Goal: Task Accomplishment & Management: Use online tool/utility

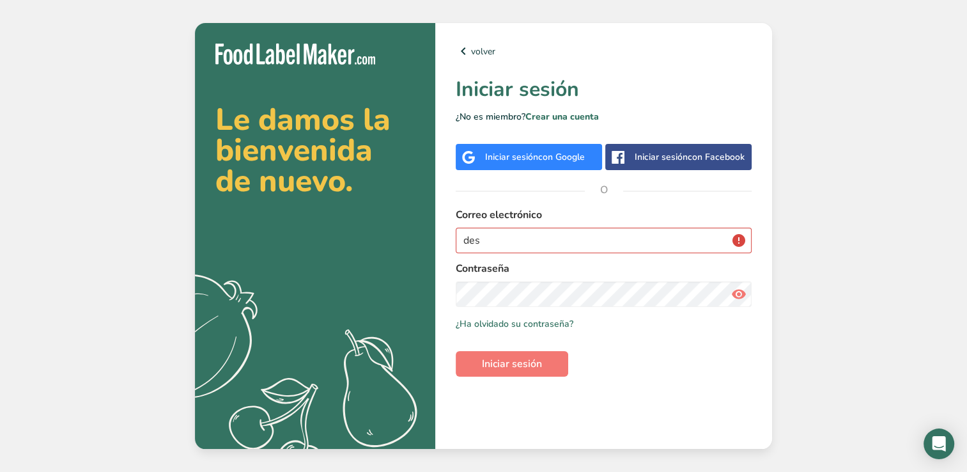
click at [456, 351] on button "Iniciar sesión" at bounding box center [512, 364] width 113 height 26
type input "[EMAIL_ADDRESS][DOMAIN_NAME]"
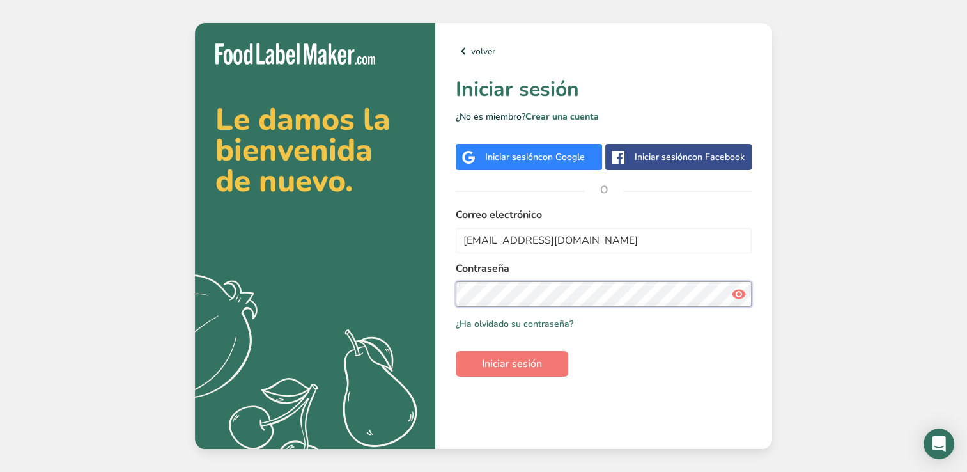
click at [456, 351] on button "Iniciar sesión" at bounding box center [512, 364] width 113 height 26
click at [629, 329] on div "Recuérdame ¿Ha olvidado su contraseña?" at bounding box center [604, 323] width 296 height 13
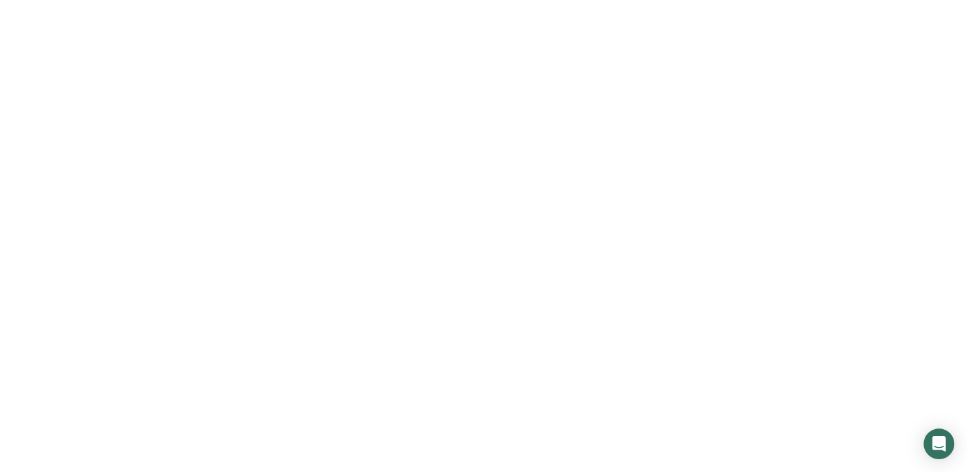
click at [735, 295] on icon at bounding box center [738, 294] width 15 height 23
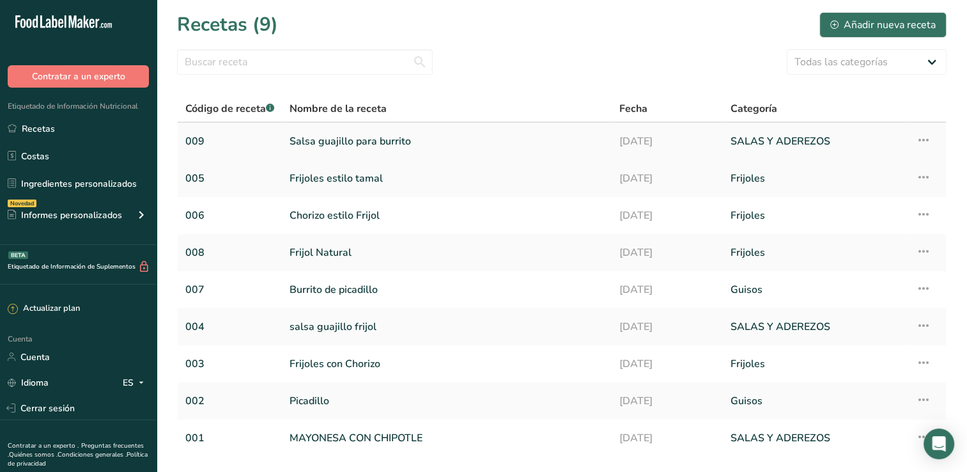
click at [336, 139] on link "Salsa guajillo para burrito" at bounding box center [447, 141] width 315 height 27
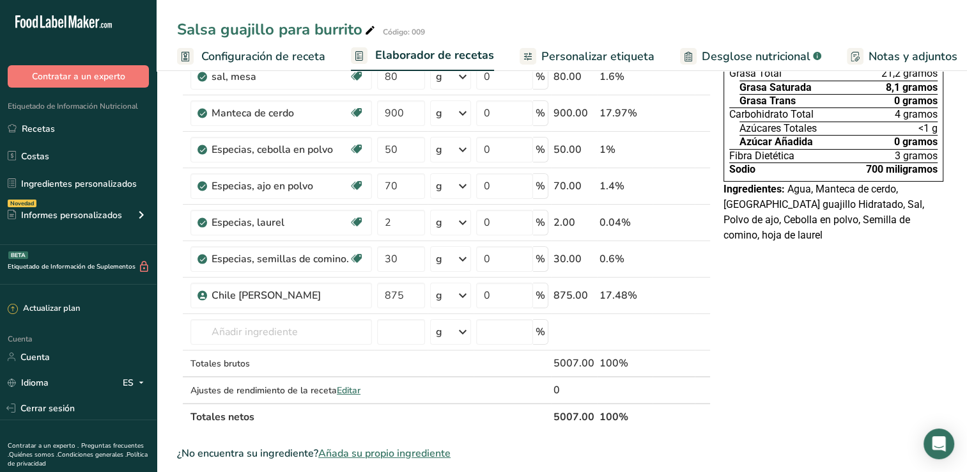
scroll to position [64, 0]
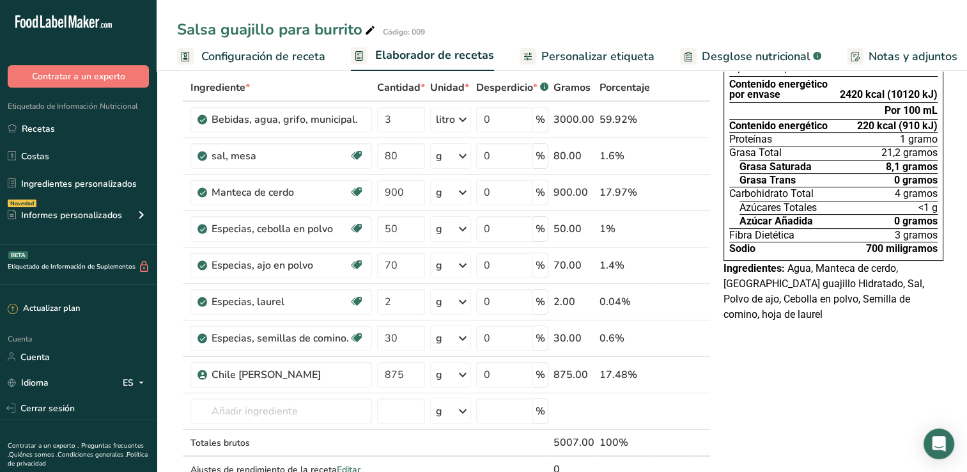
click at [245, 58] on span "Configuración de receta" at bounding box center [263, 56] width 124 height 17
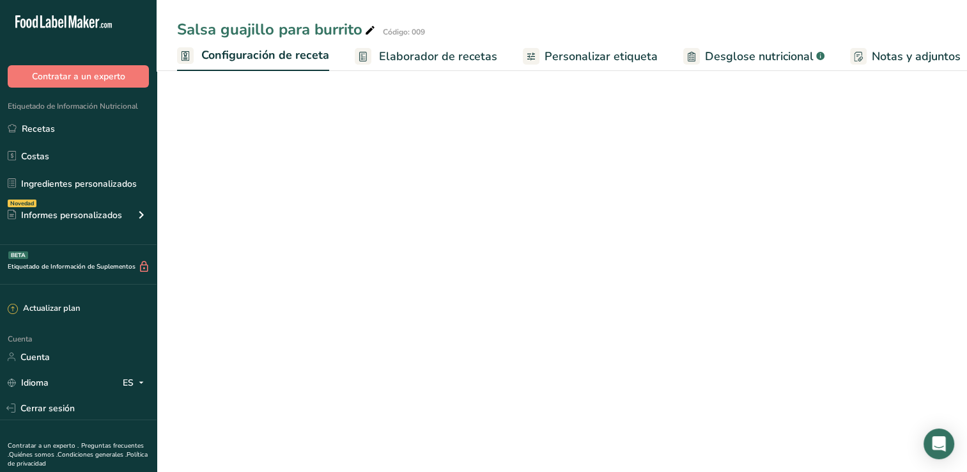
scroll to position [0, 4]
select select "22"
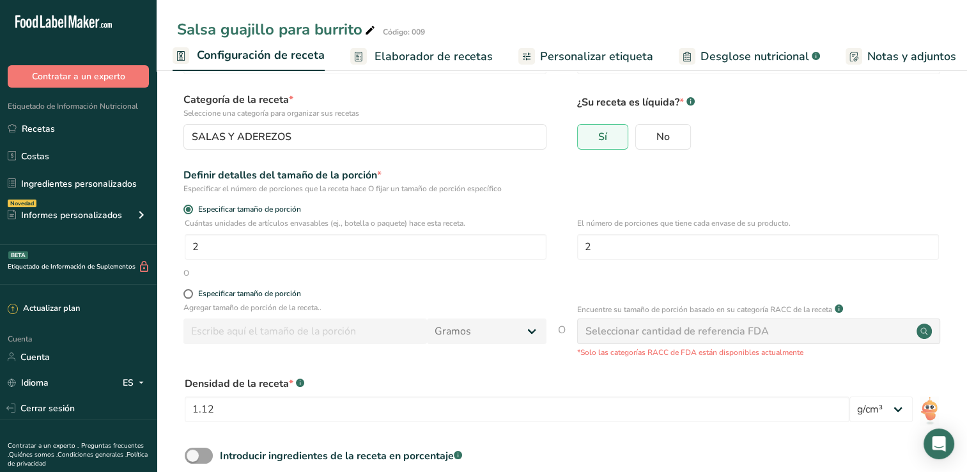
scroll to position [0, 0]
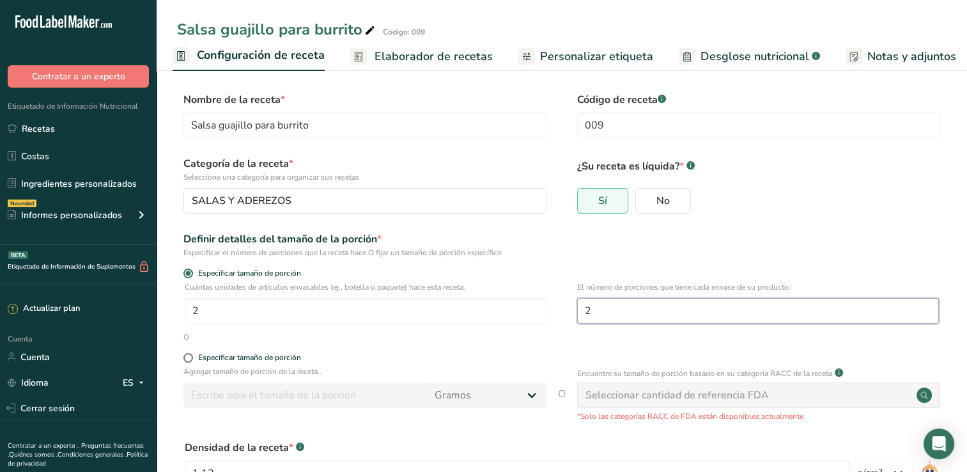
click at [610, 314] on input "2" at bounding box center [758, 311] width 362 height 26
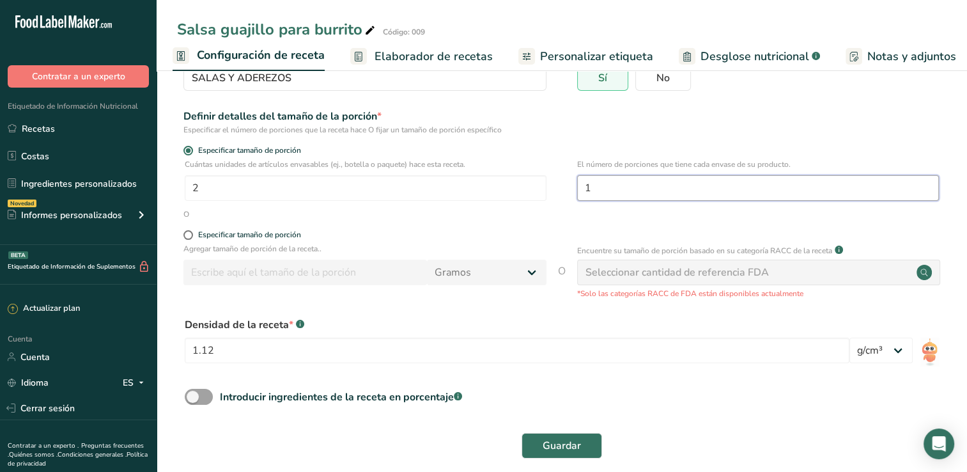
scroll to position [137, 0]
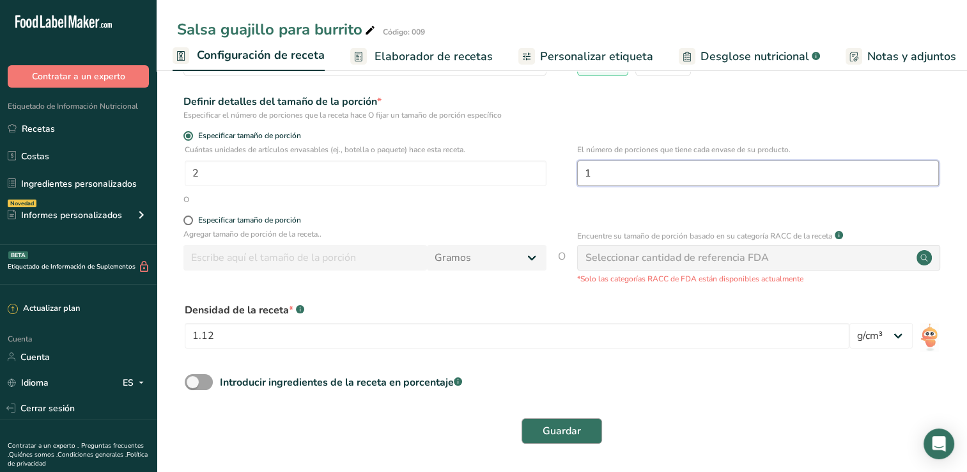
type input "1"
click at [536, 435] on button "Guardar" at bounding box center [562, 431] width 81 height 26
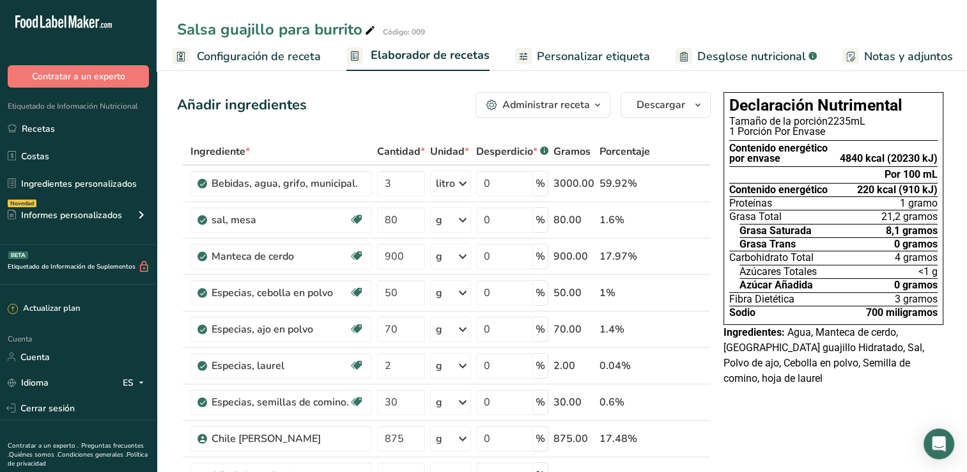
drag, startPoint x: 249, startPoint y: 58, endPoint x: 281, endPoint y: 86, distance: 43.1
click at [249, 58] on span "Configuración de receta" at bounding box center [259, 56] width 124 height 17
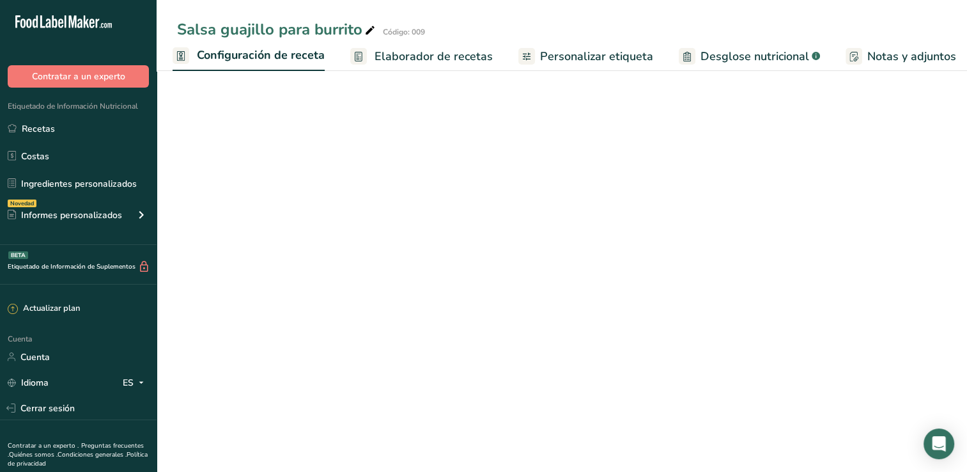
select select "22"
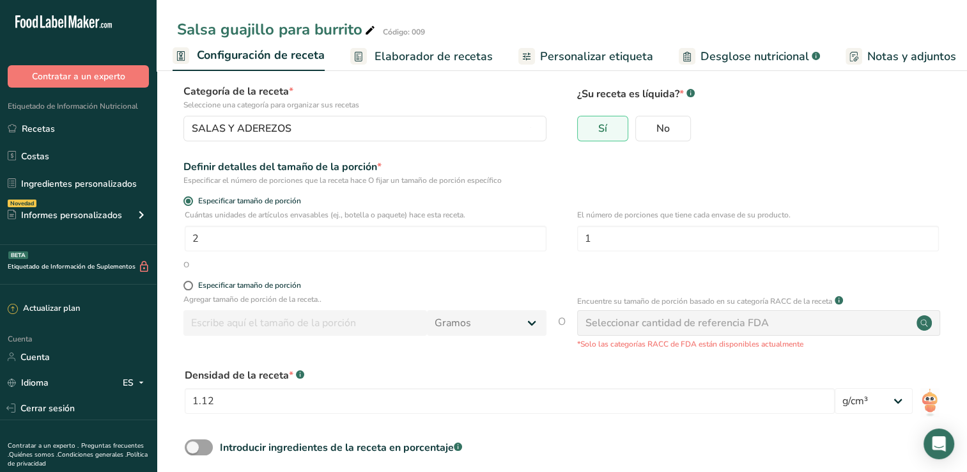
scroll to position [137, 0]
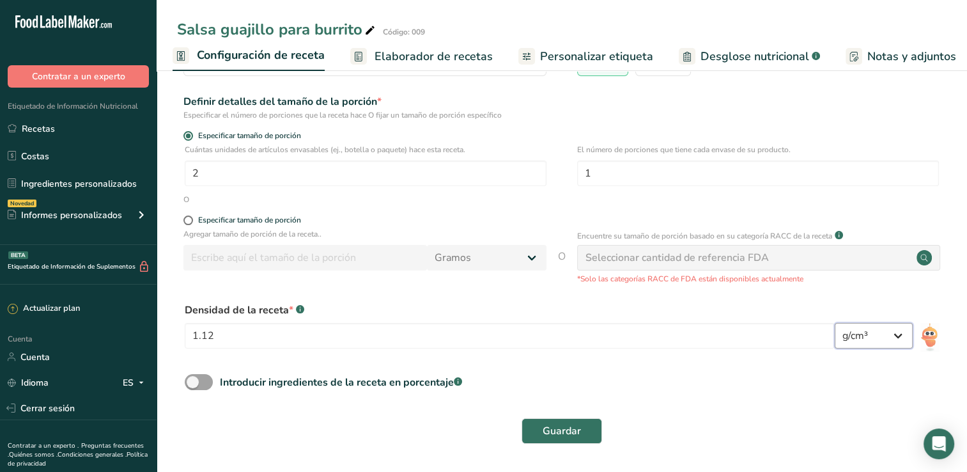
click at [900, 338] on select "lb/pastel³ g/cm³" at bounding box center [874, 336] width 78 height 26
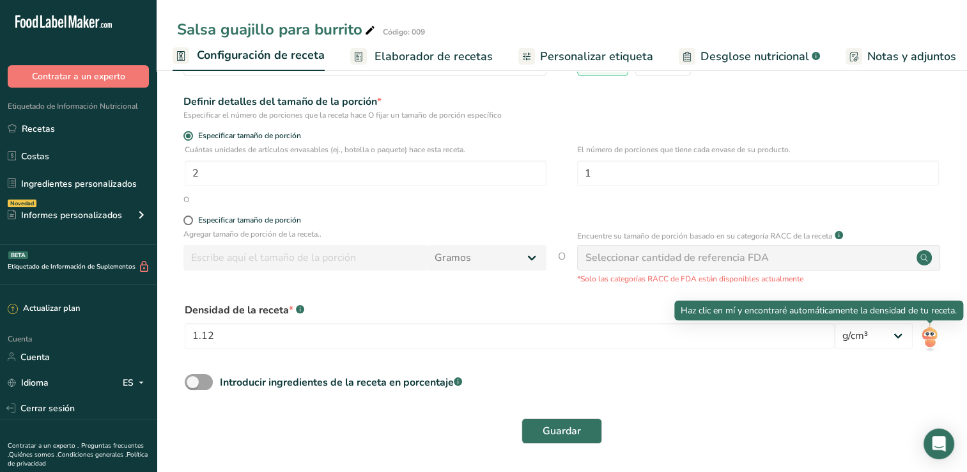
click at [924, 338] on img at bounding box center [929, 337] width 19 height 29
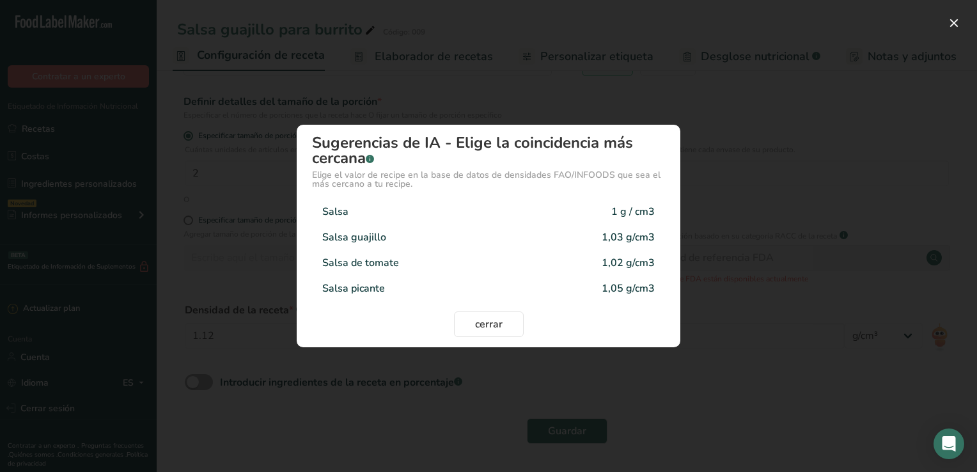
click at [400, 233] on div "Salsa guajillo 1,03 g/cm3" at bounding box center [488, 237] width 353 height 26
type input "1.03"
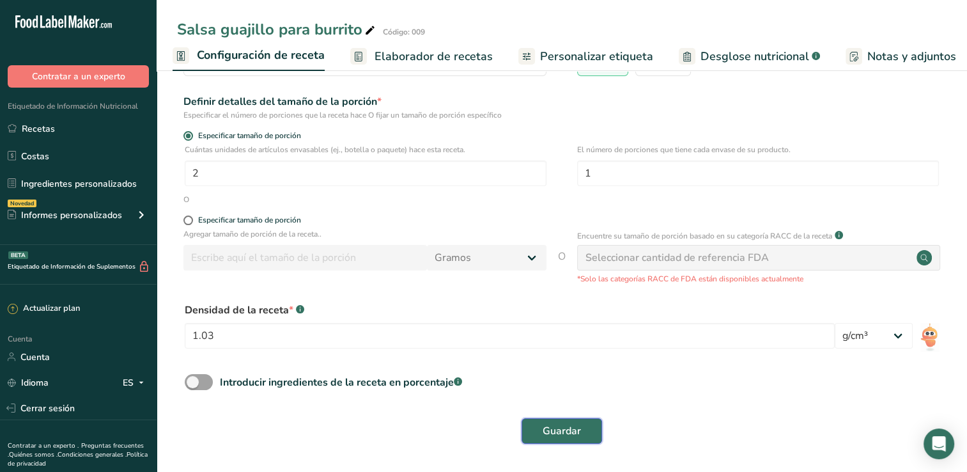
click at [565, 433] on span "Guardar" at bounding box center [562, 430] width 38 height 15
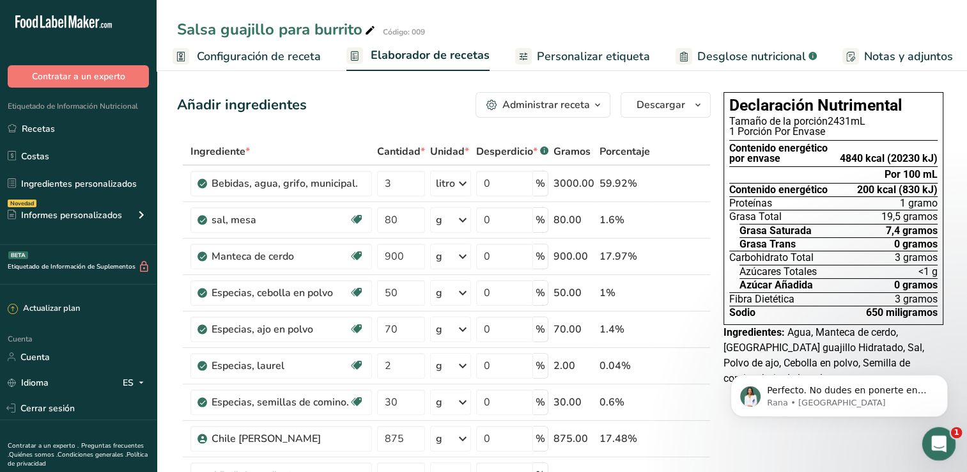
click at [940, 437] on icon "Abrir Intercom Messenger" at bounding box center [937, 441] width 21 height 21
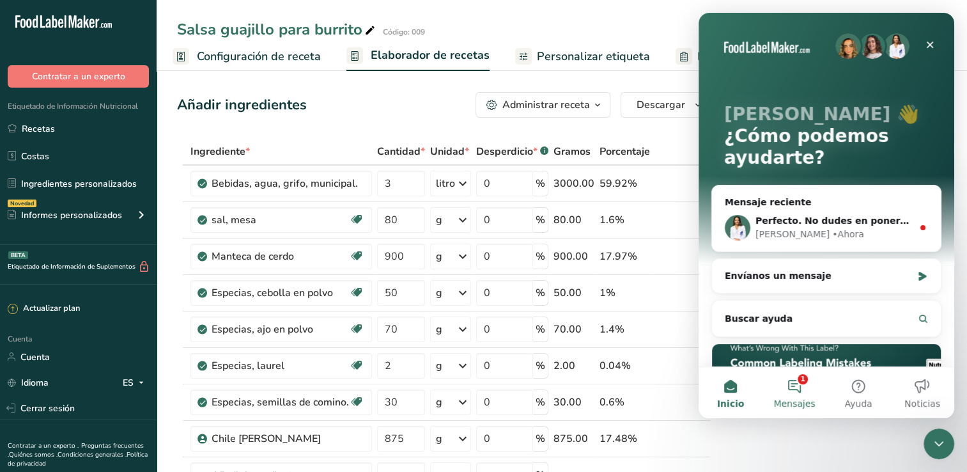
click at [802, 391] on button "1 Mensajes" at bounding box center [795, 392] width 64 height 51
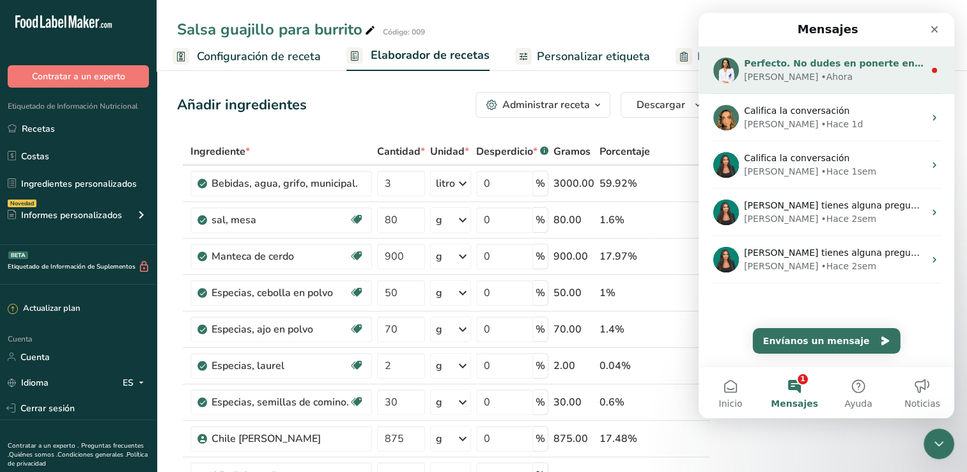
click at [823, 74] on div "Rana • [GEOGRAPHIC_DATA]" at bounding box center [834, 76] width 180 height 13
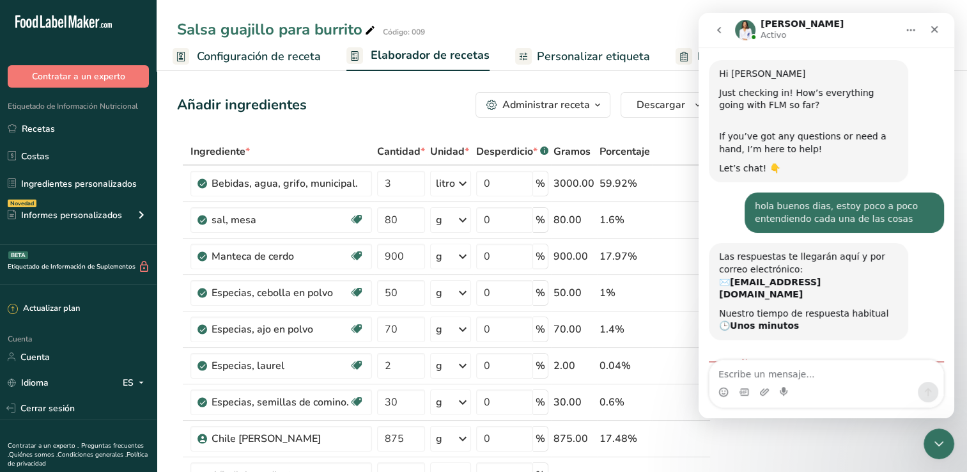
scroll to position [97, 0]
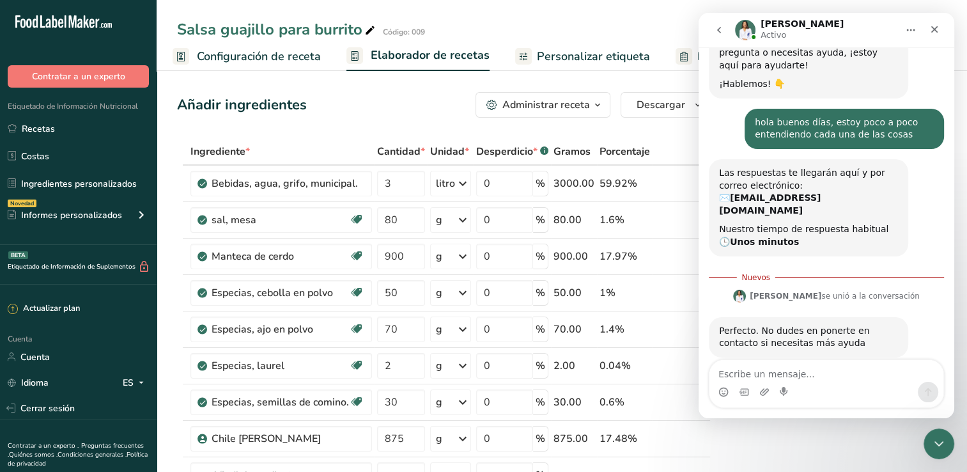
click at [819, 372] on textarea "Escribe un mensaje..." at bounding box center [827, 371] width 234 height 22
type textarea "si tengo una pequeña duda"
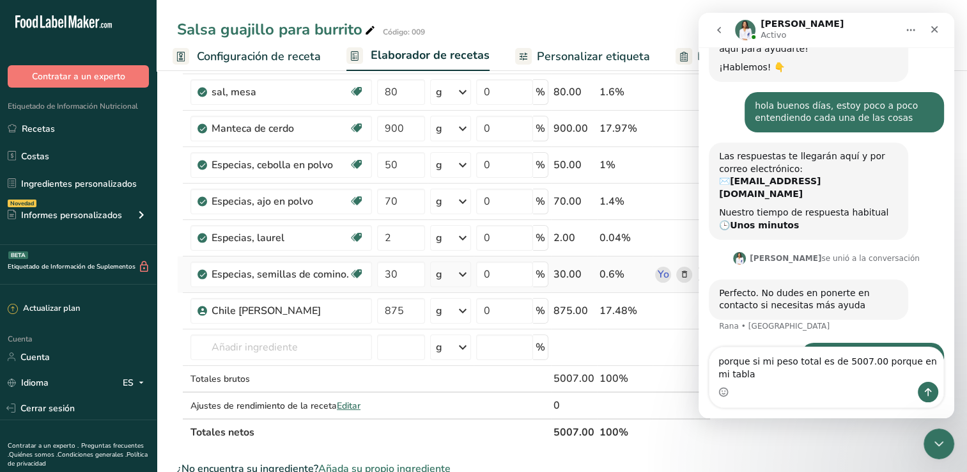
scroll to position [127, 0]
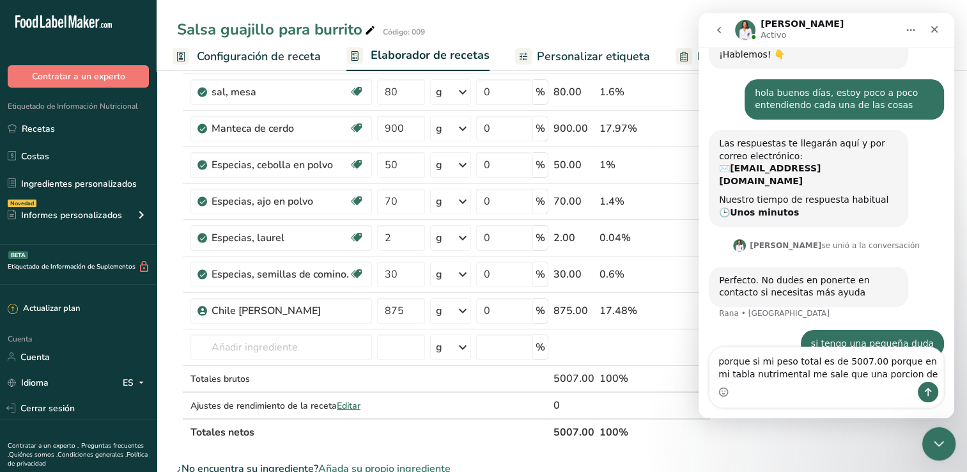
type textarea "porque si mi peso total es de 5007.00 porque en mi tabla nutrimental me sale qu…"
click at [931, 442] on icon "Cerrar Intercom Messenger" at bounding box center [936, 441] width 15 height 15
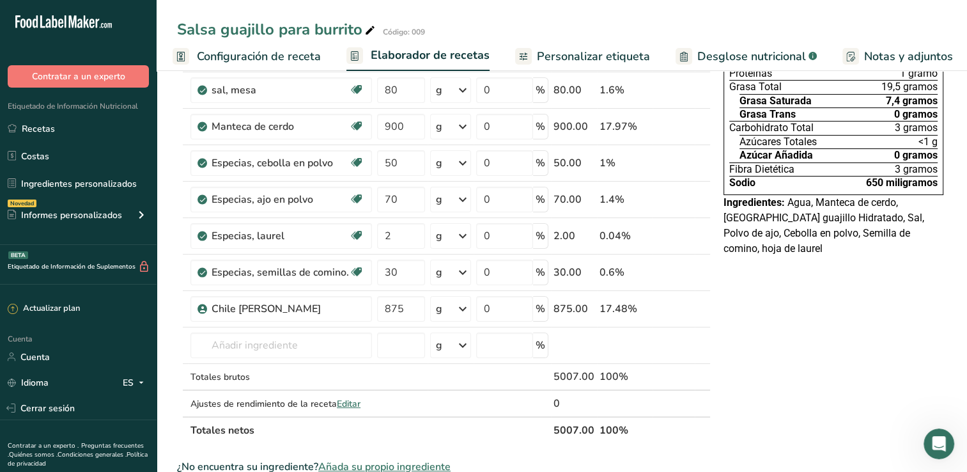
scroll to position [192, 0]
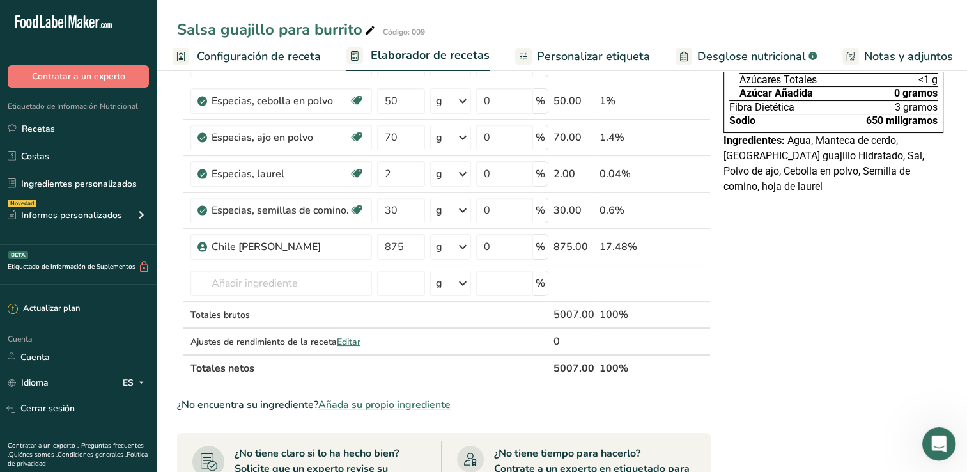
click at [943, 442] on icon "Abrir Intercom Messenger" at bounding box center [937, 441] width 21 height 21
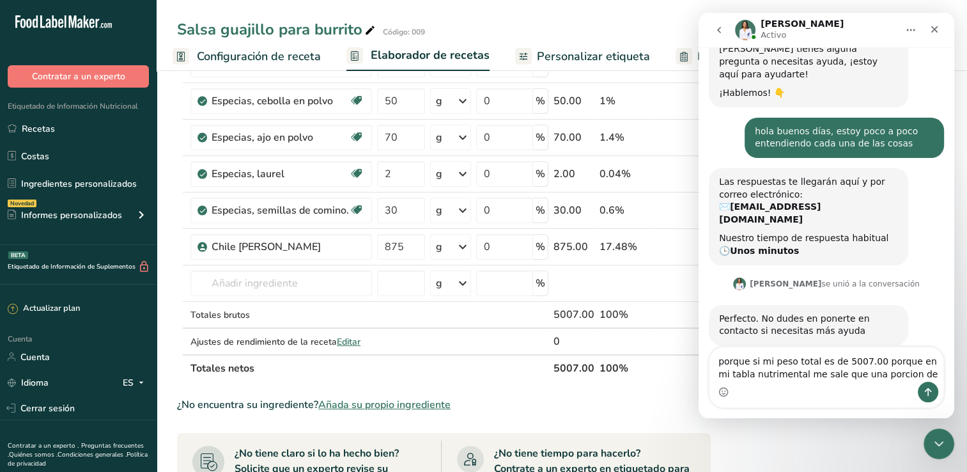
scroll to position [127, 0]
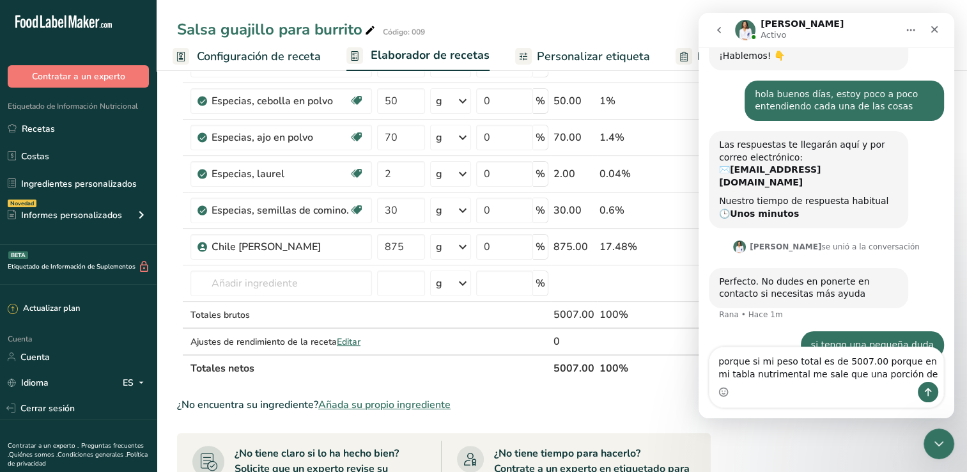
click at [905, 378] on textarea "porque si mi peso total es de 5007.00 porque en mi tabla nutrimental me sale qu…" at bounding box center [827, 364] width 234 height 35
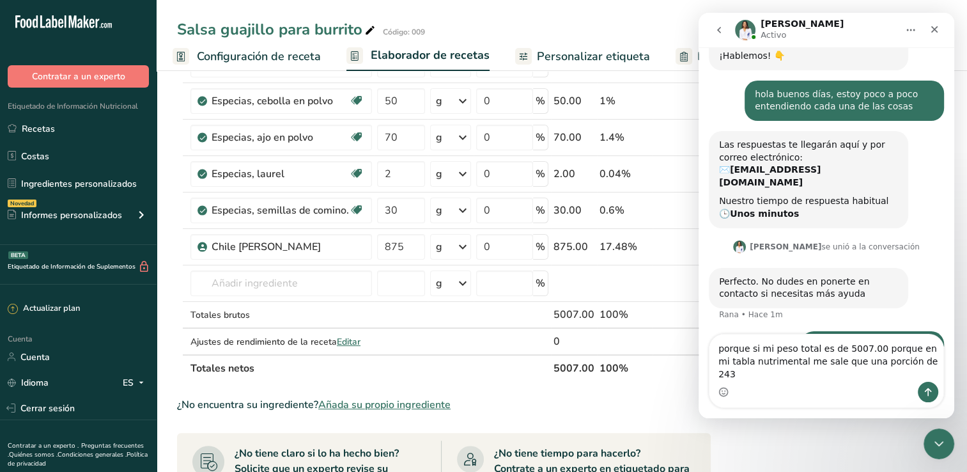
type textarea "porque si mi peso total es de 5007.00 porque en mi tabla nutrimental me sale qu…"
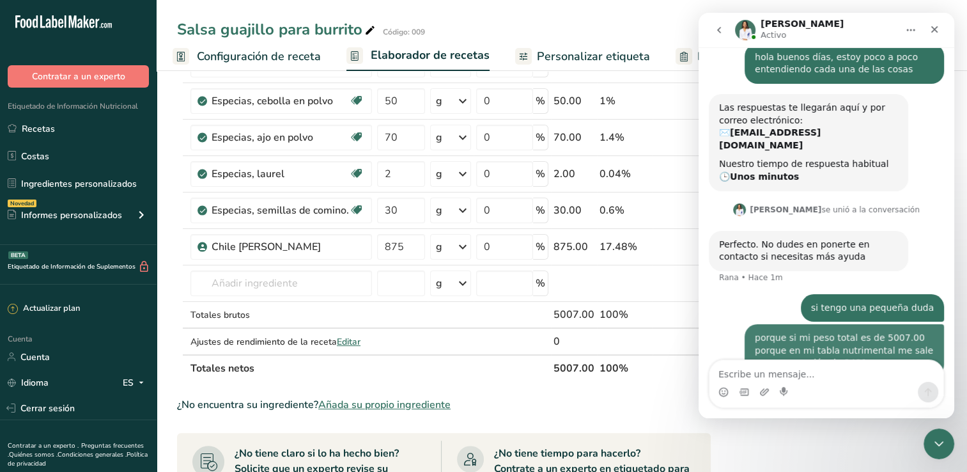
scroll to position [169, 0]
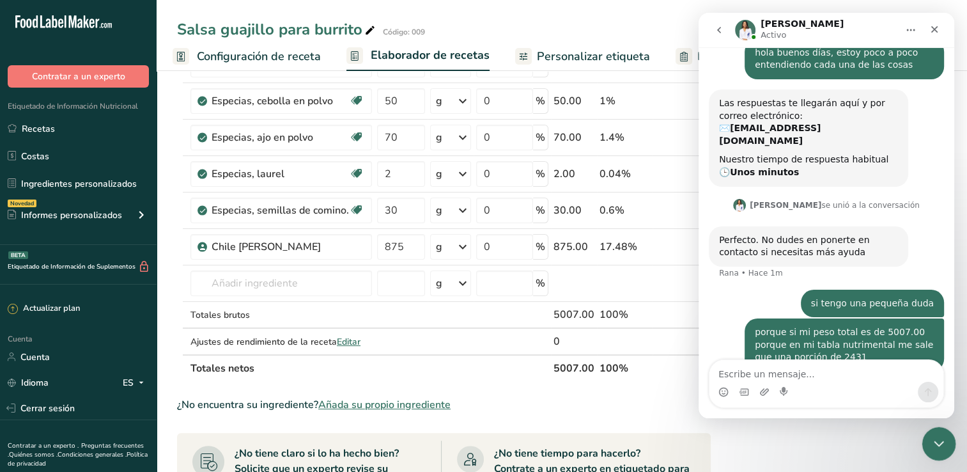
click at [933, 446] on icon "Cerrar Intercom Messenger" at bounding box center [936, 441] width 15 height 15
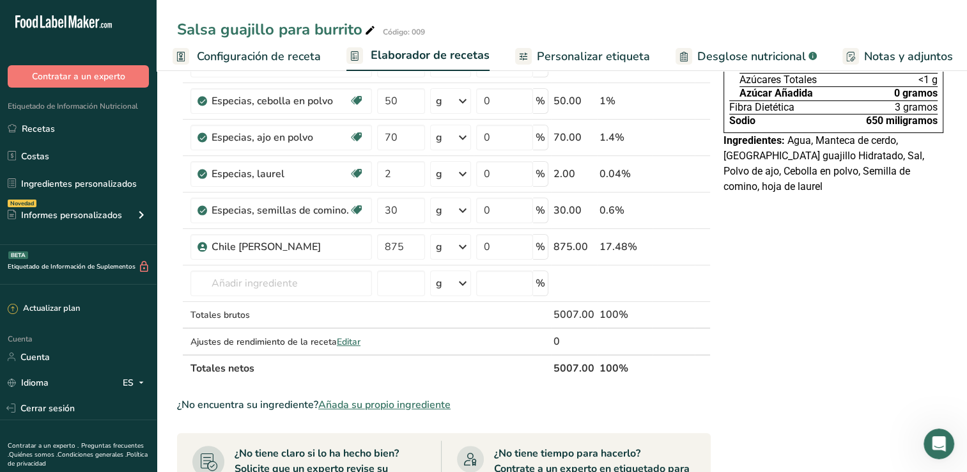
click at [281, 56] on span "Configuración de receta" at bounding box center [259, 56] width 124 height 17
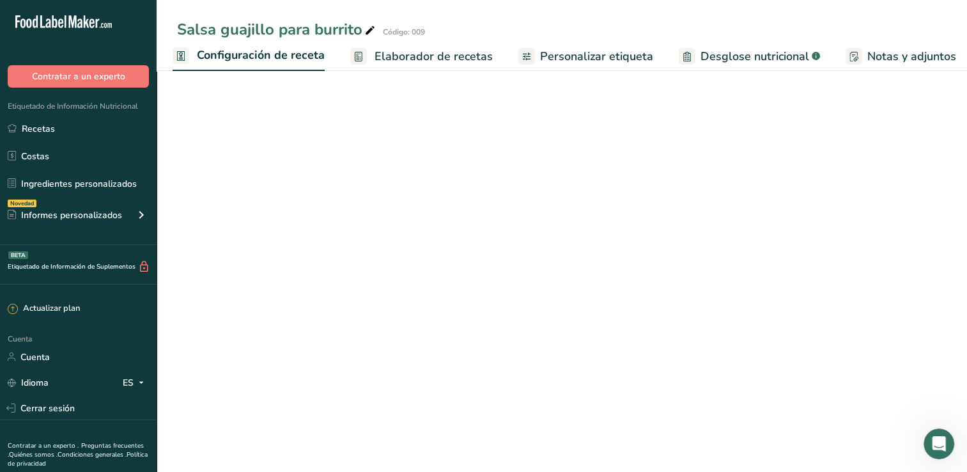
select select "22"
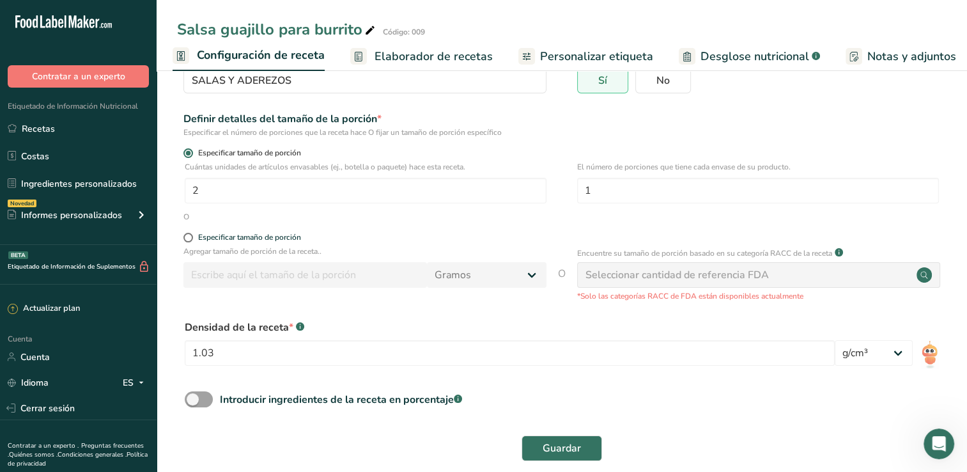
scroll to position [137, 0]
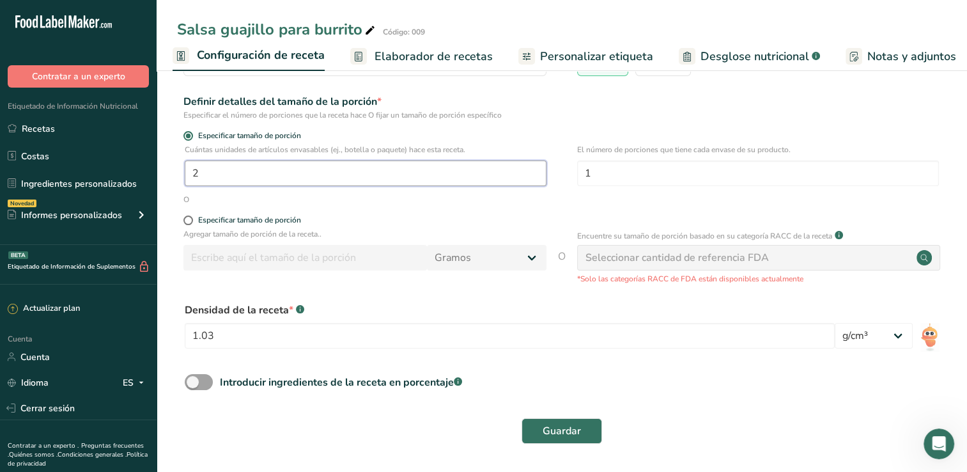
click at [369, 169] on input "2" at bounding box center [366, 173] width 362 height 26
type input "1"
click at [565, 430] on span "Guardar" at bounding box center [562, 430] width 38 height 15
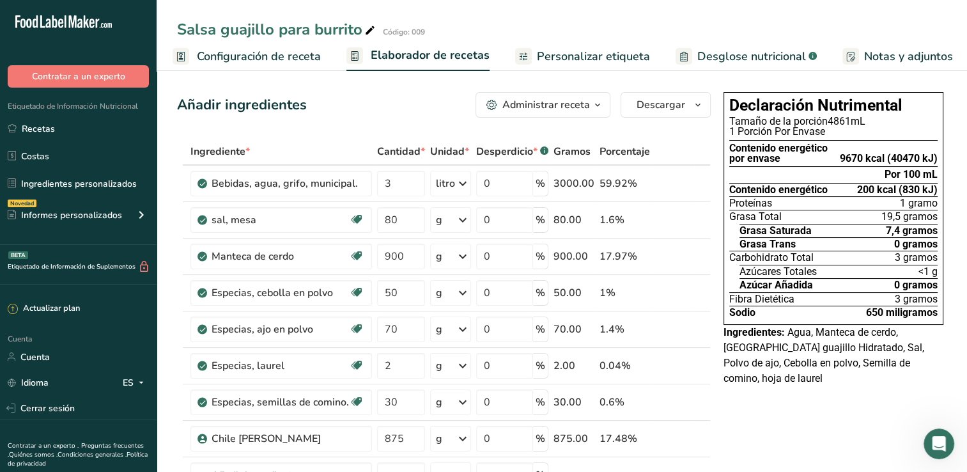
click at [293, 62] on span "Configuración de receta" at bounding box center [259, 56] width 124 height 17
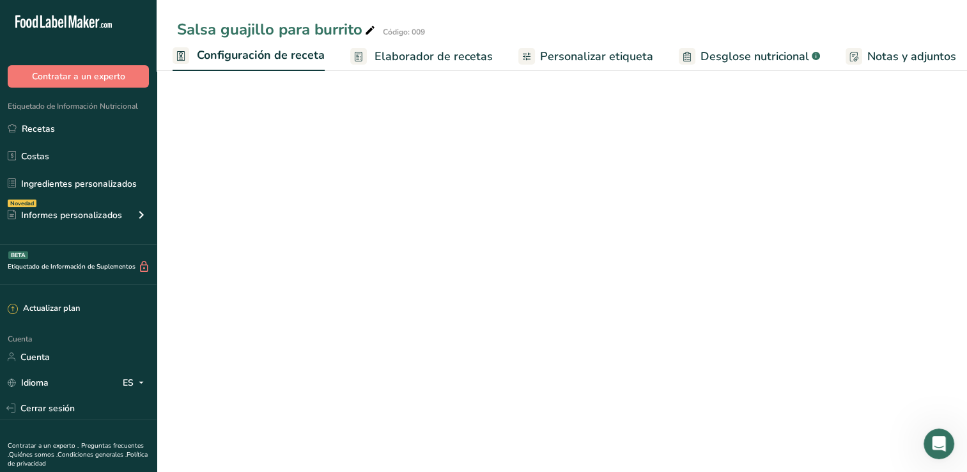
select select "22"
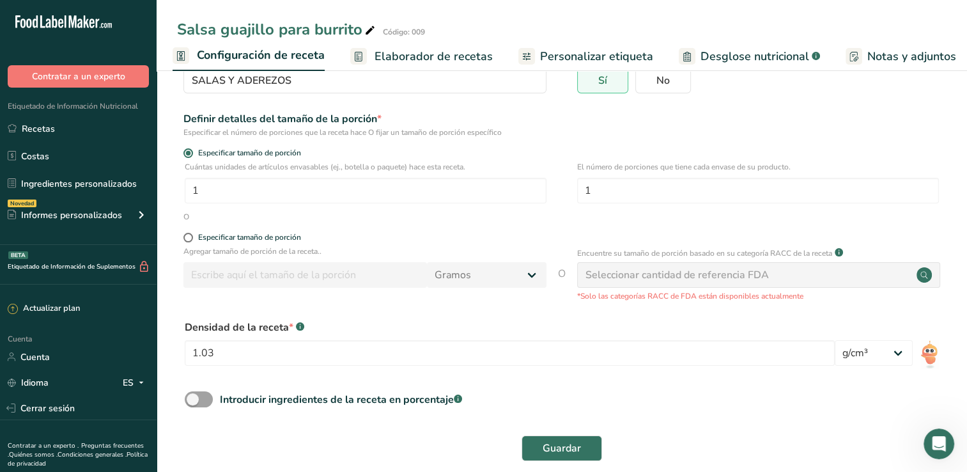
scroll to position [128, 0]
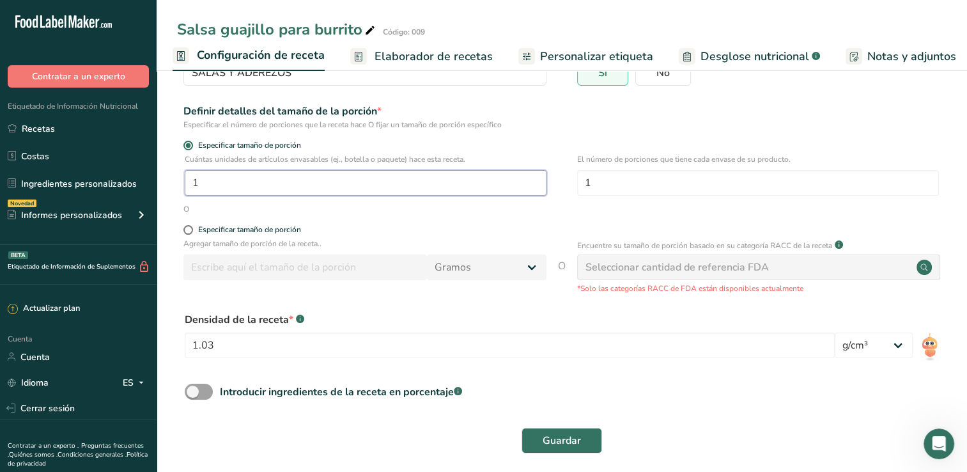
click at [258, 189] on input "1" at bounding box center [366, 183] width 362 height 26
type input "1.2"
click at [543, 436] on span "Guardar" at bounding box center [562, 440] width 38 height 15
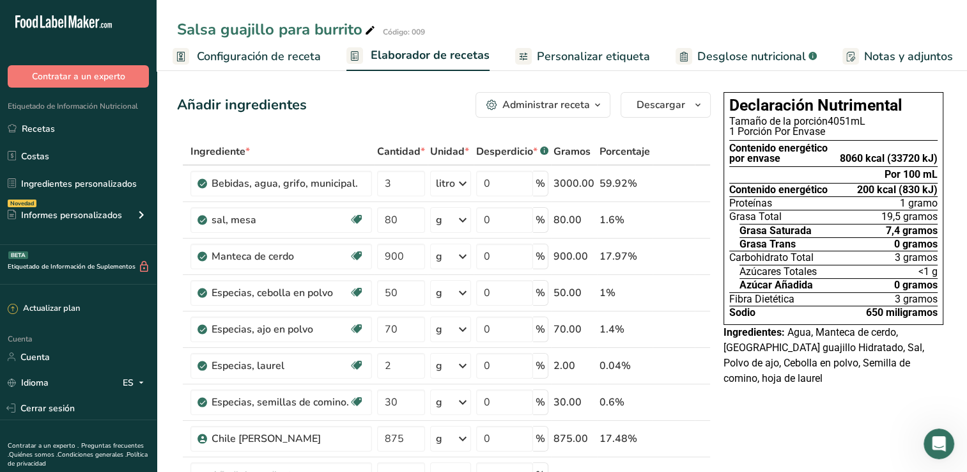
click at [316, 50] on span "Configuración de receta" at bounding box center [259, 56] width 124 height 17
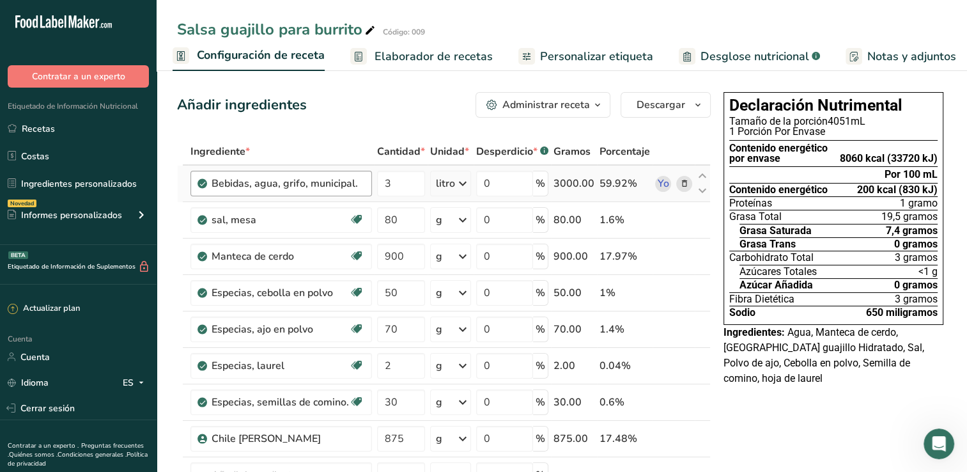
select select "22"
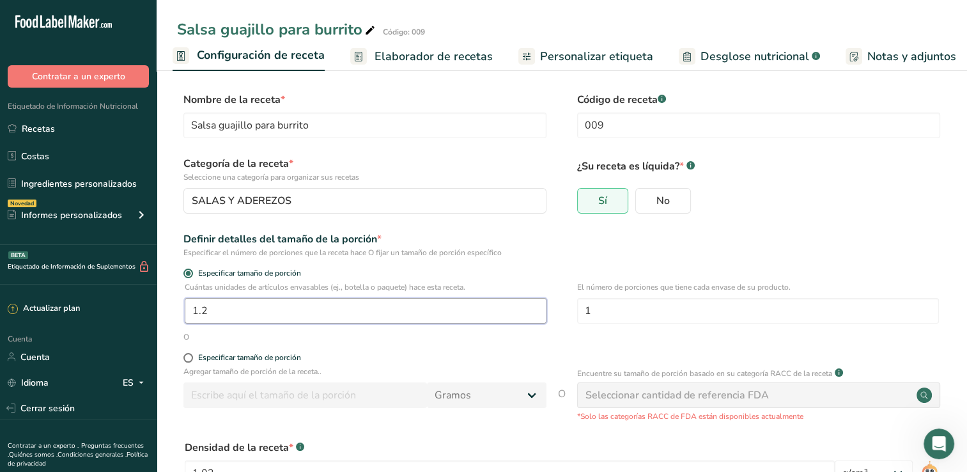
click at [268, 313] on input "1.2" at bounding box center [366, 311] width 362 height 26
type input "1"
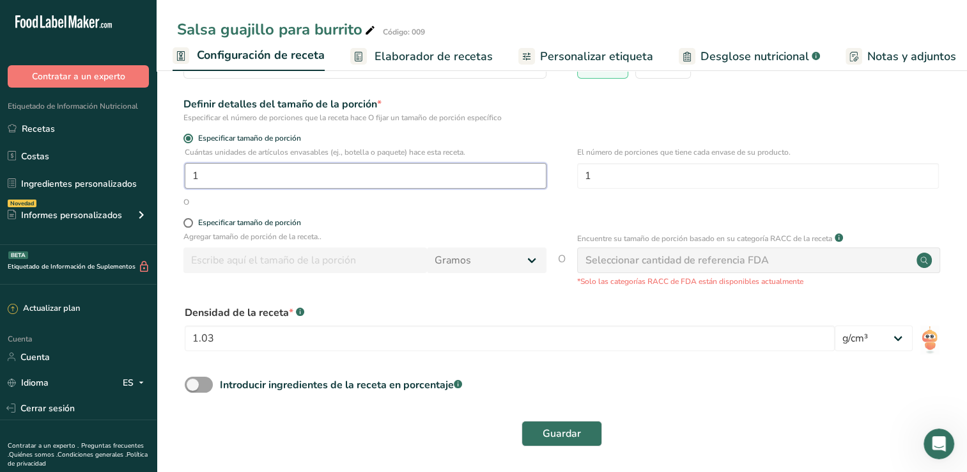
scroll to position [137, 0]
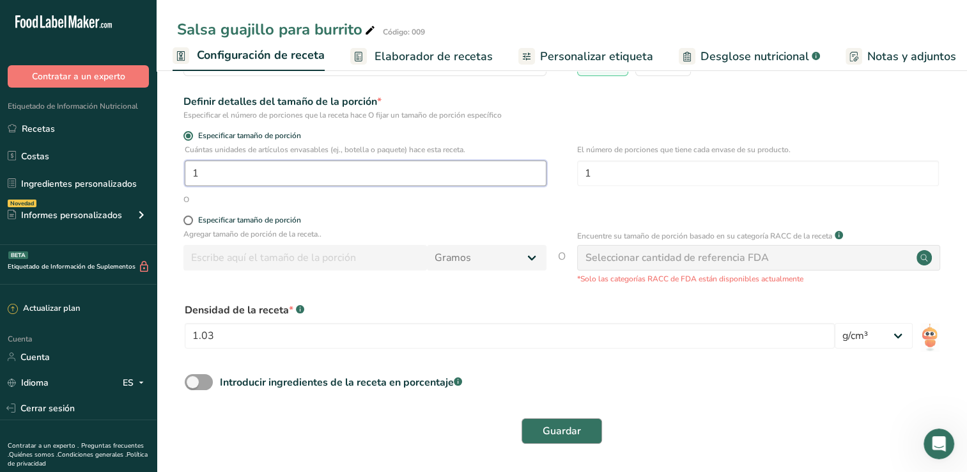
type input "1"
click at [582, 430] on button "Guardar" at bounding box center [562, 431] width 81 height 26
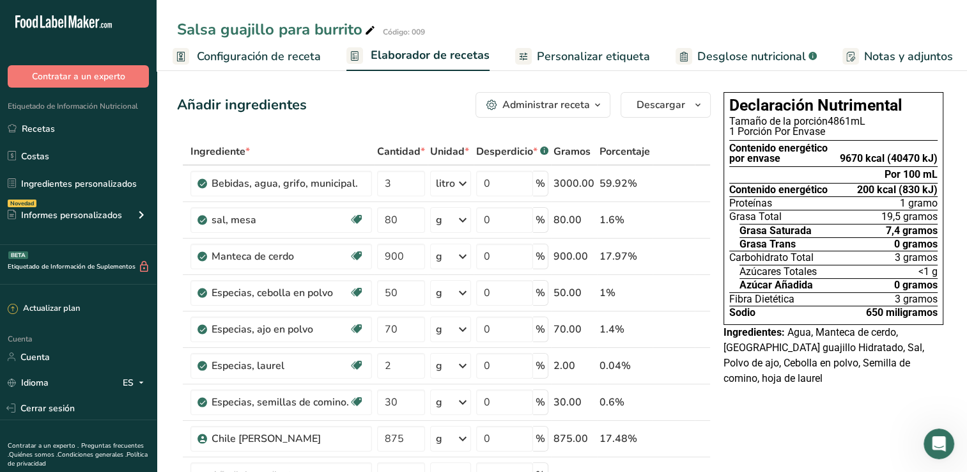
drag, startPoint x: 289, startPoint y: 62, endPoint x: 285, endPoint y: 56, distance: 7.5
click at [289, 62] on span "Configuración de receta" at bounding box center [259, 56] width 124 height 17
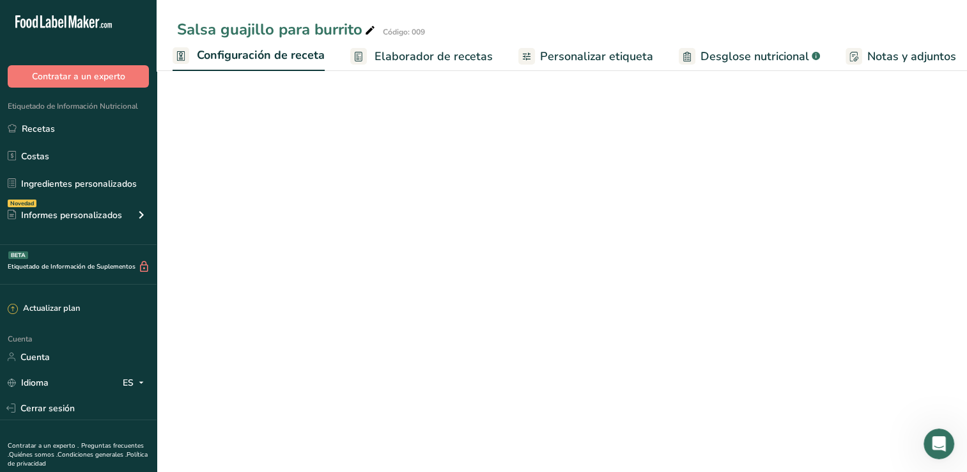
select select "22"
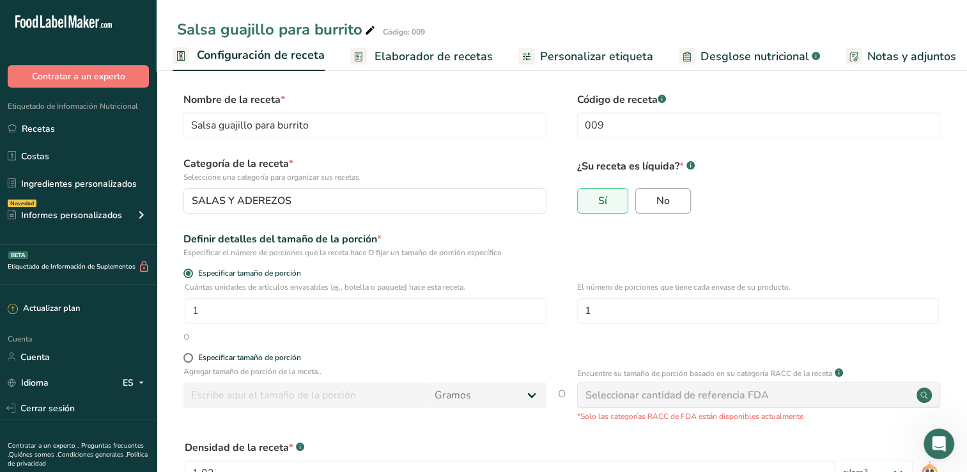
click at [659, 188] on label "No" at bounding box center [663, 201] width 56 height 26
click at [644, 196] on input "No" at bounding box center [640, 200] width 8 height 8
radio input "true"
radio input "false"
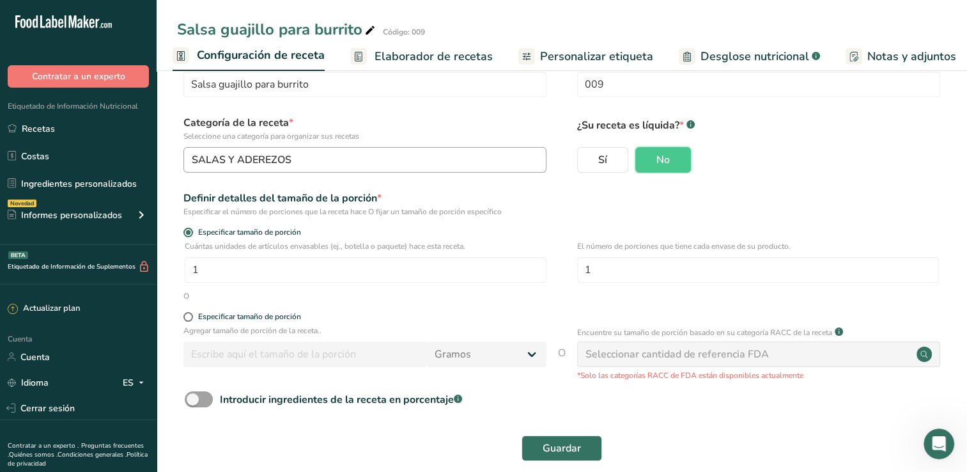
scroll to position [58, 0]
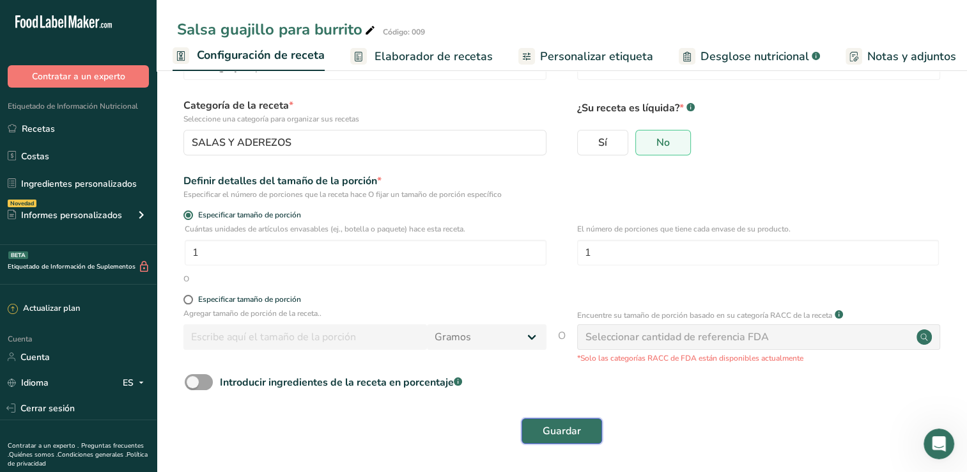
click at [570, 432] on span "Guardar" at bounding box center [562, 430] width 38 height 15
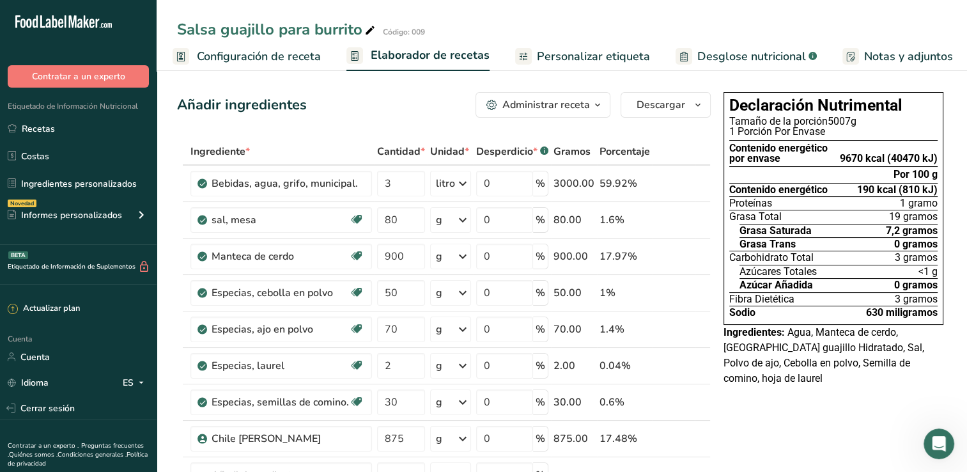
click at [252, 53] on span "Configuración de receta" at bounding box center [259, 56] width 124 height 17
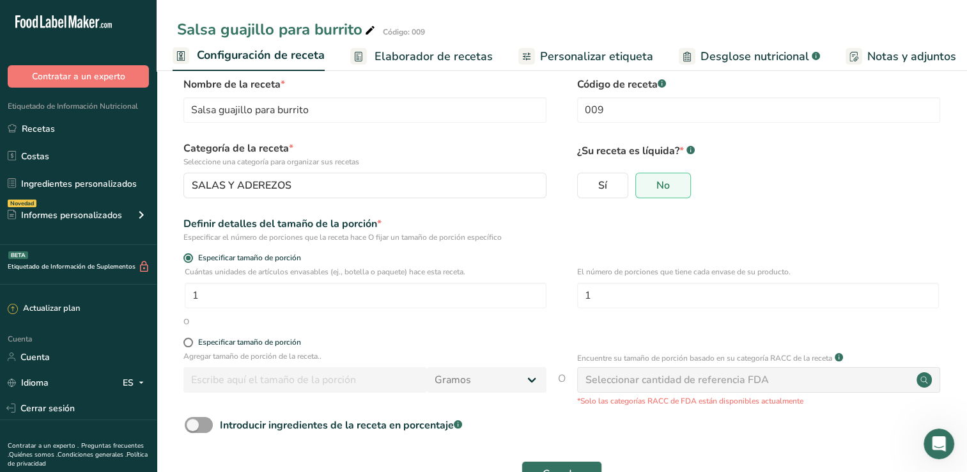
scroll to position [8, 0]
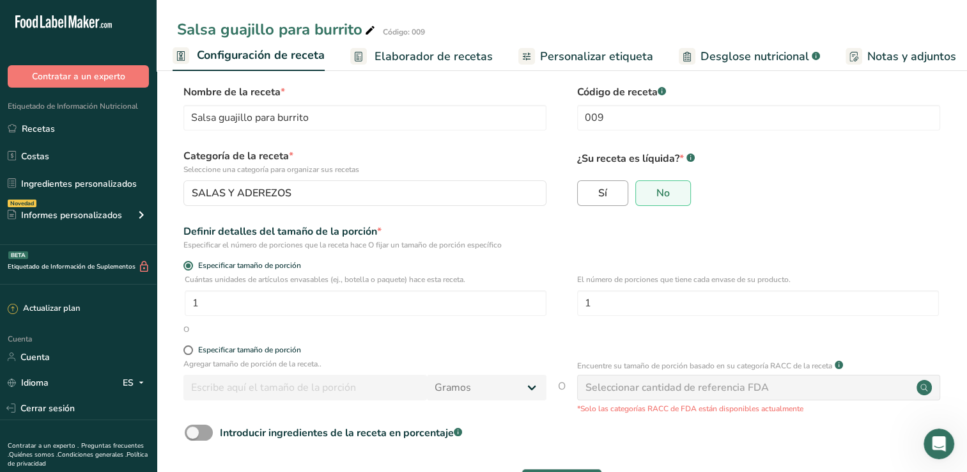
click at [596, 196] on label "Sí" at bounding box center [602, 193] width 51 height 26
click at [586, 196] on input "Sí" at bounding box center [582, 193] width 8 height 8
radio input "true"
radio input "false"
select select "22"
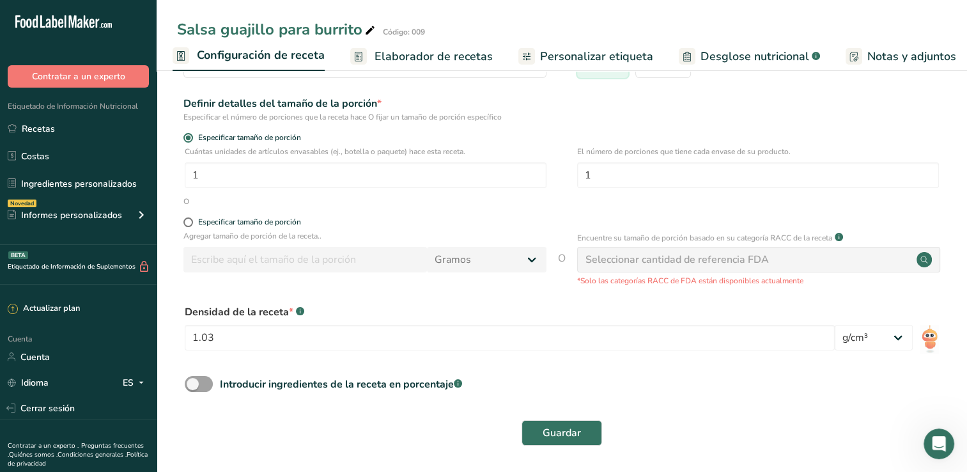
scroll to position [137, 0]
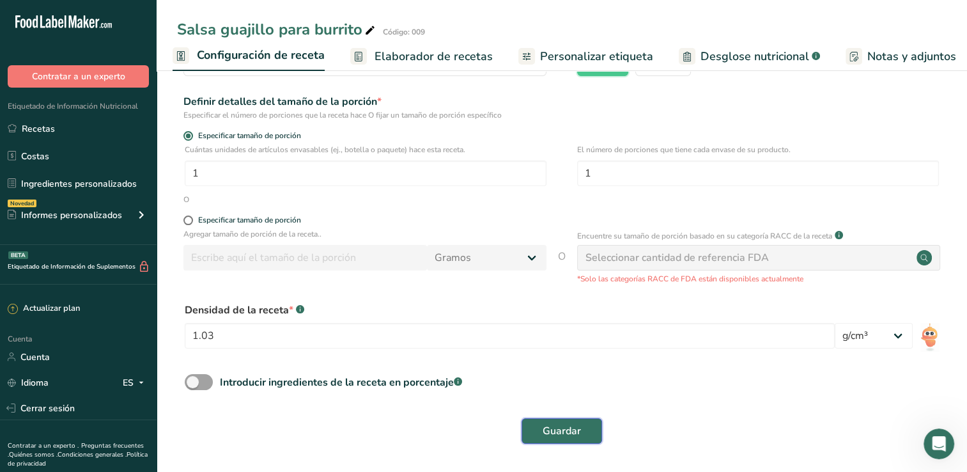
click at [588, 426] on button "Guardar" at bounding box center [562, 431] width 81 height 26
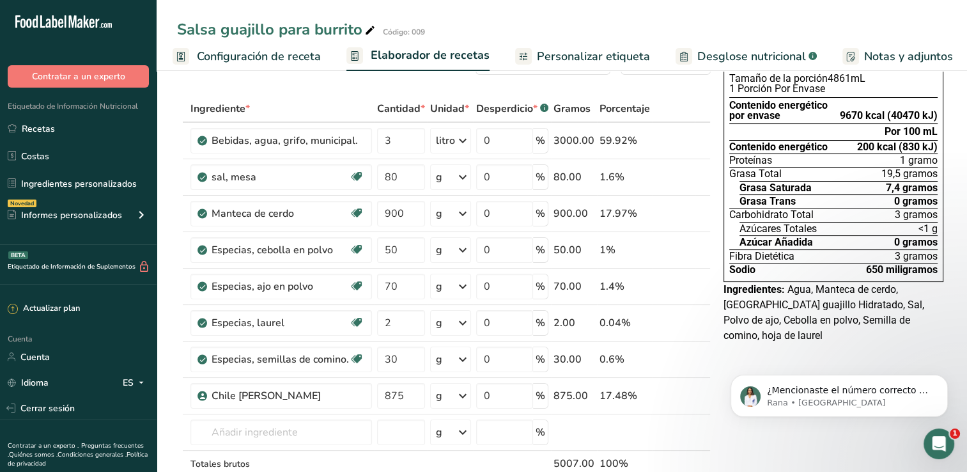
scroll to position [22, 0]
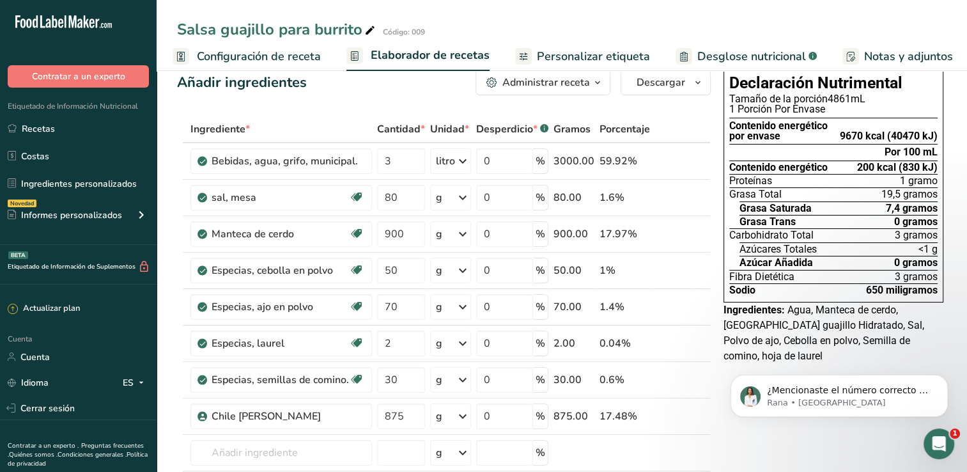
click at [251, 56] on span "Configuración de receta" at bounding box center [259, 56] width 124 height 17
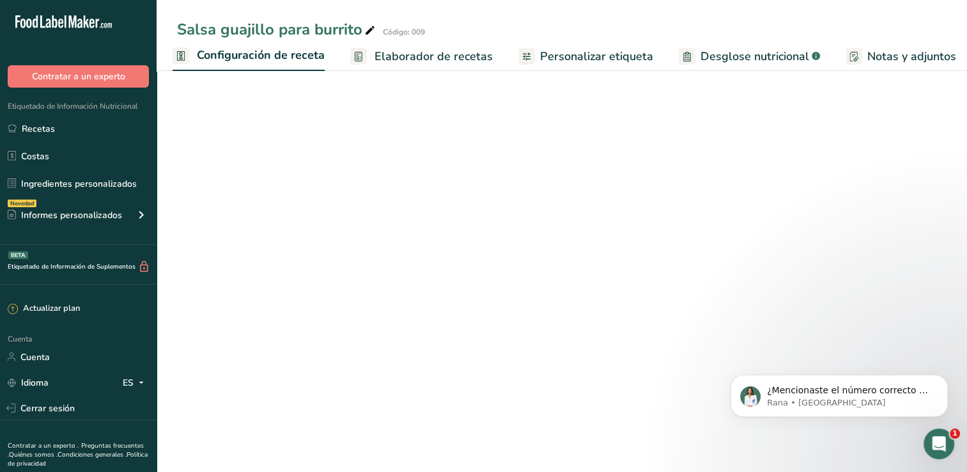
select select "22"
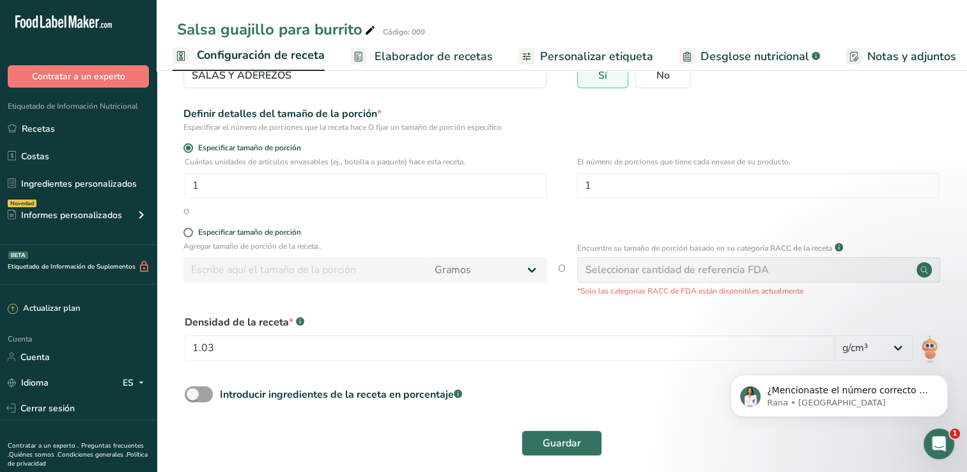
scroll to position [137, 0]
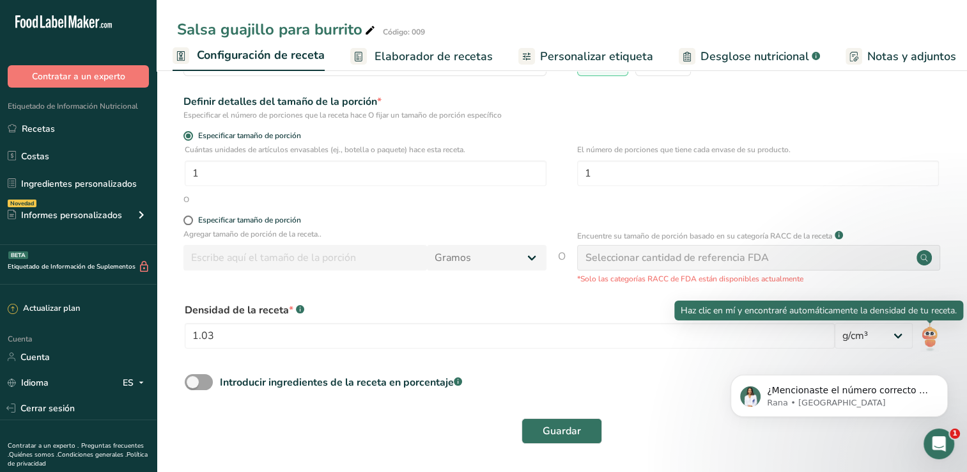
click at [924, 339] on img at bounding box center [929, 337] width 19 height 29
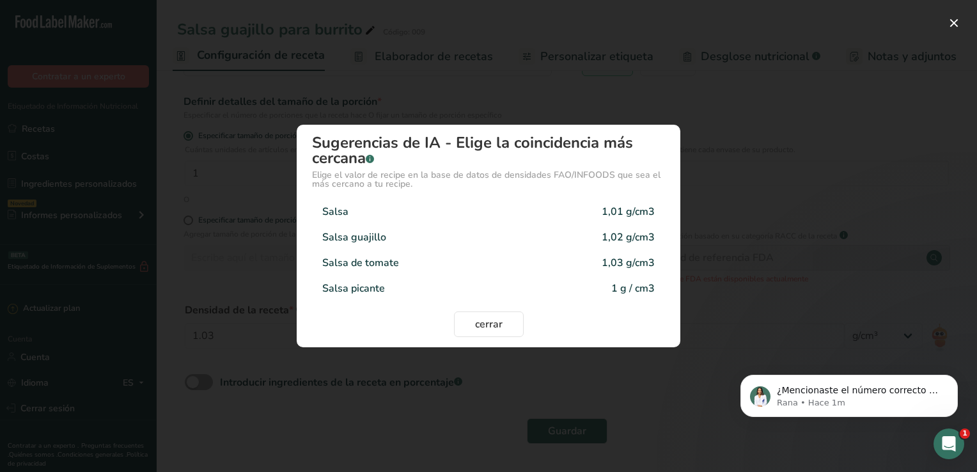
click at [806, 166] on div "Modal de selección de densidad" at bounding box center [488, 236] width 977 height 472
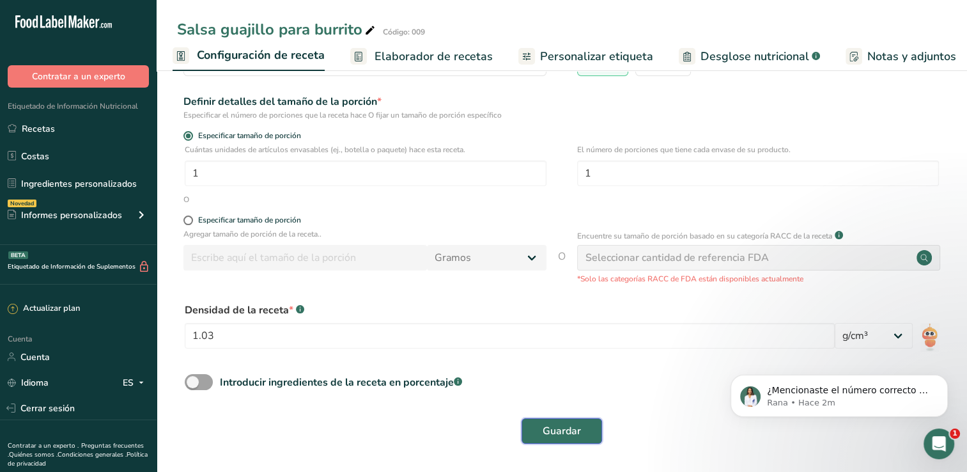
click at [582, 435] on button "Guardar" at bounding box center [562, 431] width 81 height 26
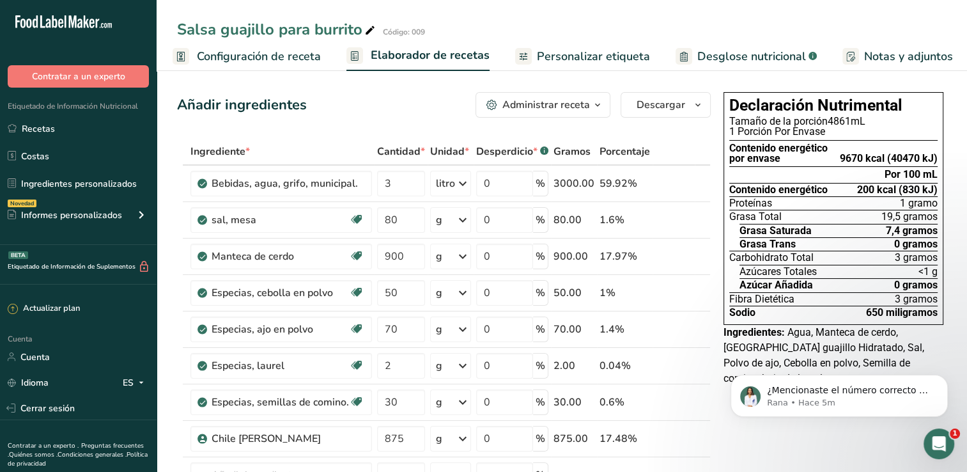
click at [277, 60] on span "Configuración de receta" at bounding box center [259, 56] width 124 height 17
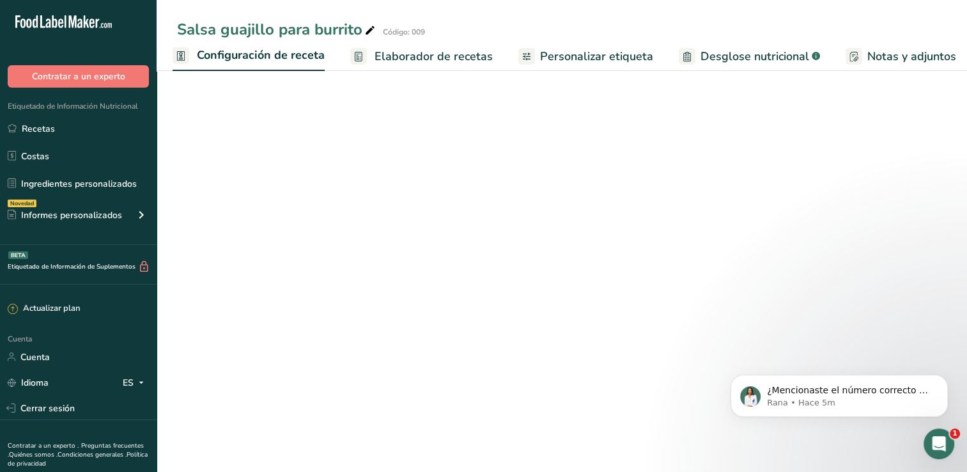
select select "22"
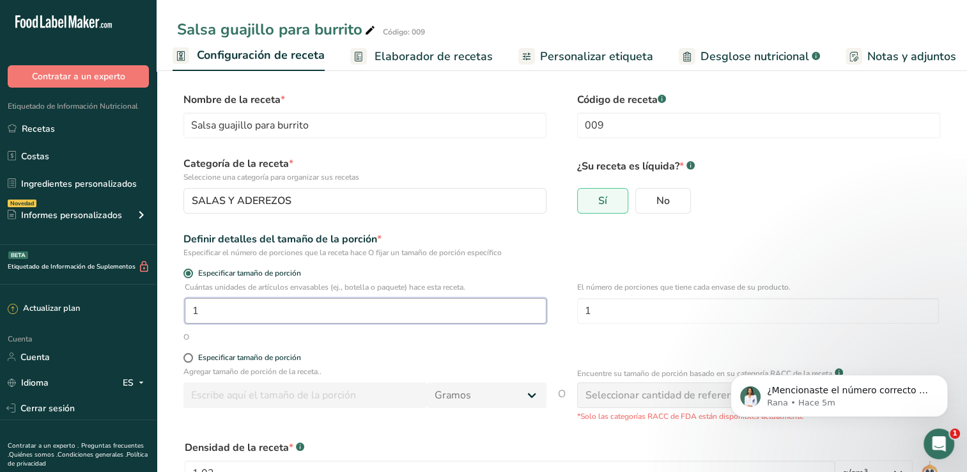
click at [247, 318] on input "1" at bounding box center [366, 311] width 362 height 26
click at [417, 55] on span "Elaborador de recetas" at bounding box center [434, 56] width 118 height 17
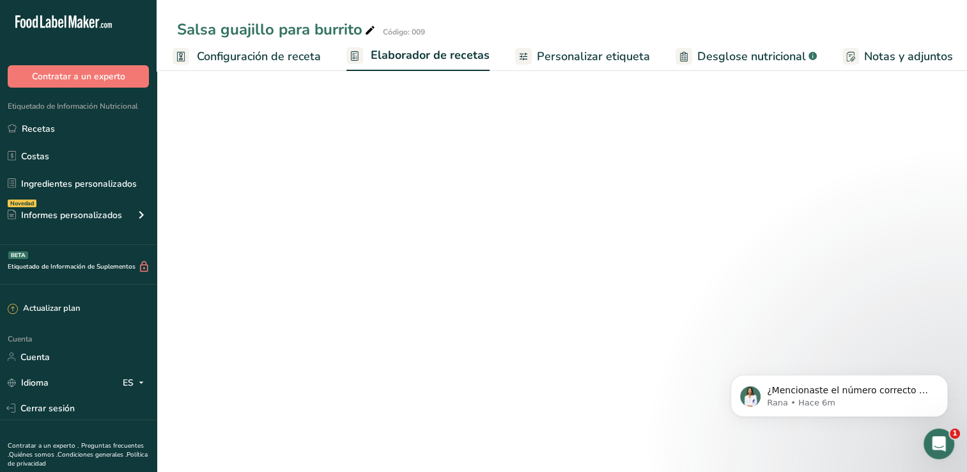
scroll to position [0, 71]
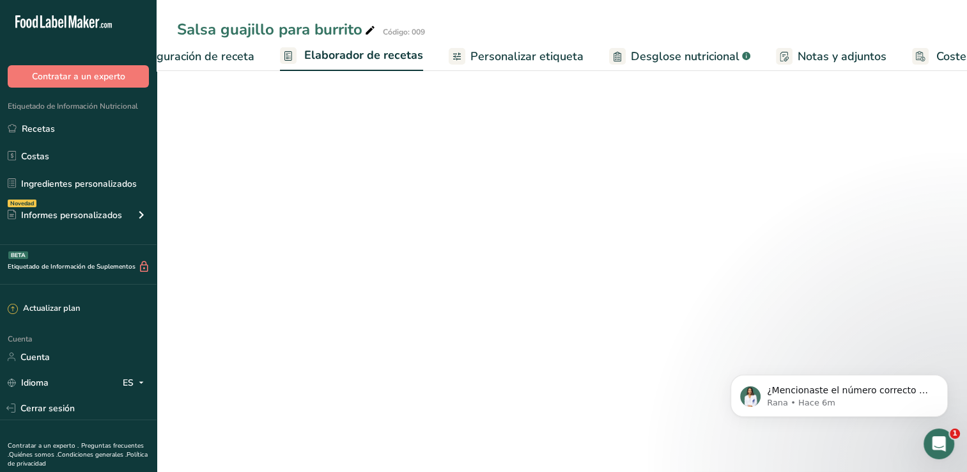
click at [631, 49] on span "Desglose nutricional" at bounding box center [685, 56] width 109 height 17
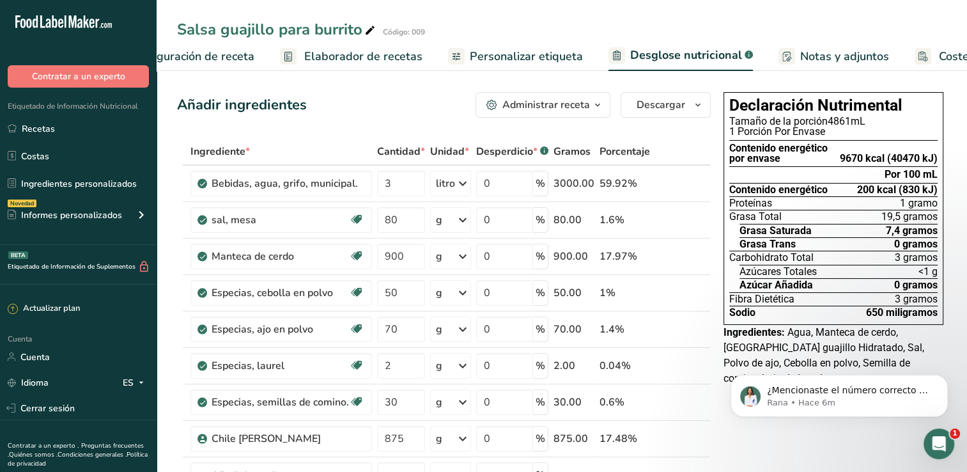
scroll to position [0, 159]
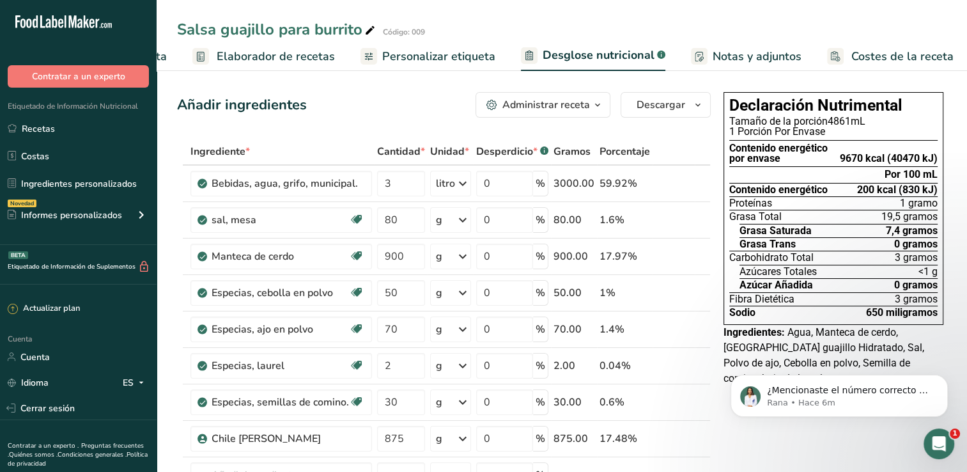
select select "Calories"
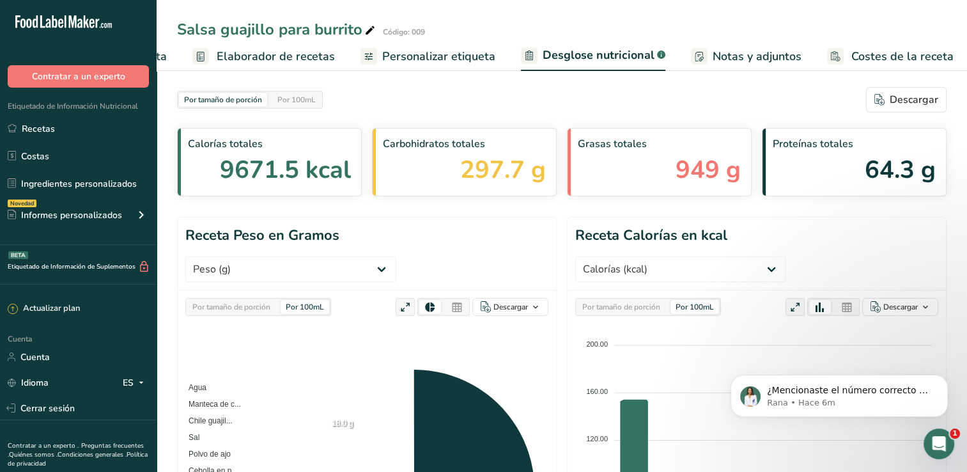
click at [396, 57] on span "Personalizar etiqueta" at bounding box center [438, 56] width 113 height 17
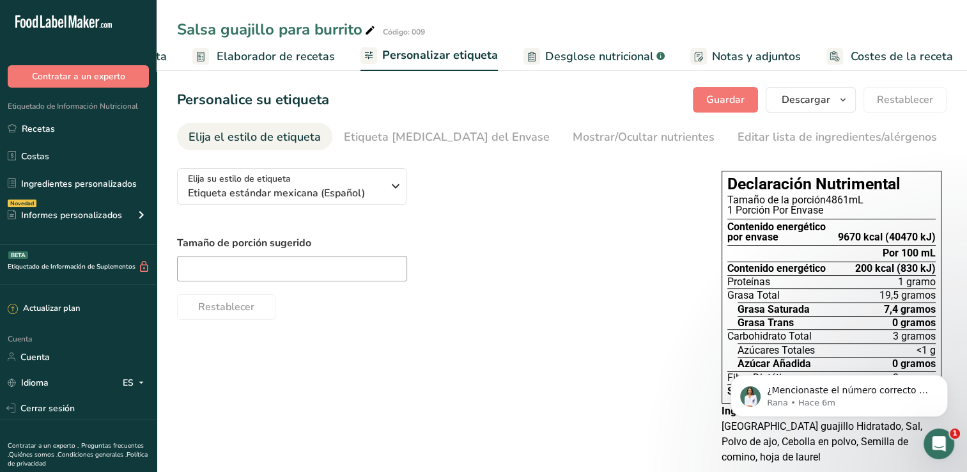
click at [547, 64] on span "Desglose nutricional" at bounding box center [599, 56] width 109 height 17
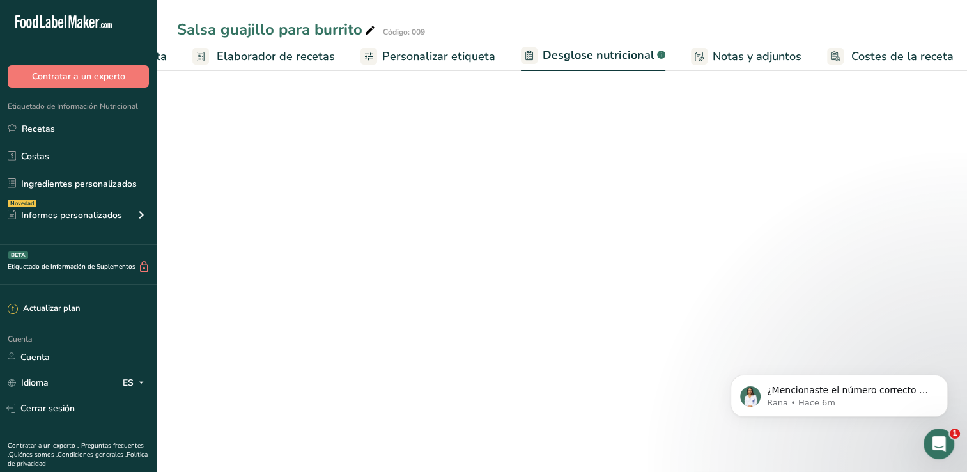
select select "Calories"
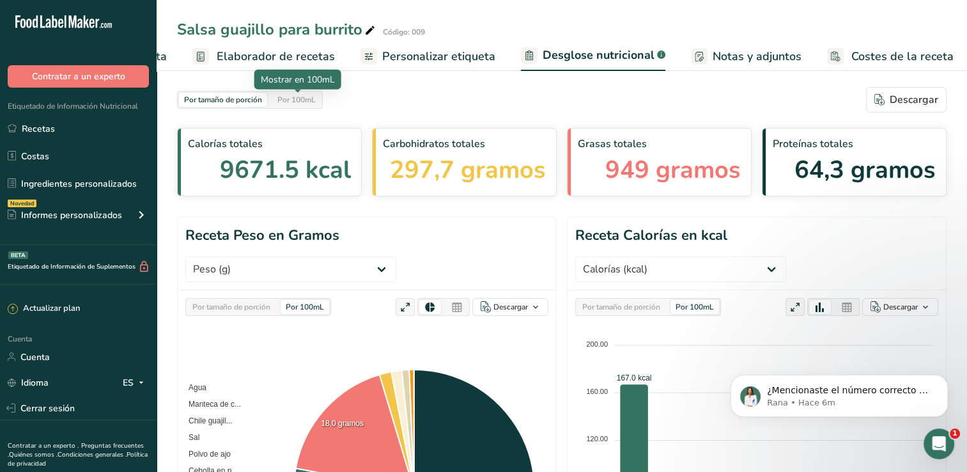
click at [290, 100] on div "Por 100mL" at bounding box center [296, 100] width 49 height 14
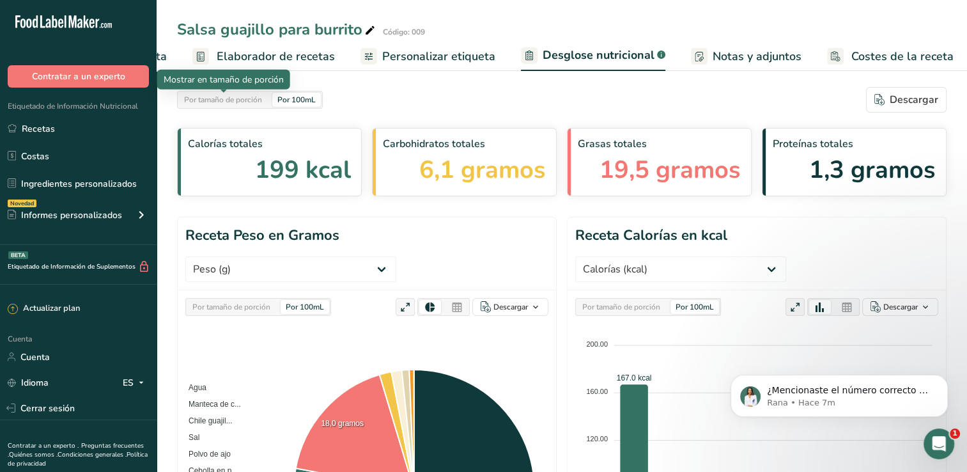
click at [243, 101] on div "Por tamaño de porción" at bounding box center [223, 100] width 88 height 14
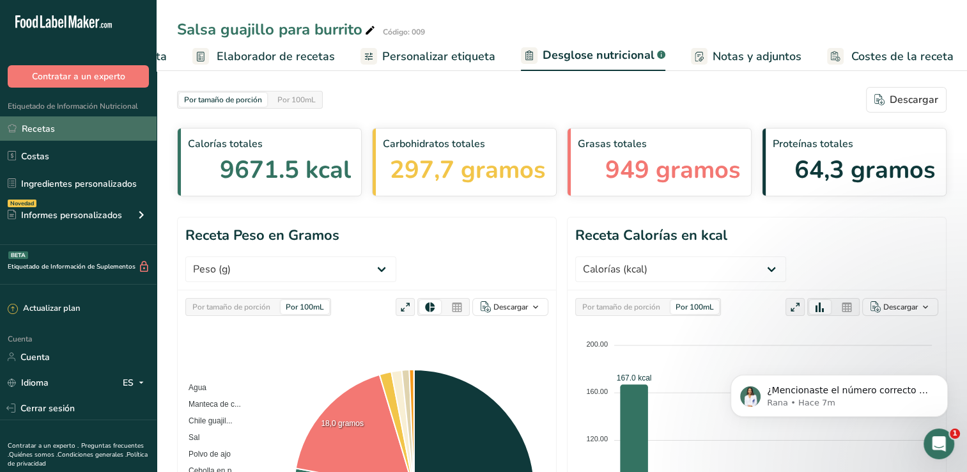
click at [92, 130] on link "Recetas" at bounding box center [78, 128] width 157 height 24
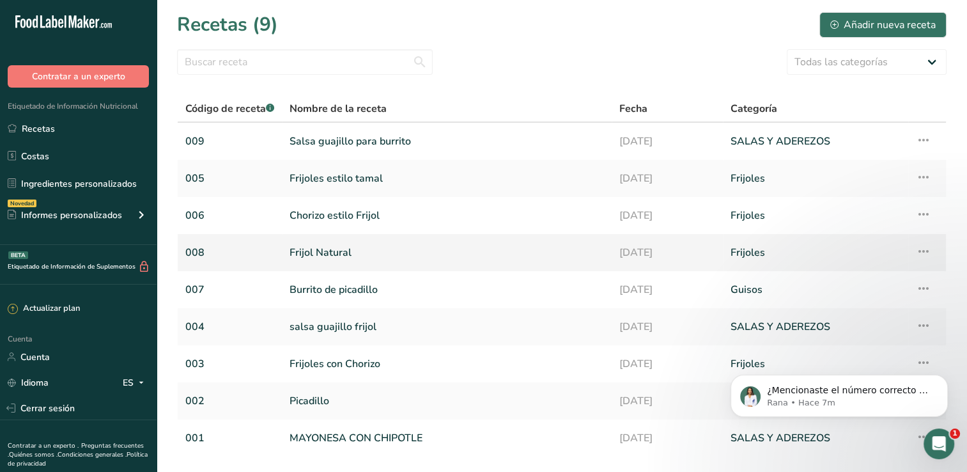
click at [350, 255] on link "Frijol Natural" at bounding box center [447, 252] width 315 height 27
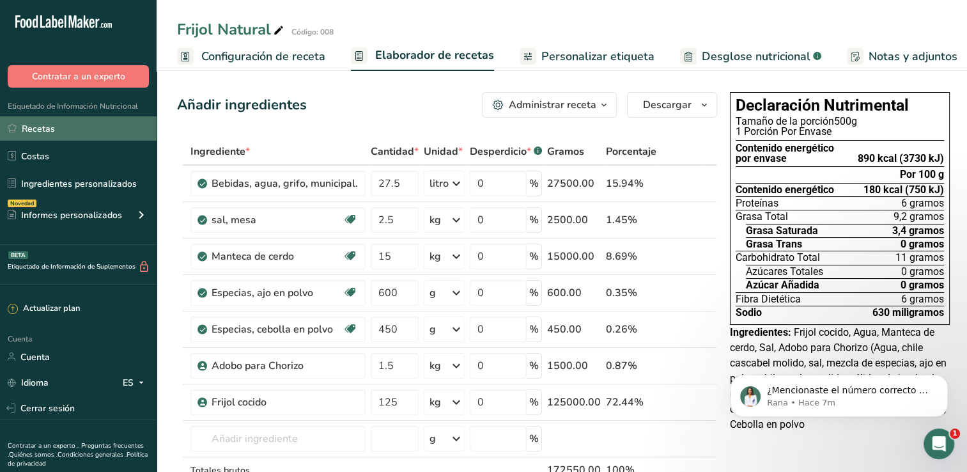
click at [75, 124] on link "Recetas" at bounding box center [78, 128] width 157 height 24
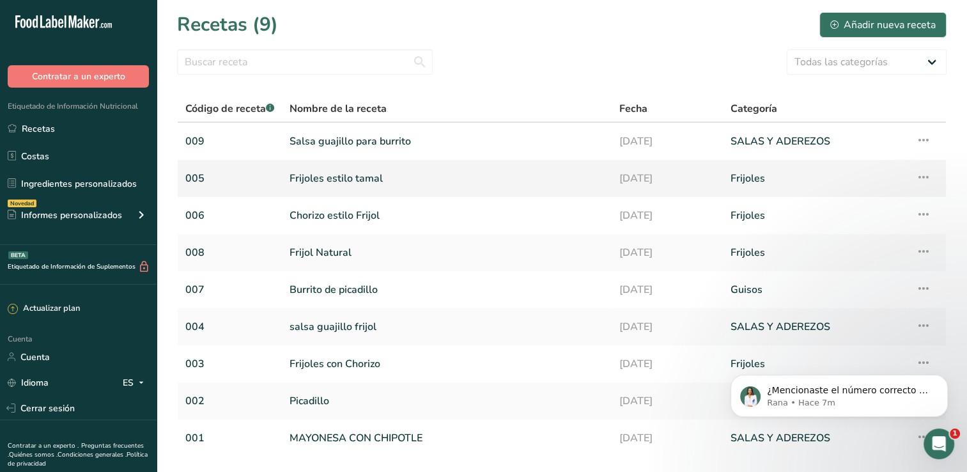
click at [360, 173] on link "Frijoles estilo tamal" at bounding box center [447, 178] width 315 height 27
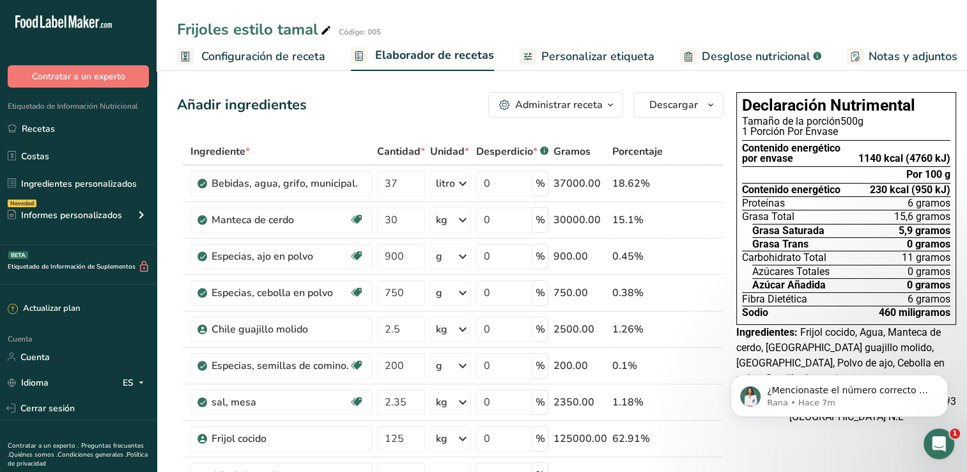
click at [713, 61] on span "Desglose nutricional" at bounding box center [756, 56] width 109 height 17
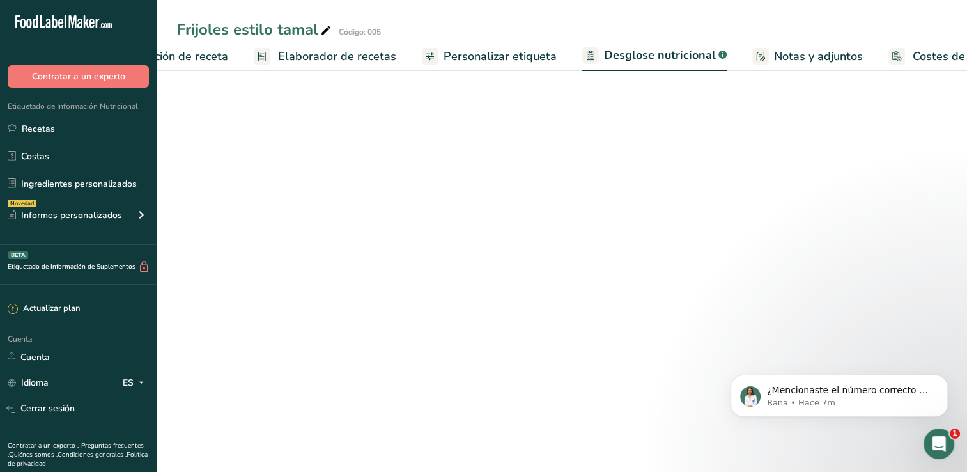
select select "Calories"
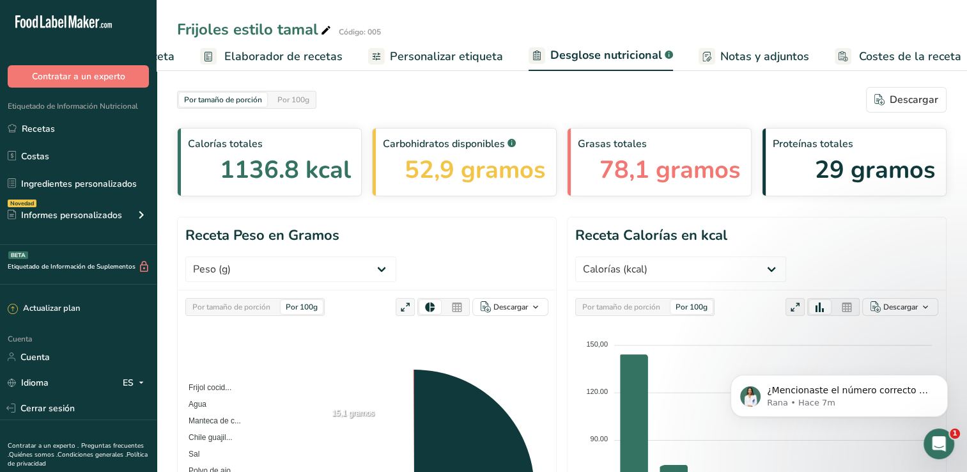
scroll to position [0, 159]
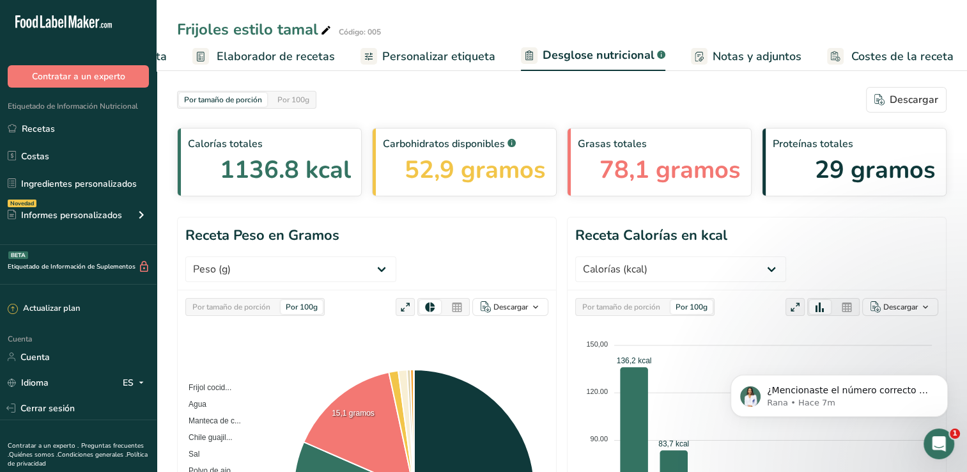
click at [293, 107] on div "Por tamaño de porción Por 100g" at bounding box center [246, 100] width 139 height 18
click at [300, 100] on div "Por 100g" at bounding box center [293, 100] width 42 height 14
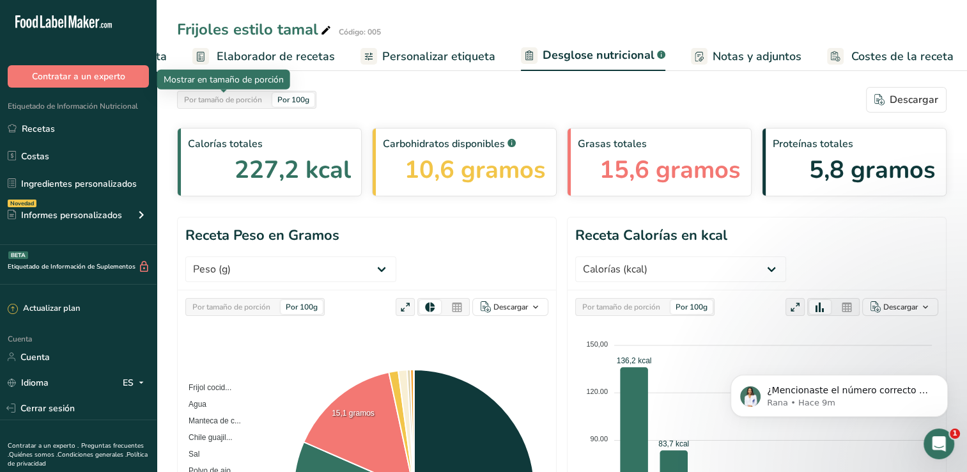
click at [231, 104] on div "Por tamaño de porción" at bounding box center [223, 100] width 88 height 14
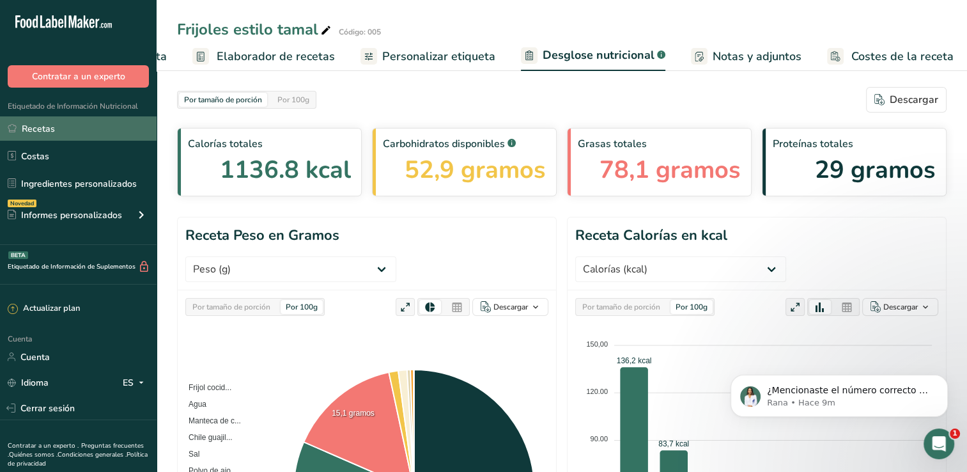
click at [69, 128] on link "Recetas" at bounding box center [78, 128] width 157 height 24
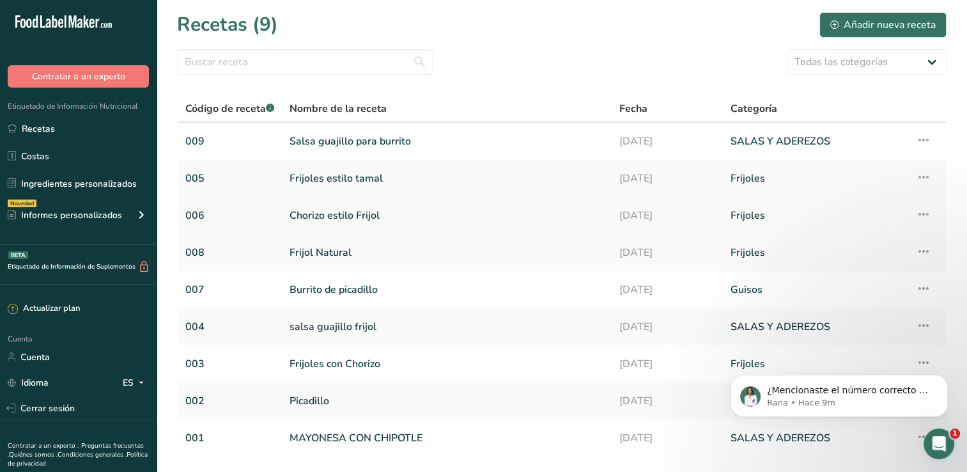
click at [357, 219] on link "Chorizo estilo Frijol" at bounding box center [447, 215] width 315 height 27
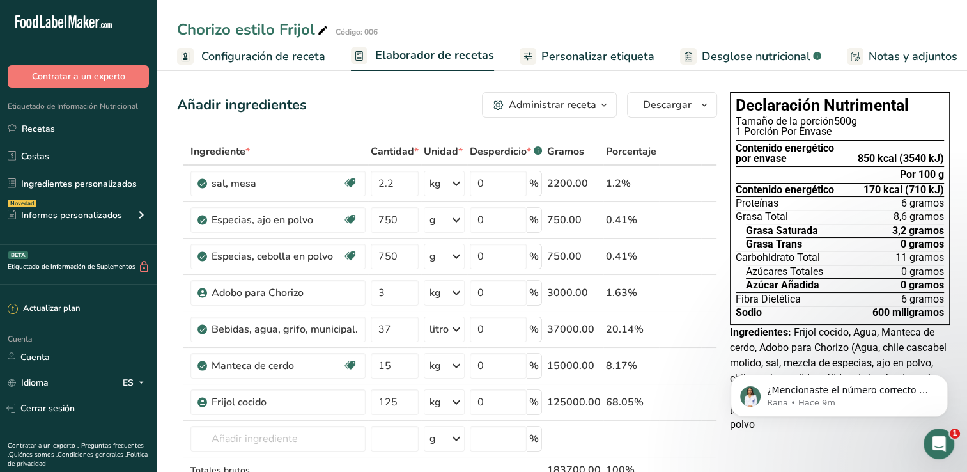
click at [730, 48] on span "Desglose nutricional" at bounding box center [756, 56] width 109 height 17
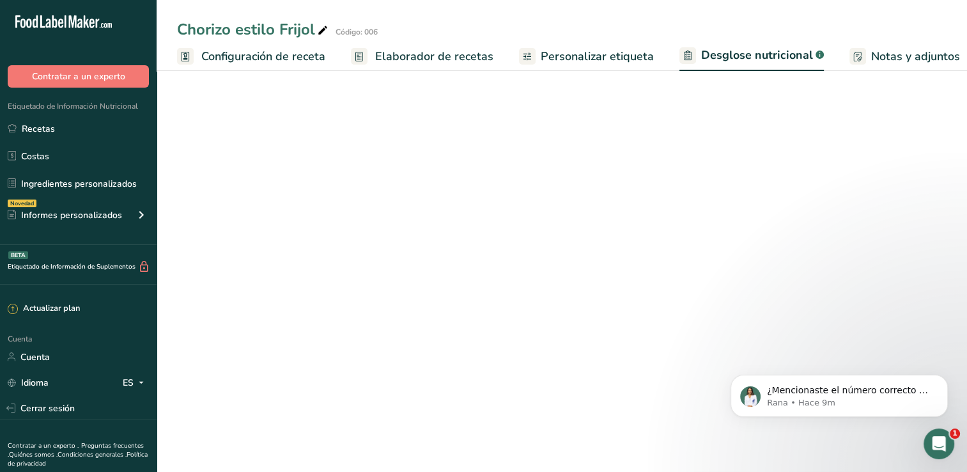
scroll to position [0, 144]
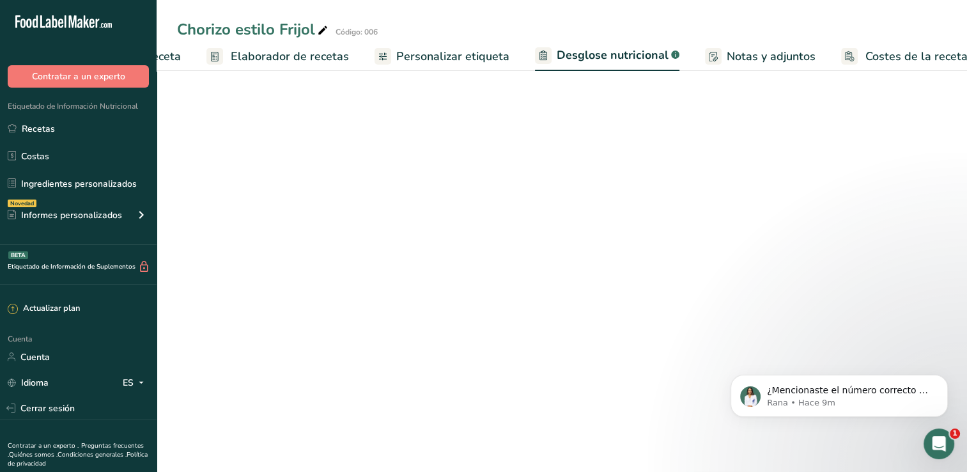
select select "Calories"
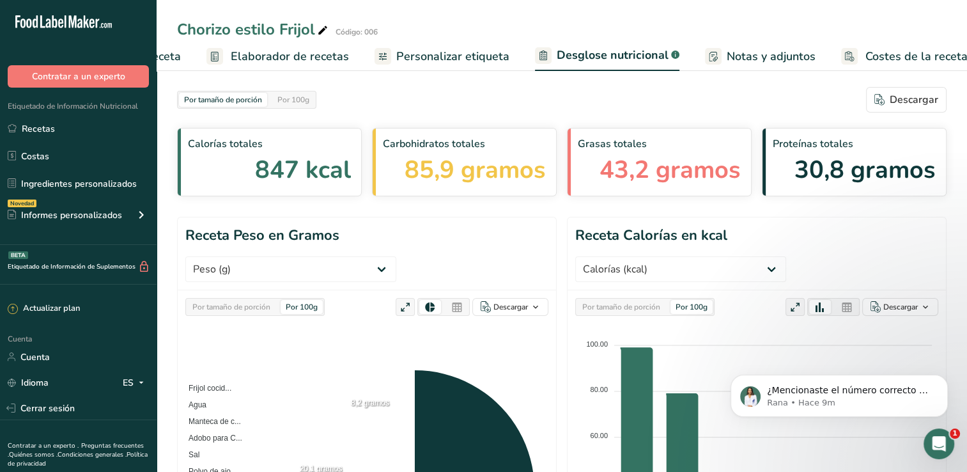
scroll to position [0, 159]
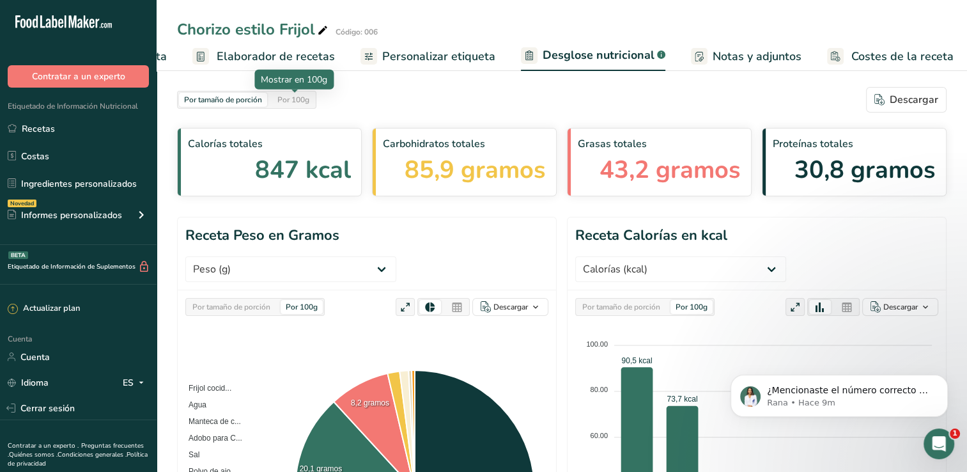
click at [307, 104] on div "Por 100g" at bounding box center [293, 100] width 42 height 14
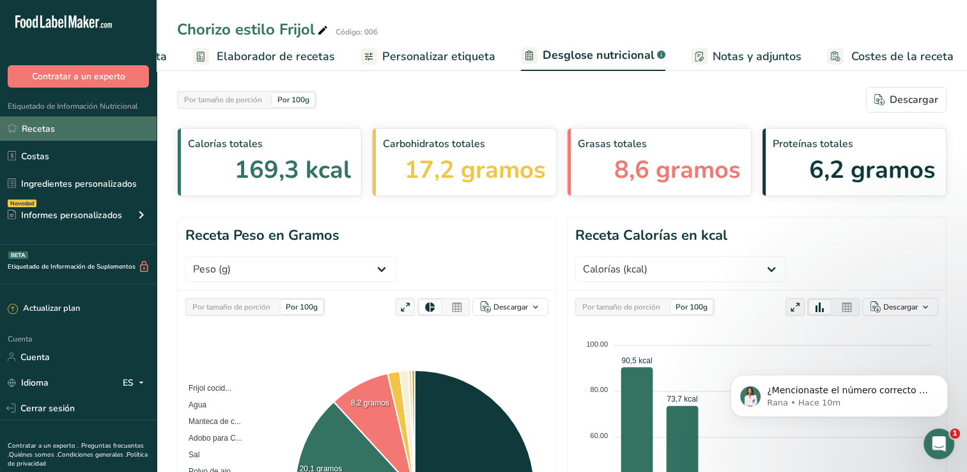
click at [104, 135] on link "Recetas" at bounding box center [78, 128] width 157 height 24
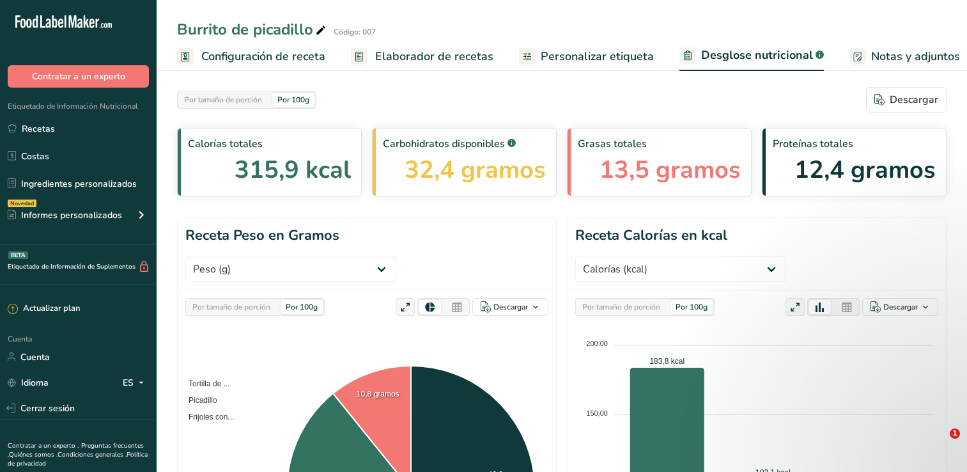
select select "Calories"
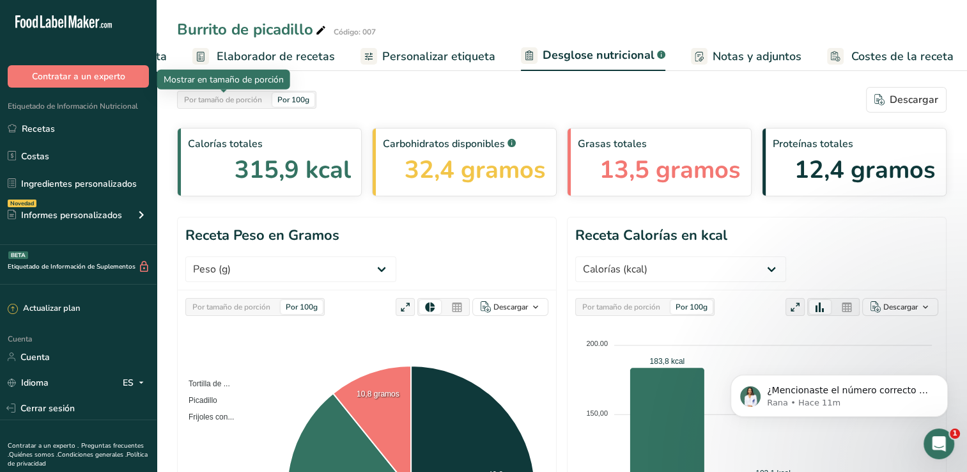
click at [249, 104] on div "Por tamaño de porción" at bounding box center [223, 100] width 88 height 14
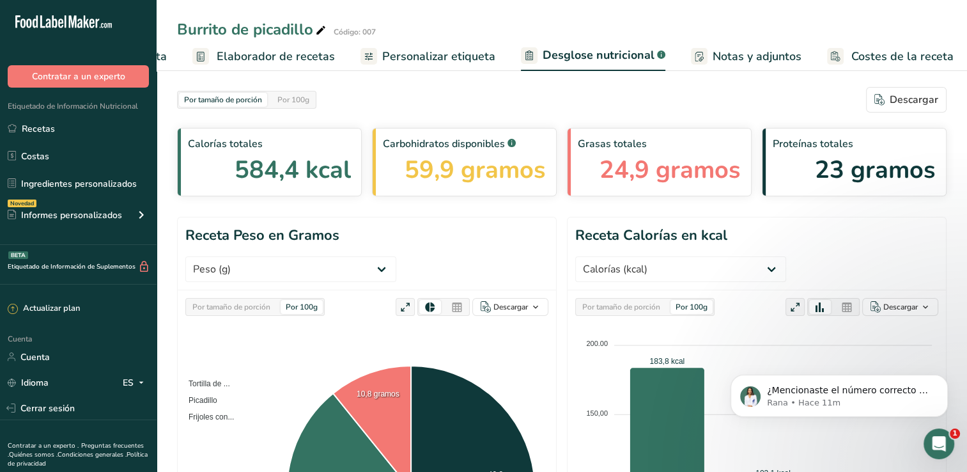
drag, startPoint x: 249, startPoint y: 104, endPoint x: 385, endPoint y: 102, distance: 136.2
click at [385, 102] on div "Por tamaño de porción Por 100g Descargar" at bounding box center [562, 100] width 770 height 26
click at [302, 103] on div "Por 100g" at bounding box center [293, 100] width 42 height 14
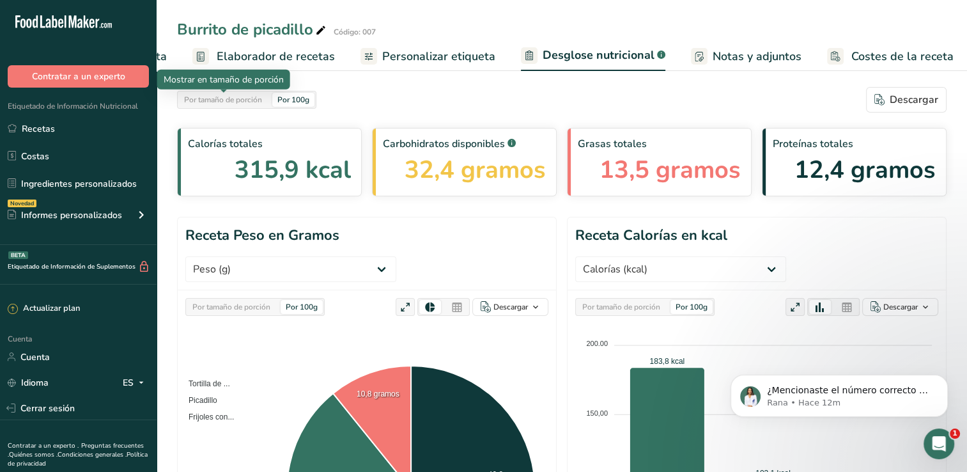
click at [252, 98] on div "Por tamaño de porción" at bounding box center [223, 100] width 88 height 14
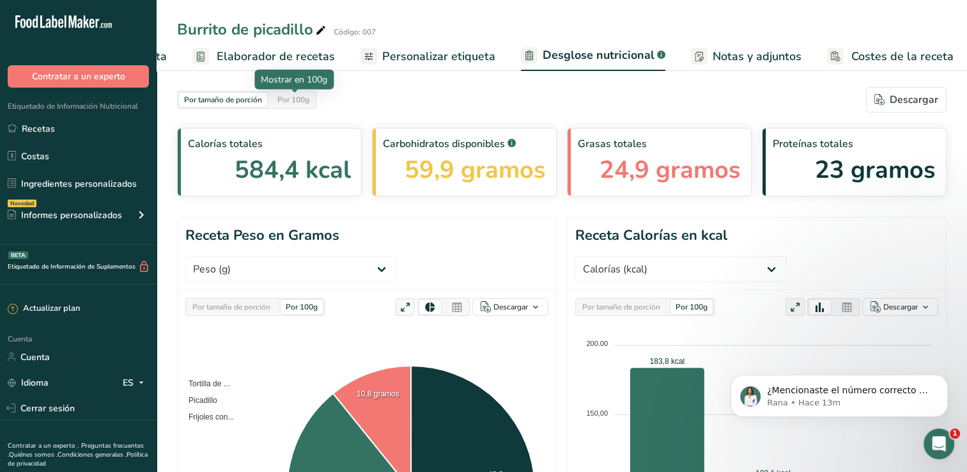
click at [307, 101] on div "Por 100g" at bounding box center [293, 100] width 42 height 14
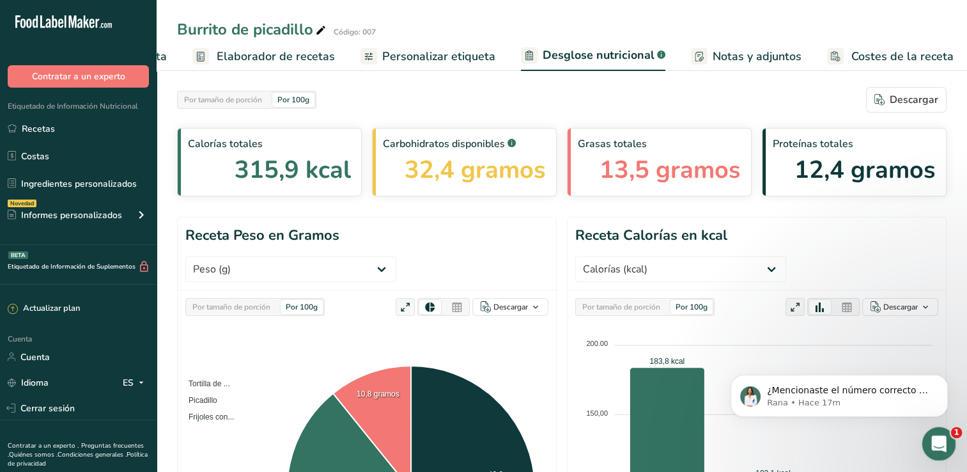
click at [933, 445] on icon "Abrir Intercom Messenger" at bounding box center [937, 441] width 21 height 21
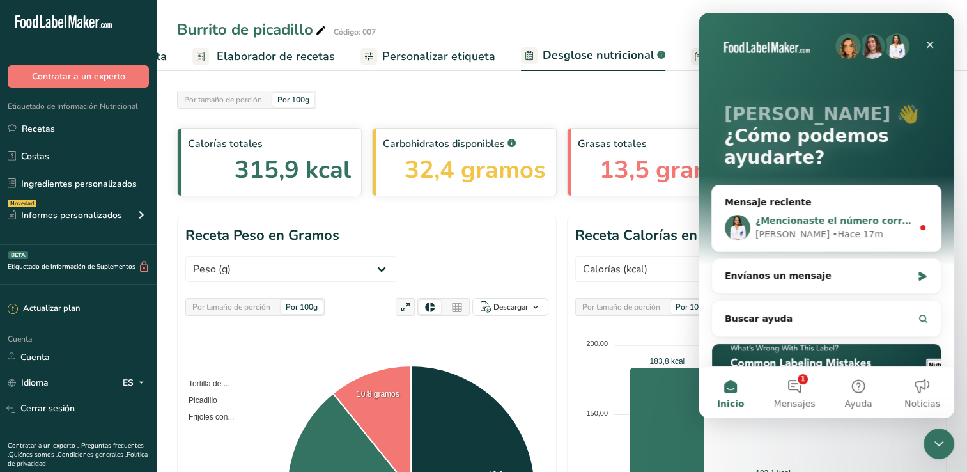
click at [839, 224] on span "¿Mencionaste el número correcto de porciones?" at bounding box center [877, 220] width 242 height 10
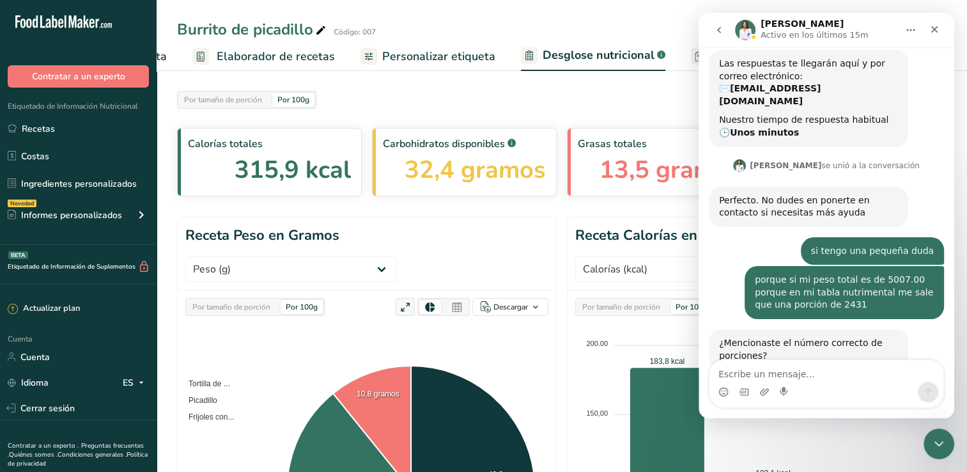
scroll to position [219, 0]
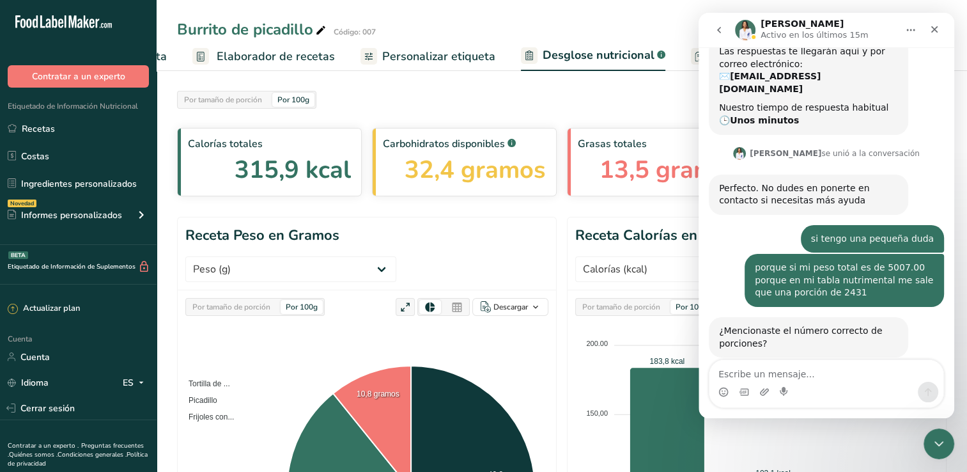
click at [798, 369] on textarea "Escribe un mensaje..." at bounding box center [827, 371] width 234 height 22
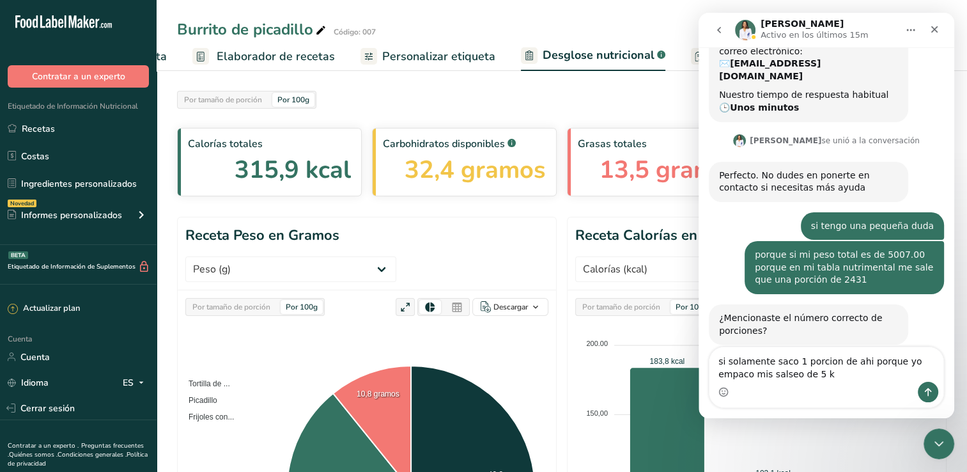
type textarea "si solamente saco 1 porcion de ahi porque yo empaco mis salseo de 5 kg"
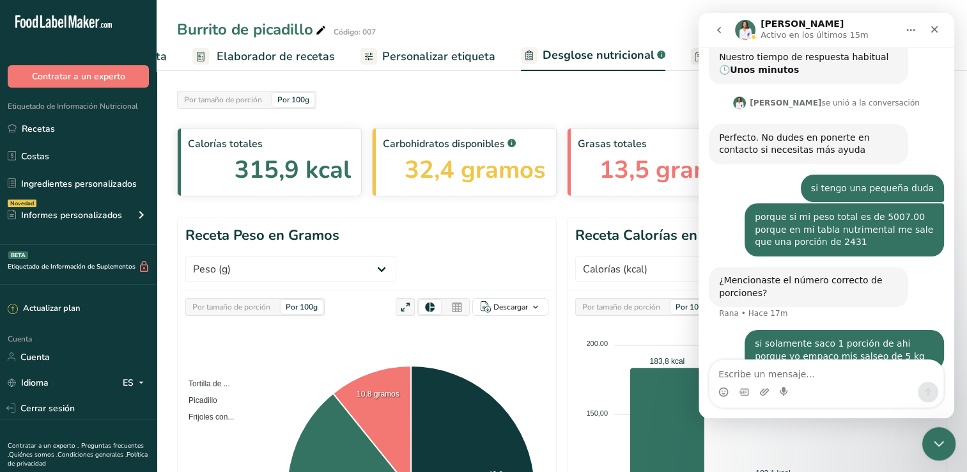
click at [933, 449] on icon "Cerrar Intercom Messenger" at bounding box center [936, 441] width 15 height 15
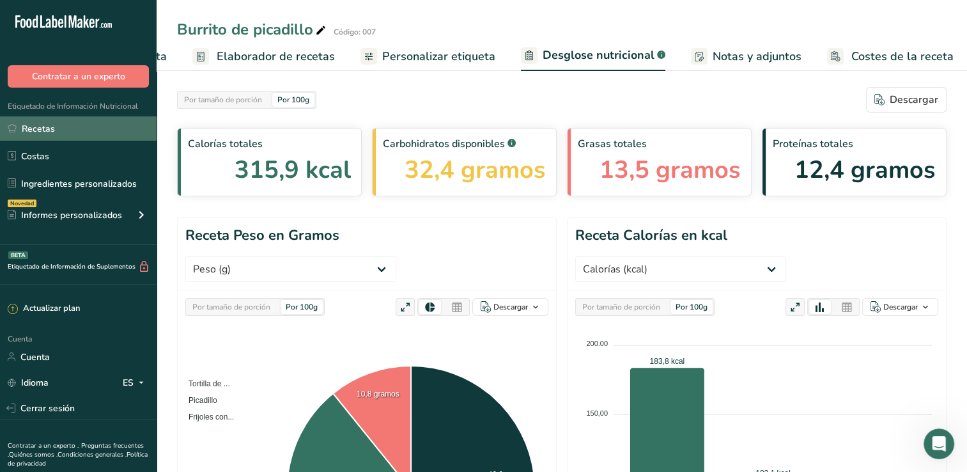
click at [63, 127] on link "Recetas" at bounding box center [78, 128] width 157 height 24
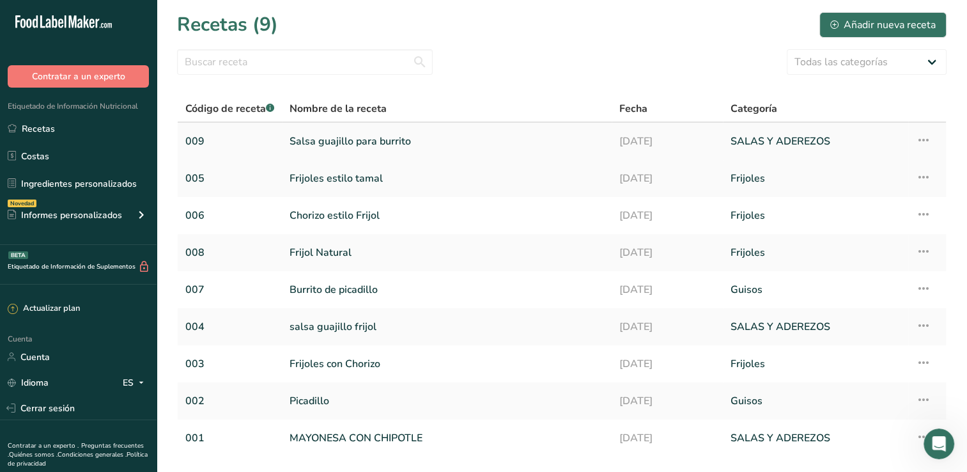
click at [341, 146] on link "Salsa guajillo para burrito" at bounding box center [447, 141] width 315 height 27
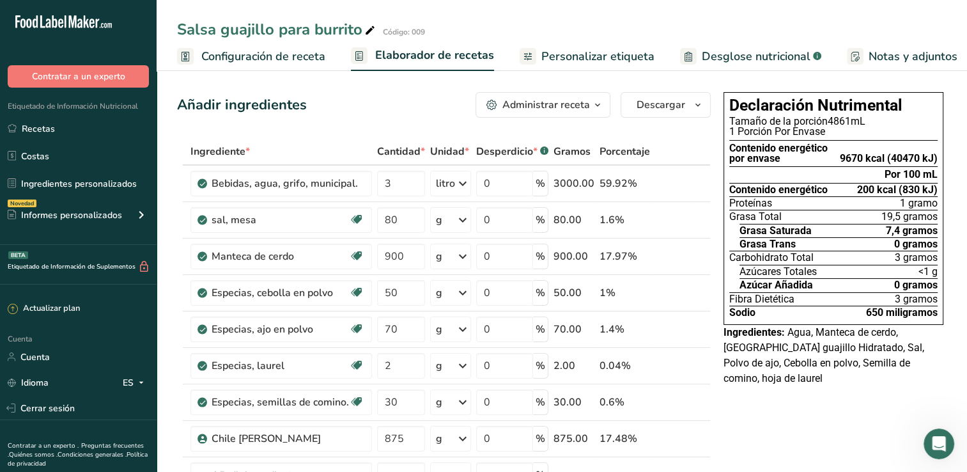
drag, startPoint x: 578, startPoint y: 57, endPoint x: 598, endPoint y: 55, distance: 19.9
click at [578, 57] on span "Personalizar etiqueta" at bounding box center [597, 56] width 113 height 17
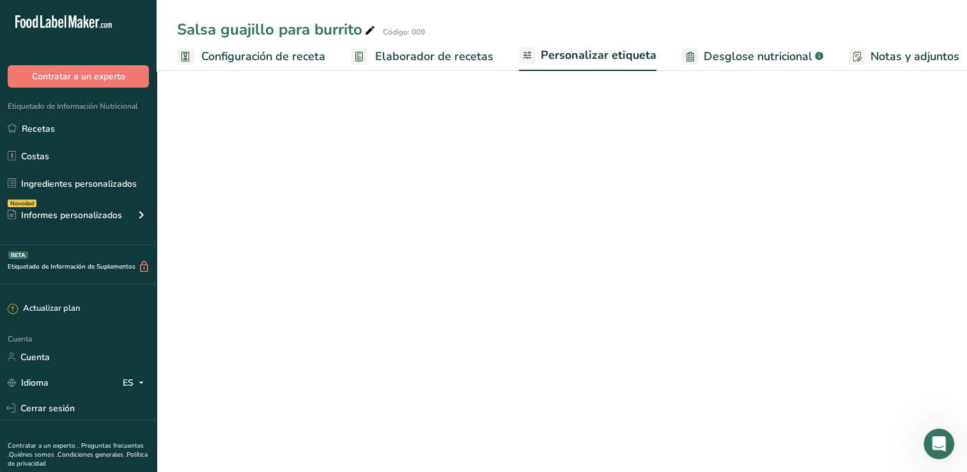
scroll to position [0, 125]
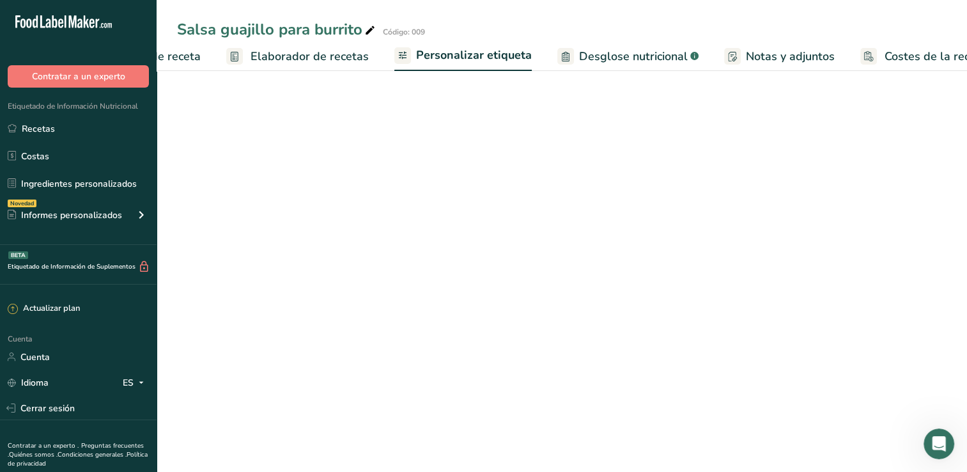
click at [619, 56] on span "Desglose nutricional" at bounding box center [633, 56] width 109 height 17
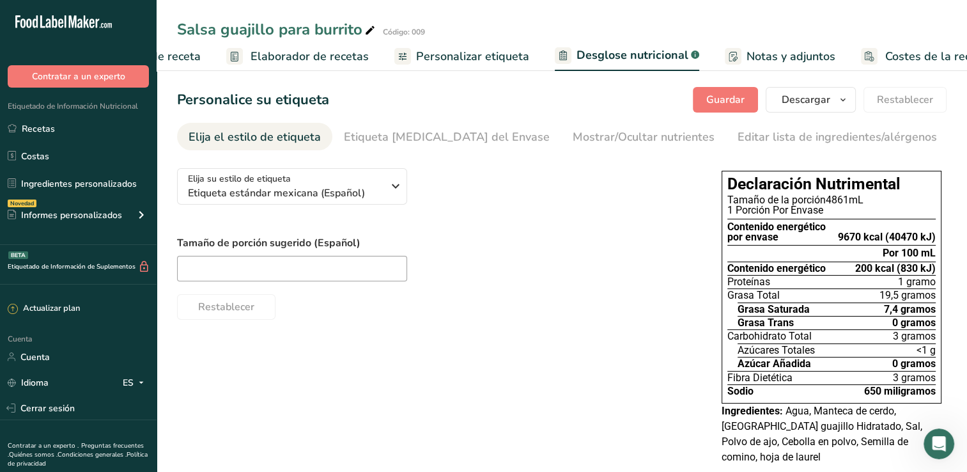
scroll to position [0, 159]
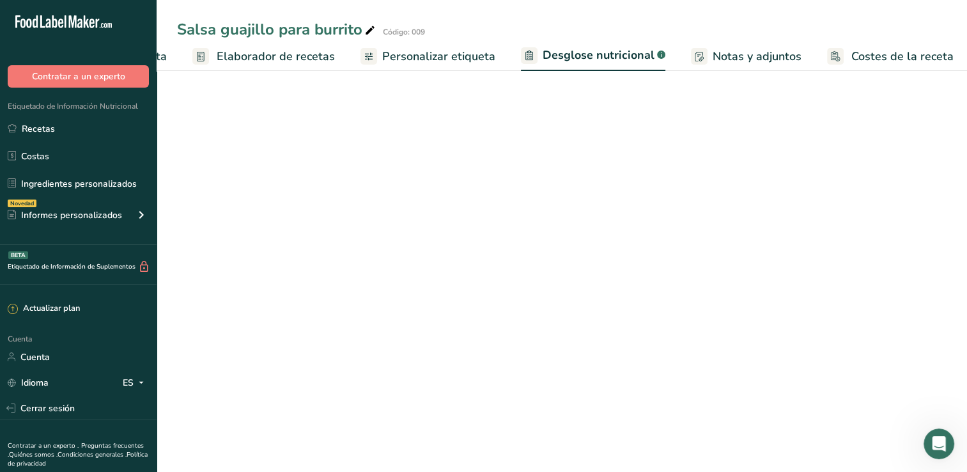
select select "Calories"
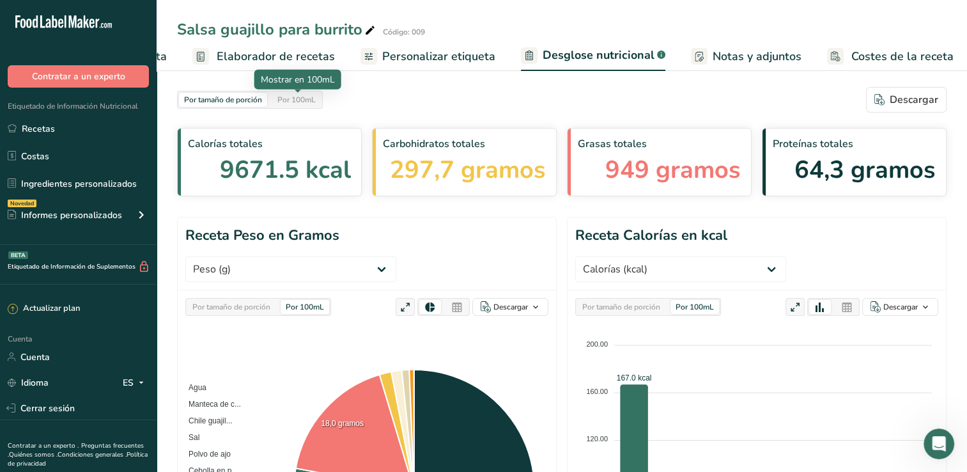
click at [302, 102] on div "Por 100mL" at bounding box center [296, 100] width 49 height 14
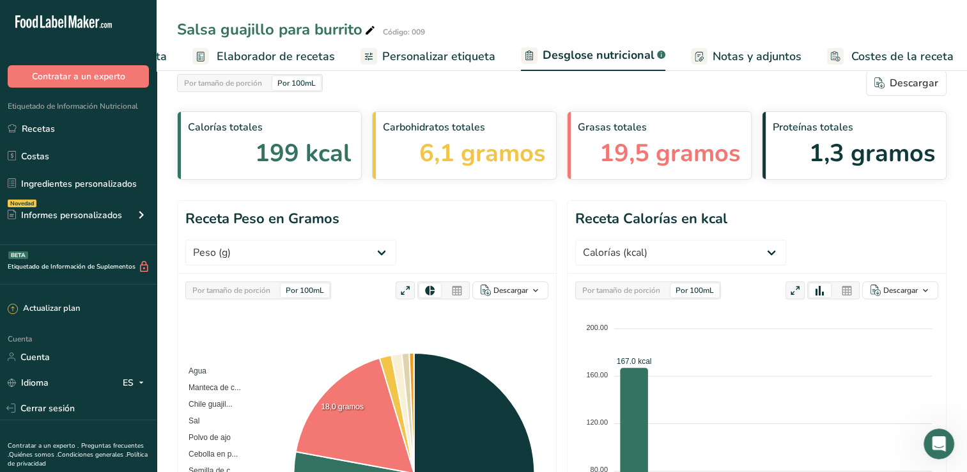
scroll to position [0, 0]
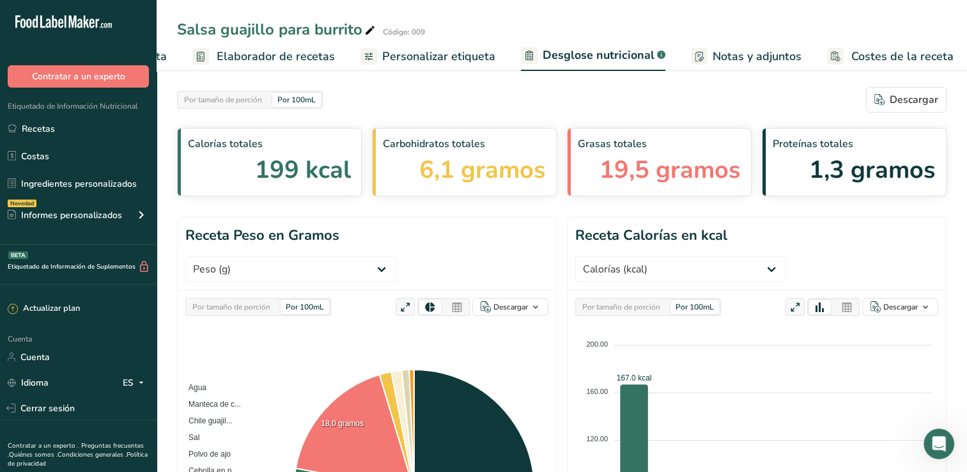
click at [265, 52] on span "Elaborador de recetas" at bounding box center [276, 56] width 118 height 17
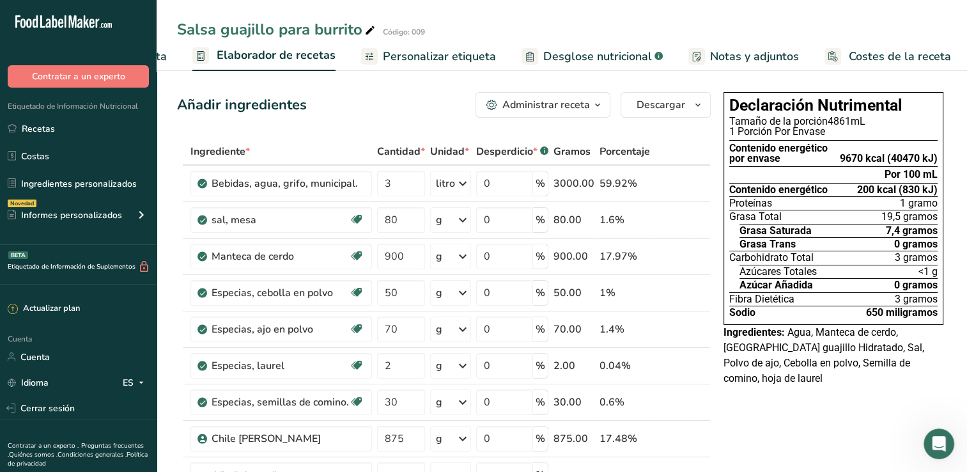
click at [598, 105] on icon "button" at bounding box center [598, 105] width 10 height 16
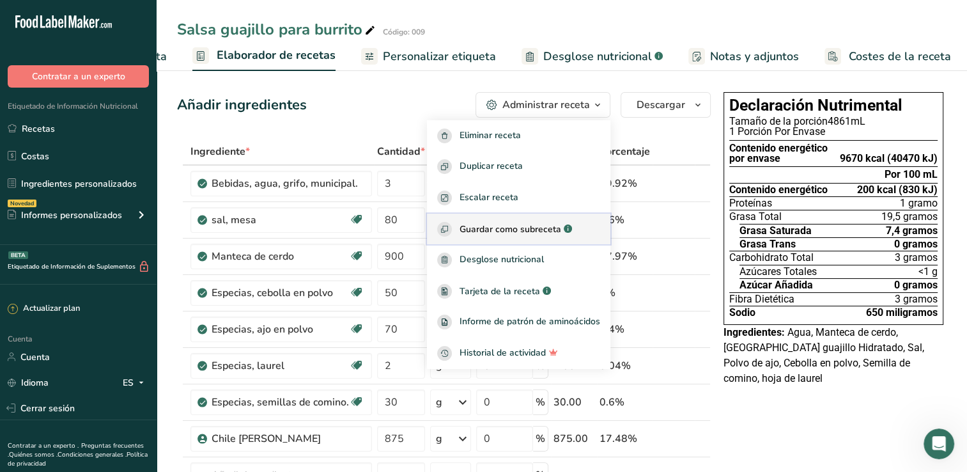
click at [527, 232] on span "Guardar como subreceta" at bounding box center [511, 228] width 102 height 13
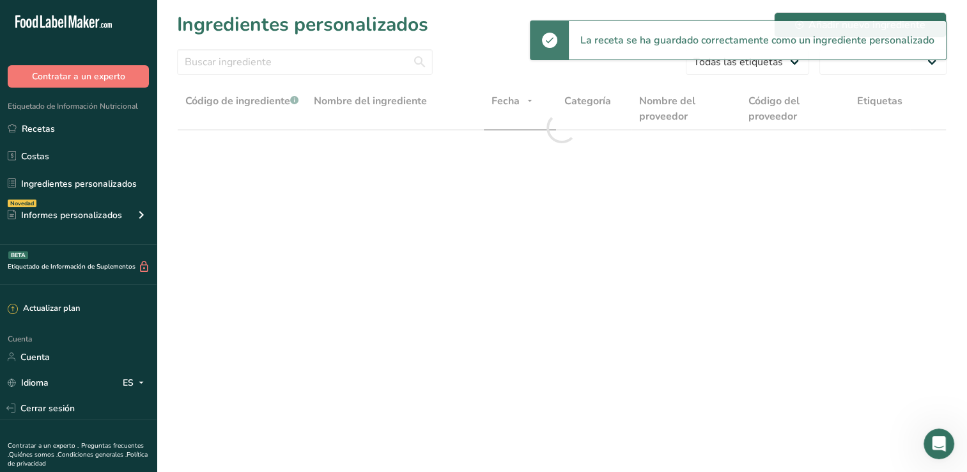
select select "30"
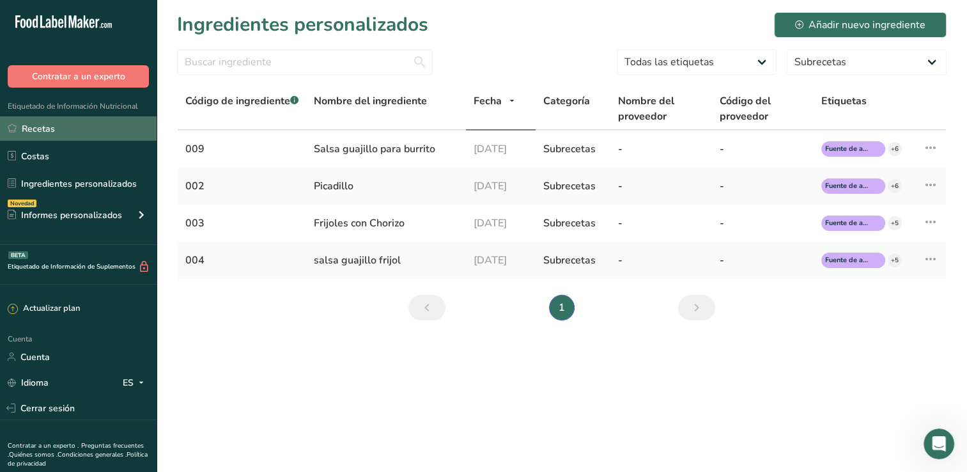
click at [69, 125] on link "Recetas" at bounding box center [78, 128] width 157 height 24
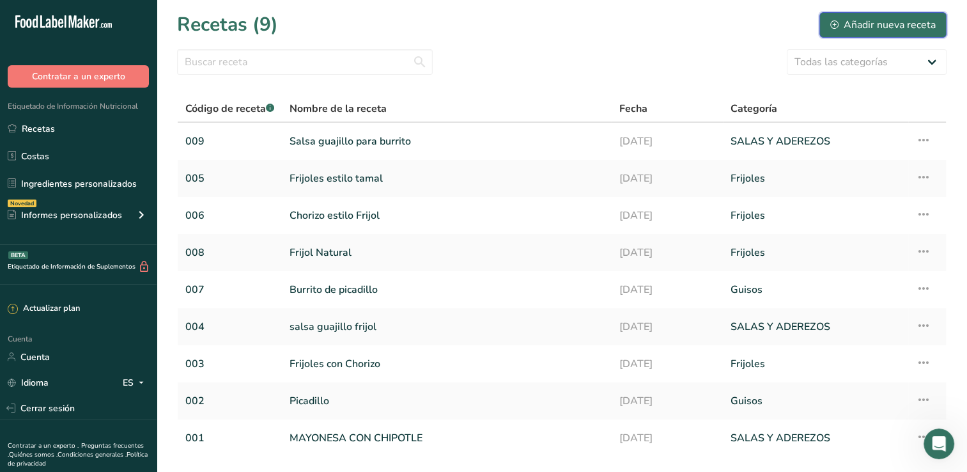
click at [864, 32] on button "Añadir nueva receta" at bounding box center [882, 25] width 127 height 26
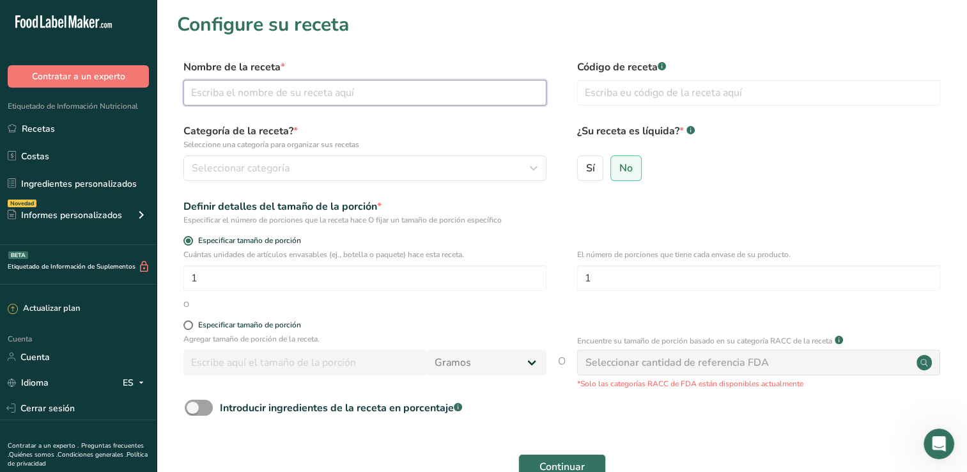
click at [251, 90] on input "text" at bounding box center [364, 93] width 363 height 26
type input "Burrito de Deshebrada"
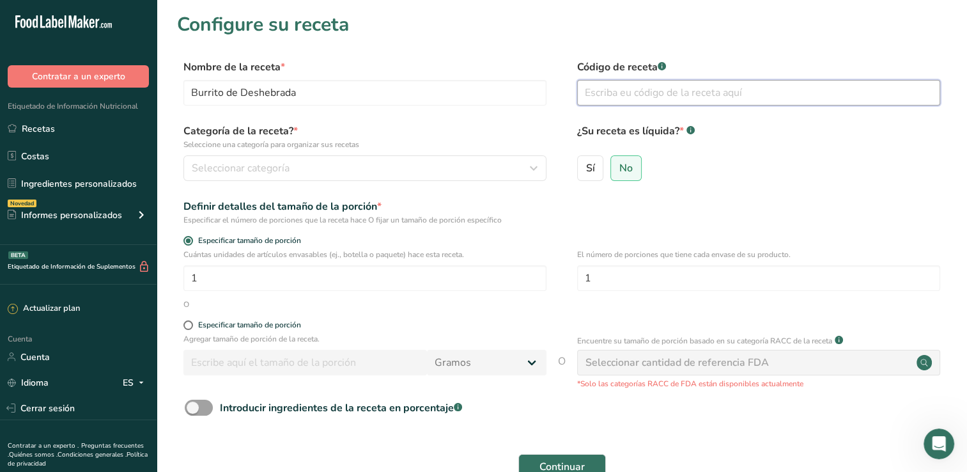
click at [626, 97] on input "text" at bounding box center [758, 93] width 363 height 26
type input "0"
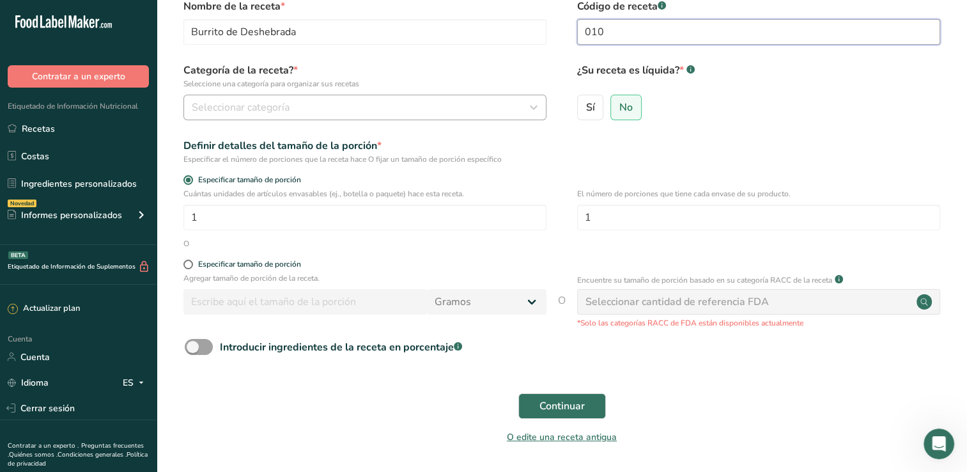
scroll to position [64, 0]
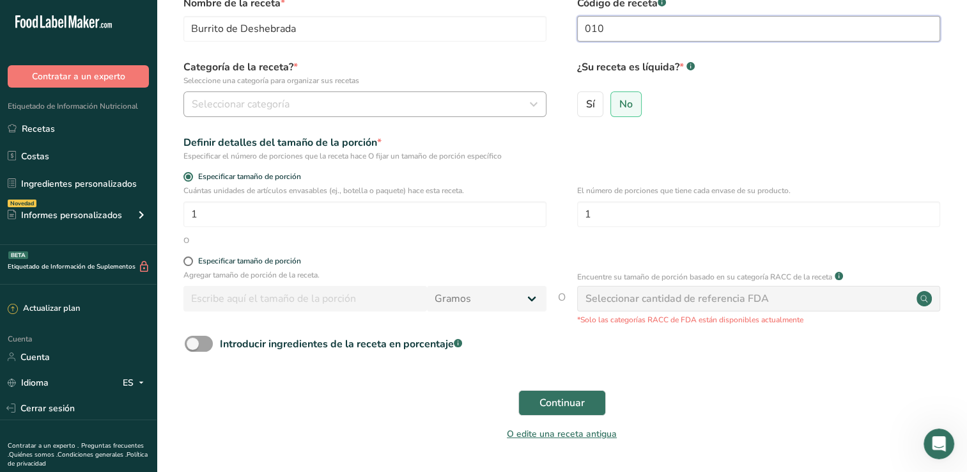
type input "010"
click at [368, 107] on div "Seleccionar categoría" at bounding box center [361, 104] width 339 height 15
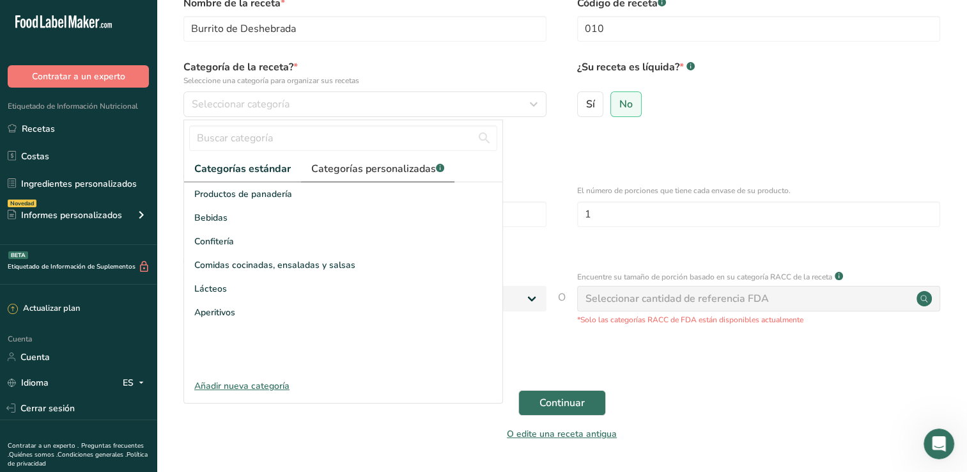
click at [372, 173] on font "Categorías personalizadas" at bounding box center [373, 169] width 125 height 14
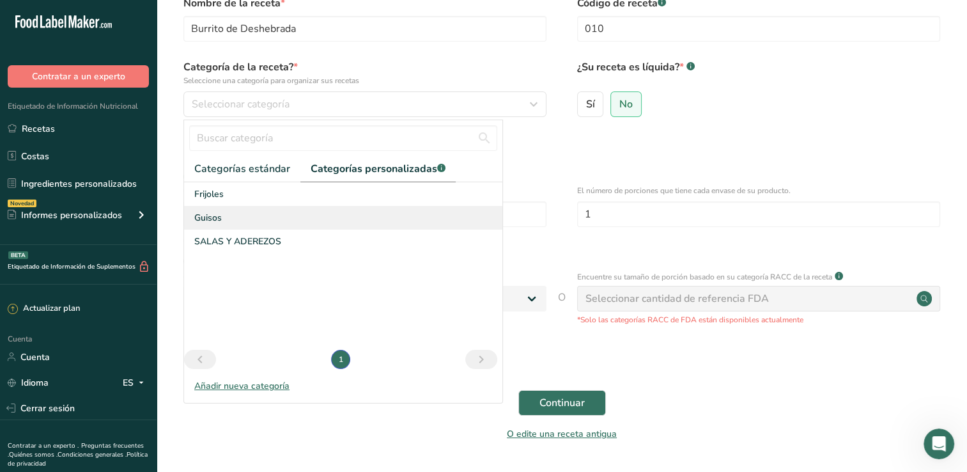
click at [219, 215] on span "Guisos" at bounding box center [207, 217] width 27 height 13
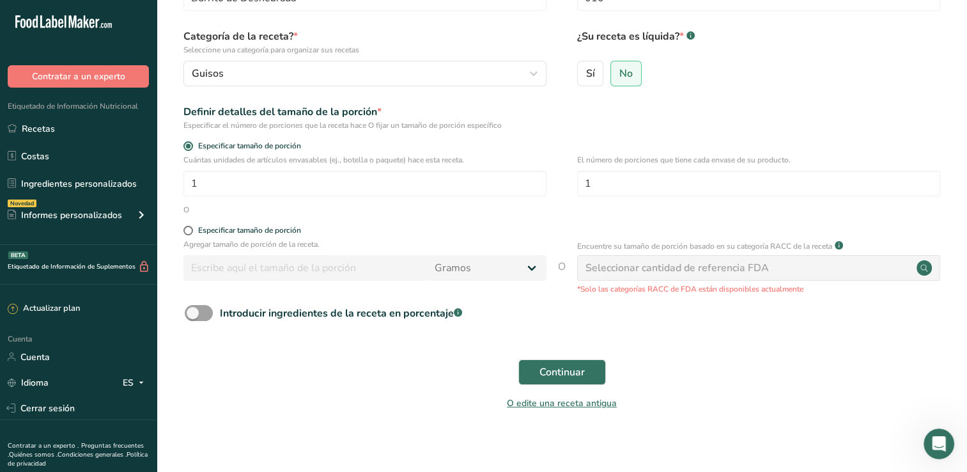
scroll to position [102, 0]
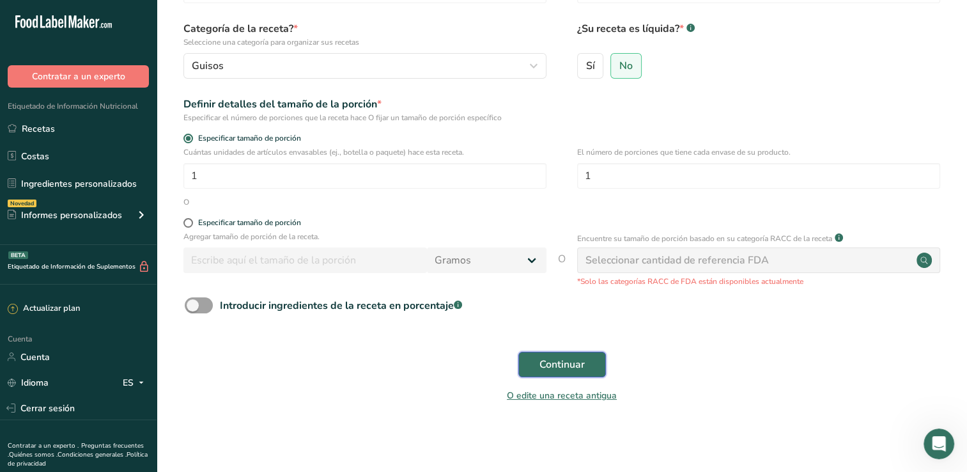
click at [577, 364] on span "Continuar" at bounding box center [562, 364] width 45 height 15
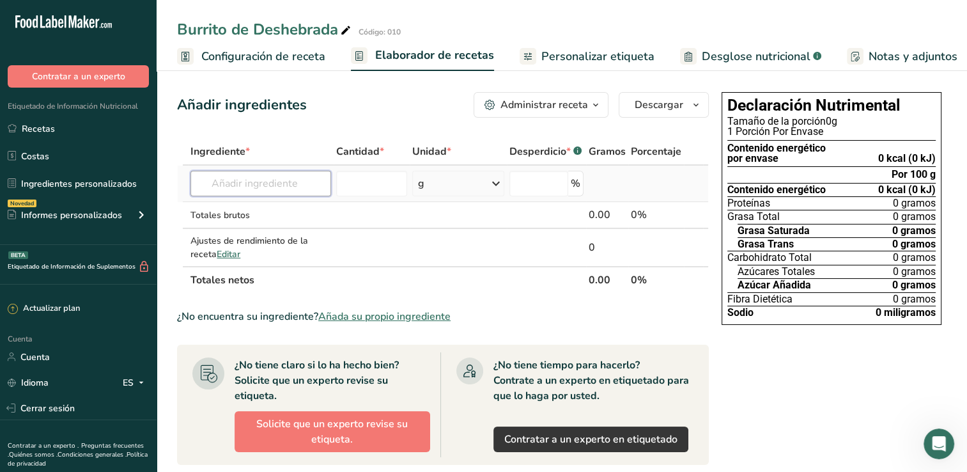
click at [256, 180] on input "text" at bounding box center [260, 184] width 141 height 26
type input "d"
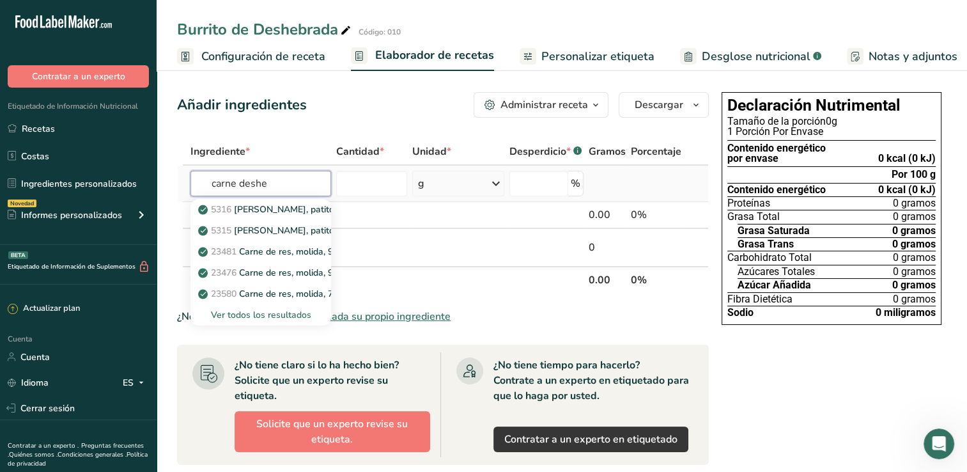
type input "carne deshe"
click at [240, 313] on div "Ver todos los resultados" at bounding box center [261, 314] width 120 height 13
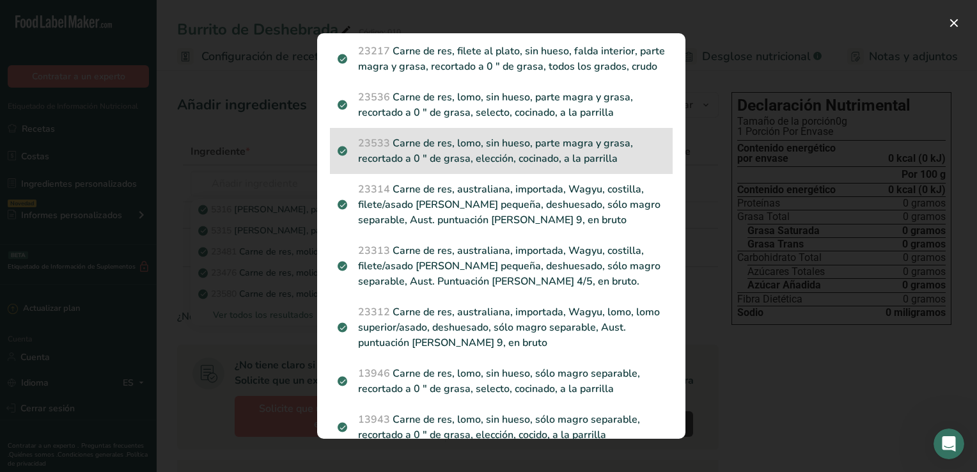
scroll to position [903, 0]
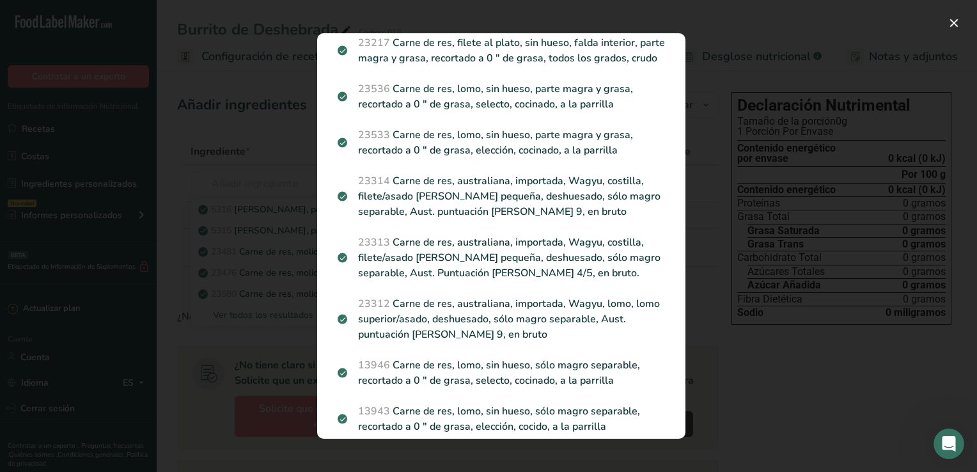
click at [274, 123] on div "Modal de resultados de búsqueda" at bounding box center [488, 236] width 977 height 472
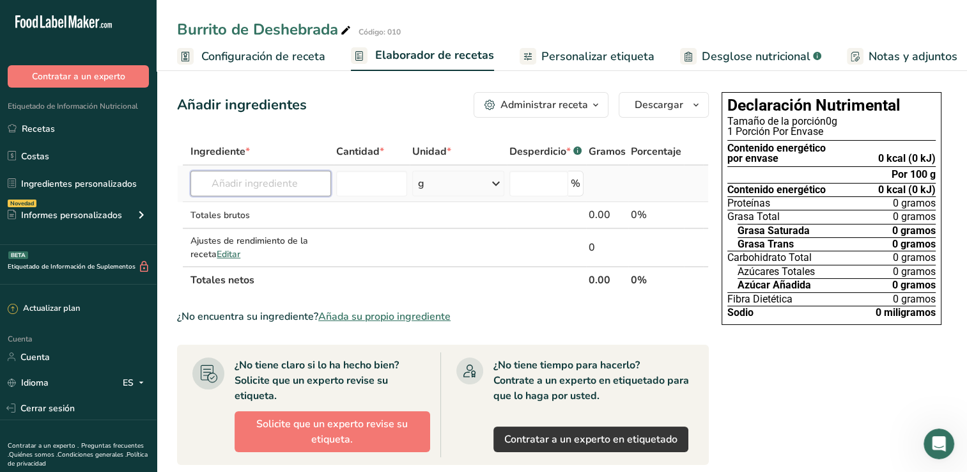
click at [258, 183] on input "text" at bounding box center [260, 184] width 141 height 26
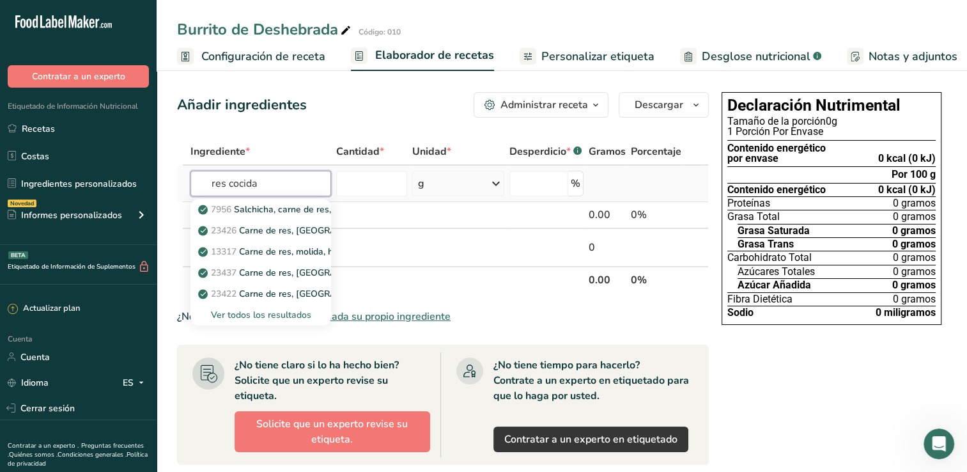
type input "res cocida"
click at [262, 311] on div "Ver todos los resultados" at bounding box center [261, 314] width 120 height 13
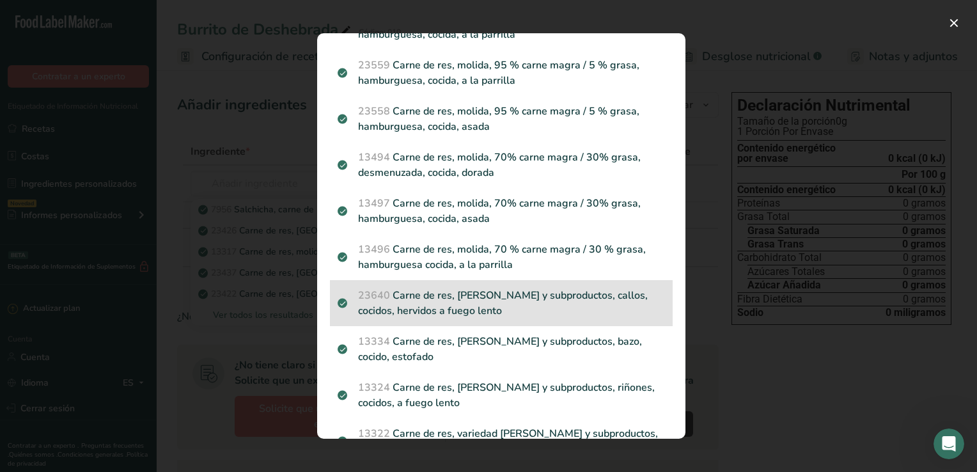
scroll to position [1660, 0]
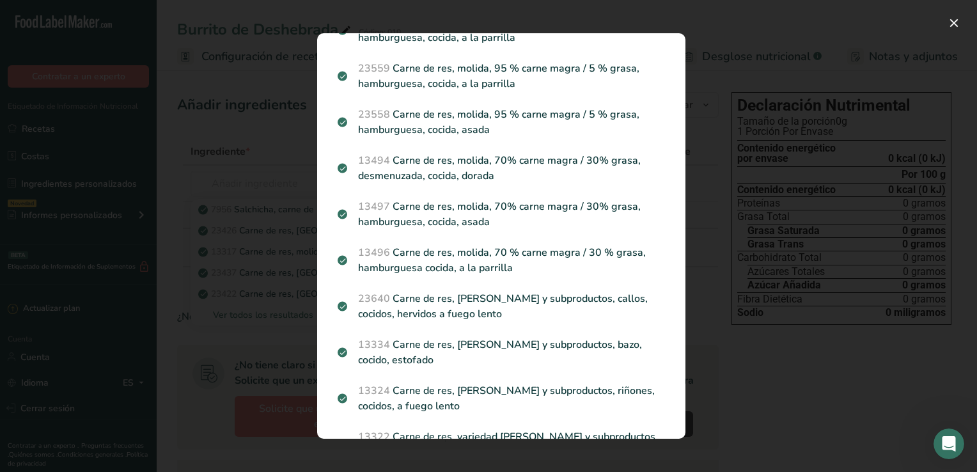
click at [289, 126] on div "Modal de resultados de búsqueda" at bounding box center [488, 236] width 977 height 472
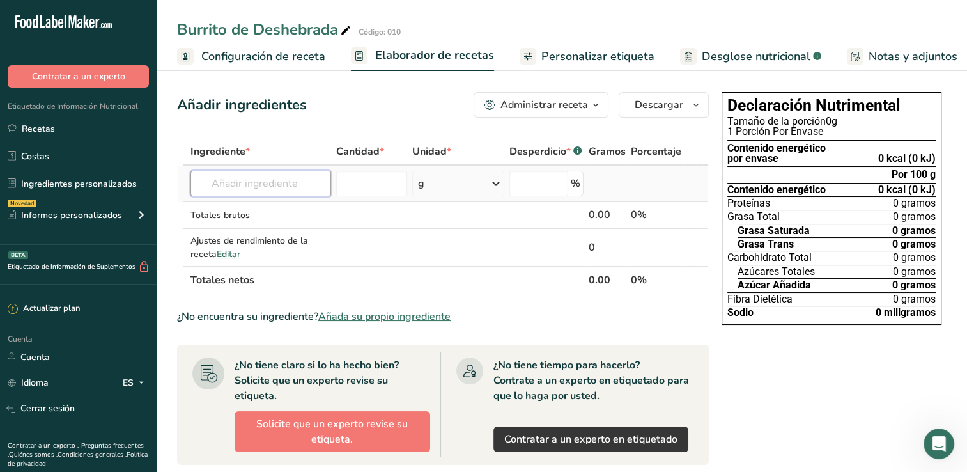
click at [287, 183] on input "text" at bounding box center [260, 184] width 141 height 26
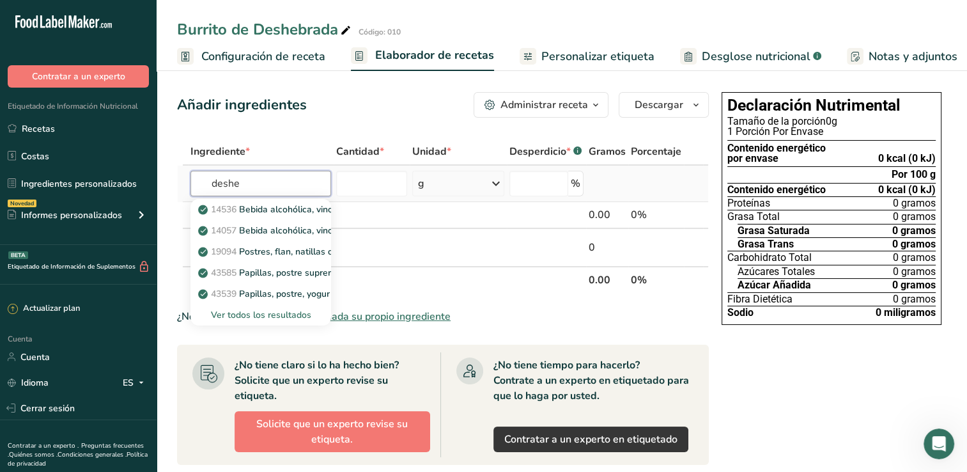
type input "deshe"
click at [244, 313] on div "Ver todos los resultados" at bounding box center [261, 314] width 120 height 13
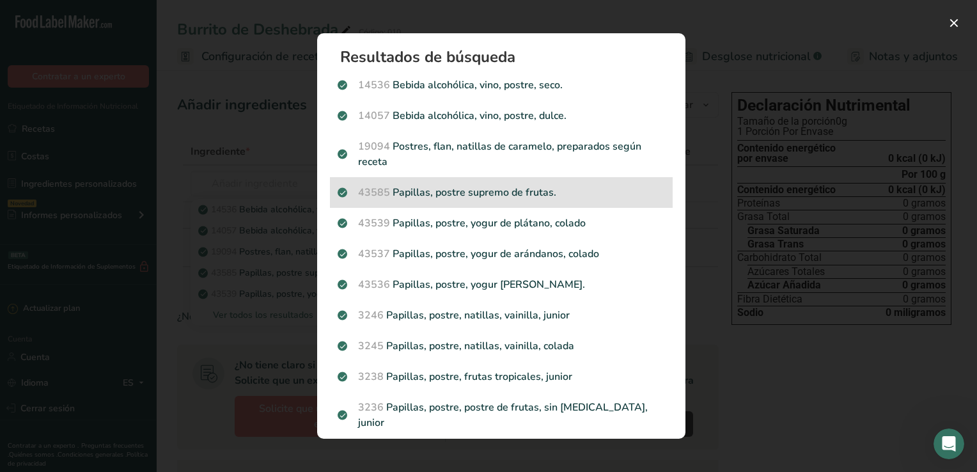
scroll to position [0, 0]
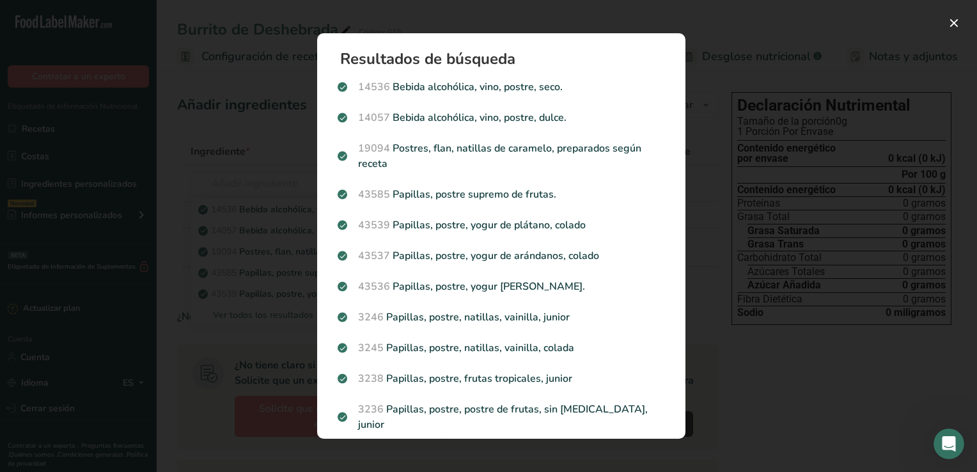
click at [178, 195] on div "Modal de resultados de búsqueda" at bounding box center [488, 236] width 977 height 472
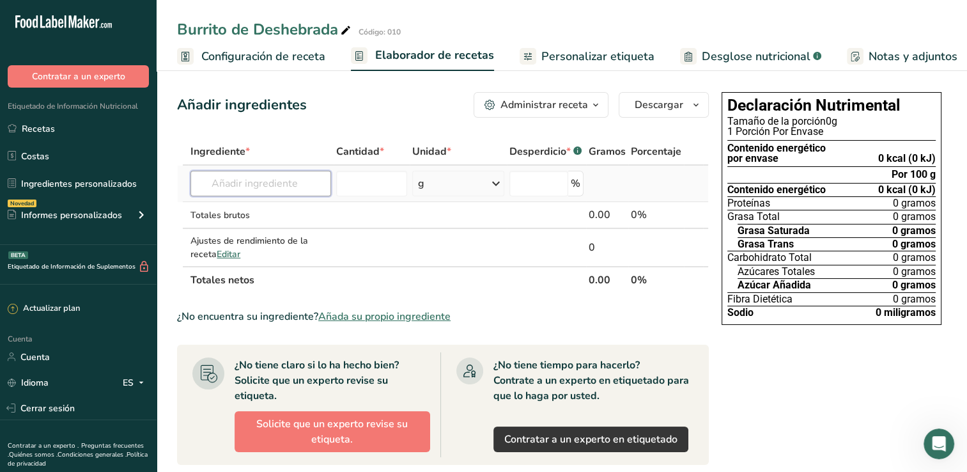
click at [240, 189] on input "text" at bounding box center [260, 184] width 141 height 26
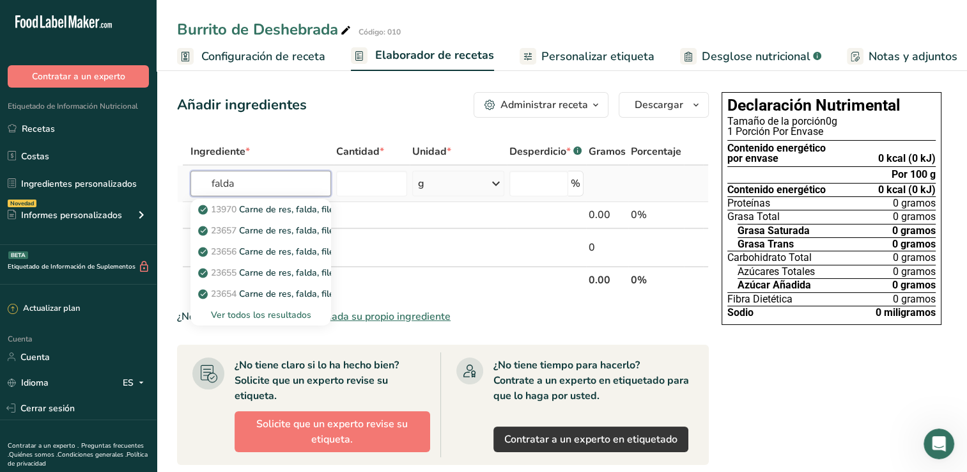
type input "falda"
click at [267, 314] on div "Ver todos los resultados" at bounding box center [261, 314] width 120 height 13
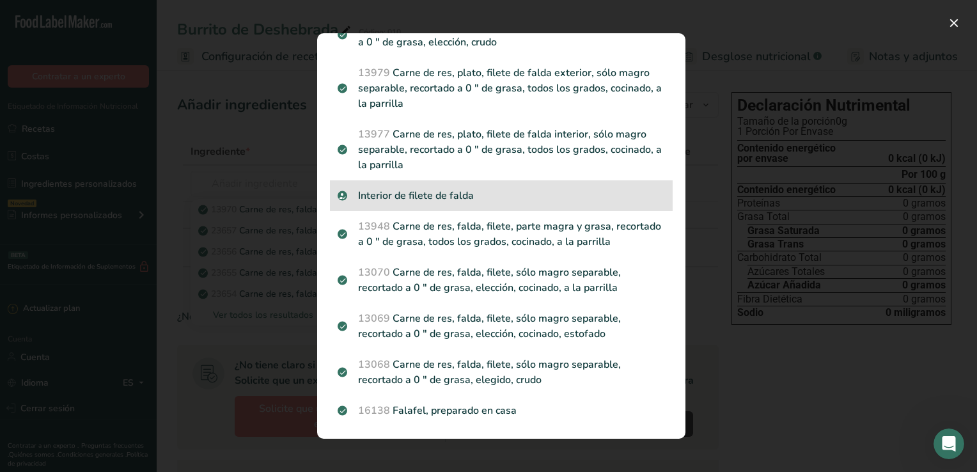
scroll to position [1977, 0]
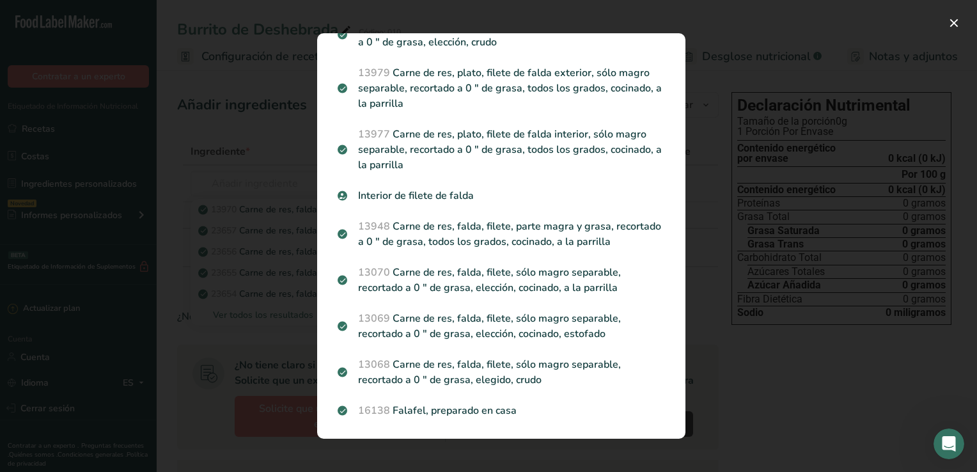
click at [189, 180] on div "Modal de resultados de búsqueda" at bounding box center [488, 236] width 977 height 472
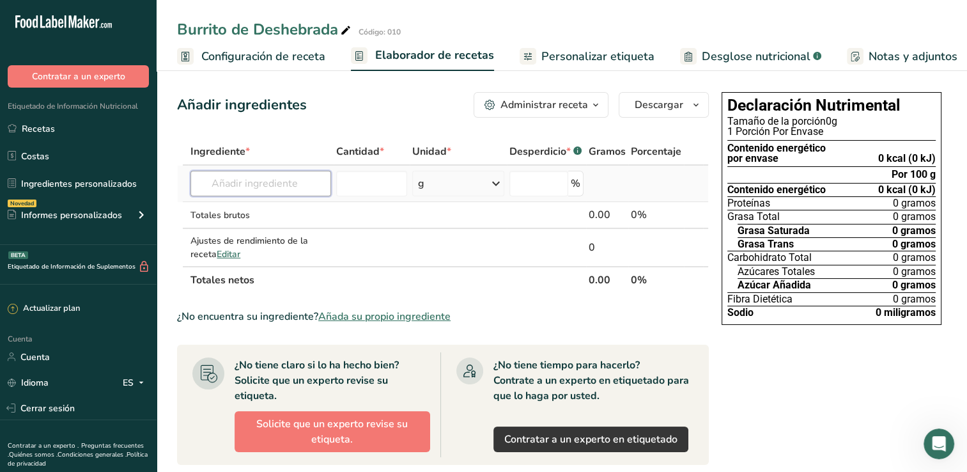
click at [238, 187] on input "text" at bounding box center [260, 184] width 141 height 26
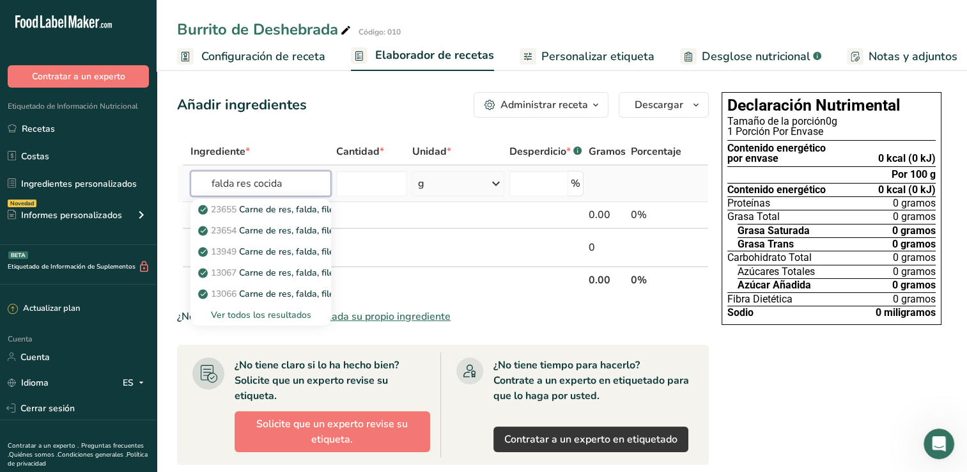
type input "falda res cocida"
click at [229, 311] on div "Ver todos los resultados" at bounding box center [261, 314] width 120 height 13
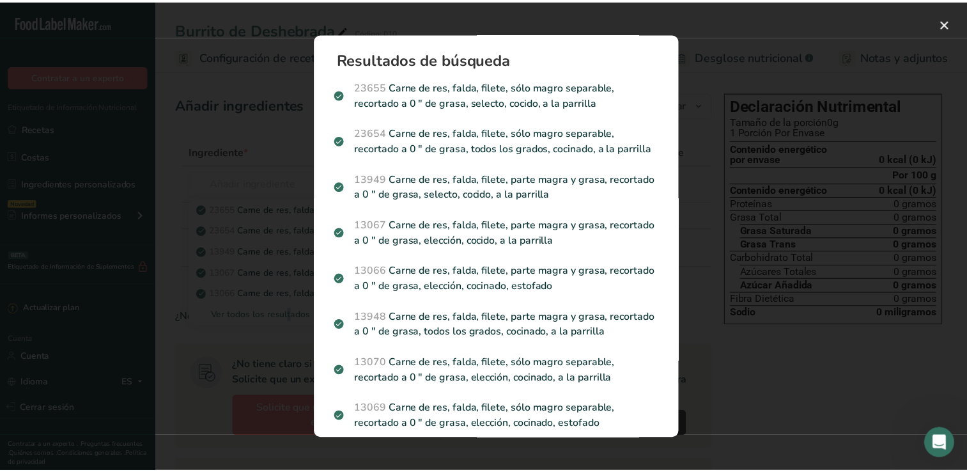
scroll to position [0, 0]
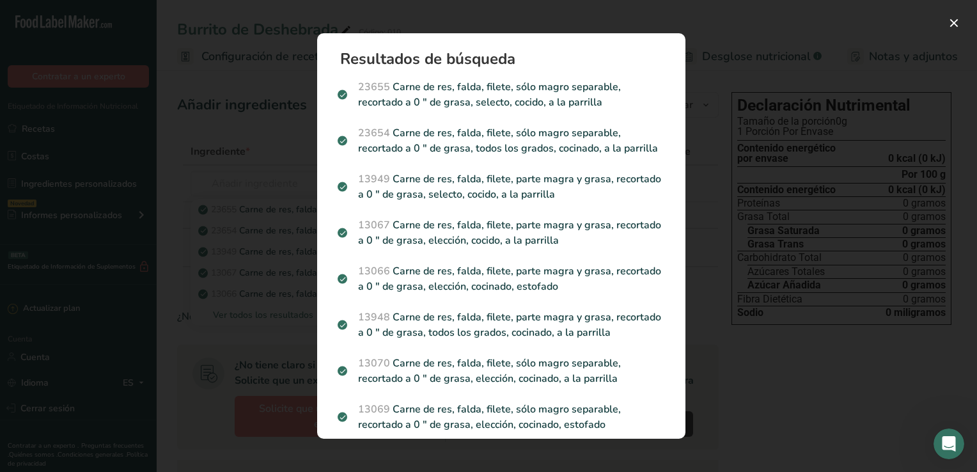
click at [511, 21] on div "Resultados de búsqueda 23655 Carne de res, falda, filete, sólo magro separable,…" at bounding box center [501, 236] width 409 height 446
click at [263, 185] on div "Modal de resultados de búsqueda" at bounding box center [488, 236] width 977 height 472
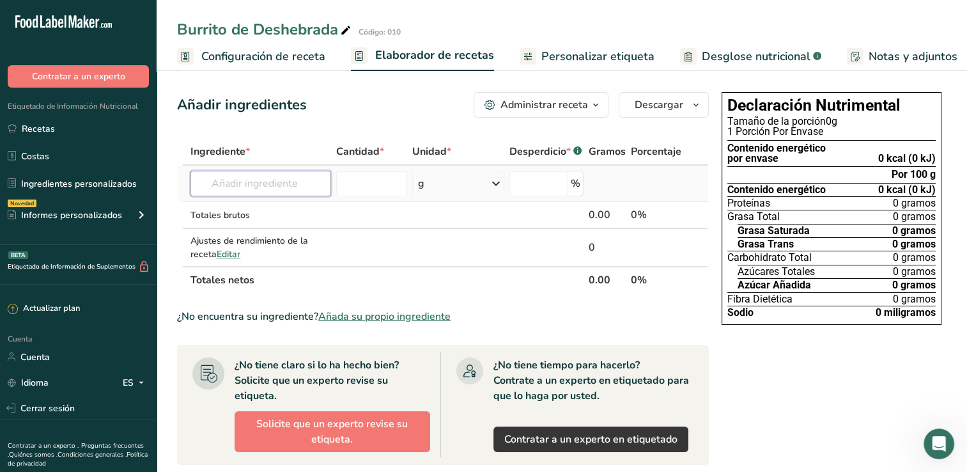
click at [245, 185] on input "text" at bounding box center [260, 184] width 141 height 26
click at [298, 185] on input "falda cocida lento" at bounding box center [260, 184] width 141 height 26
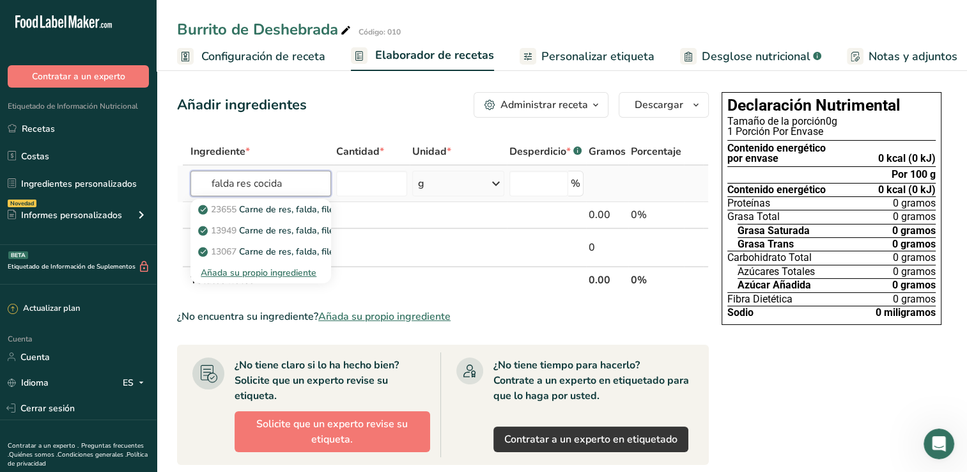
type input "falda res cocida"
click at [286, 274] on div "Añada su propio ingrediente" at bounding box center [261, 272] width 120 height 13
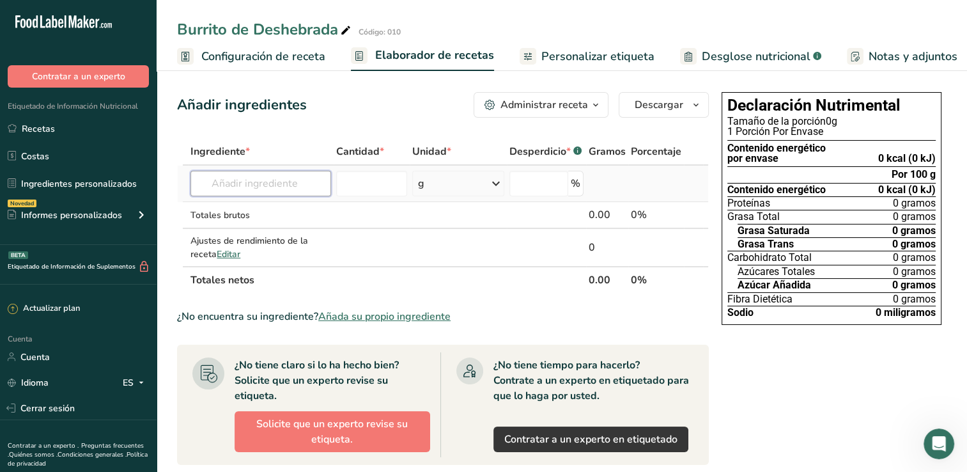
click at [259, 189] on input "text" at bounding box center [260, 184] width 141 height 26
type input "f"
type input "Deshebrada cocida"
click at [340, 132] on div "Añadir ingredientes Administrar receta Eliminar receta Duplicar receta Escalar …" at bounding box center [447, 438] width 540 height 703
